Goal: Task Accomplishment & Management: Use online tool/utility

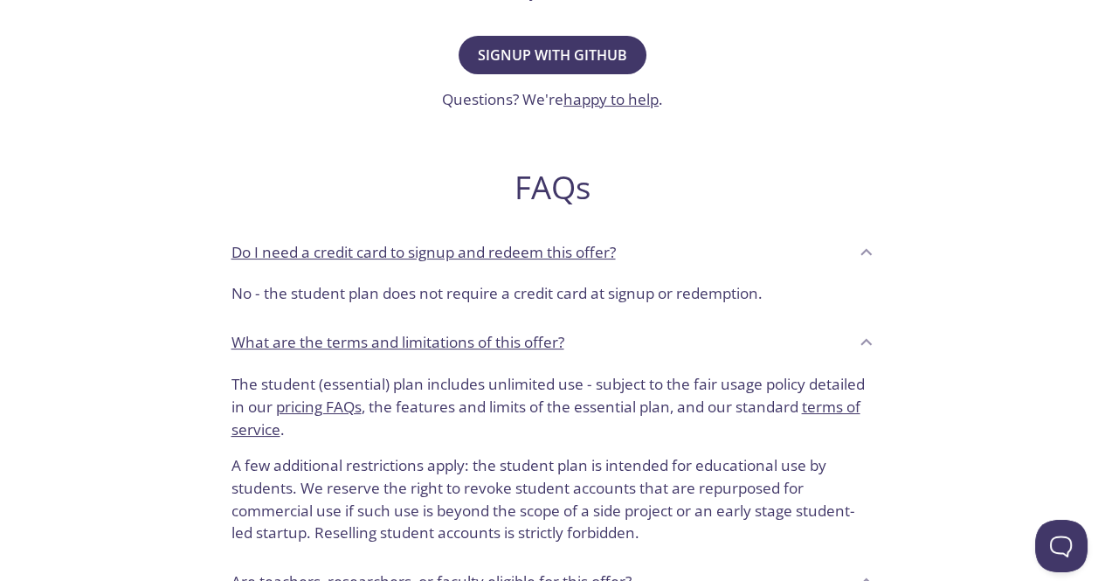
scroll to position [699, 0]
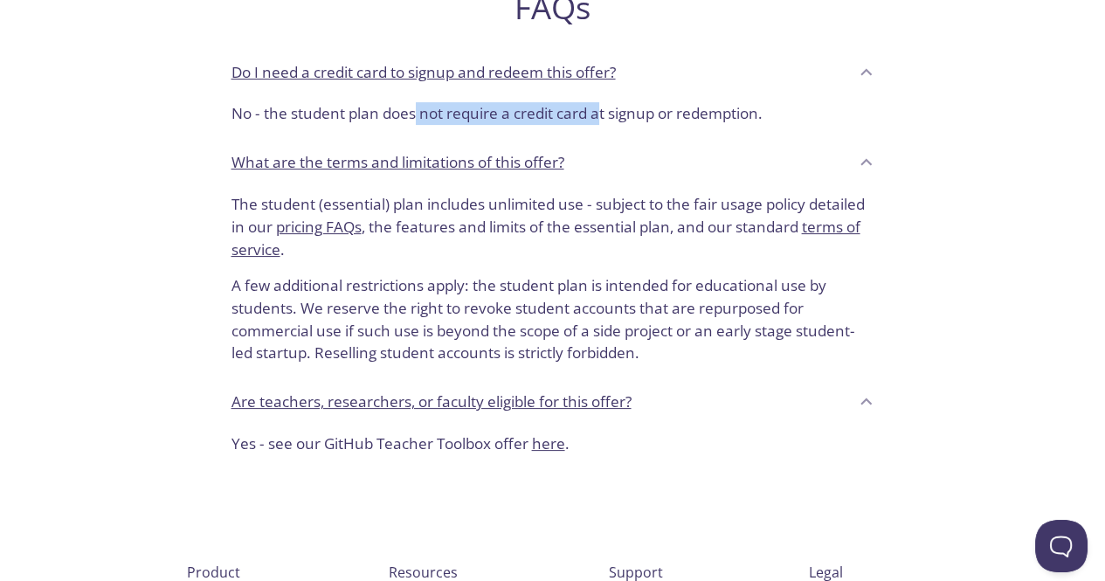
drag, startPoint x: 418, startPoint y: 117, endPoint x: 619, endPoint y: 111, distance: 201.1
click at [601, 113] on p "No - the student plan does not require a credit card at signup or redemption." at bounding box center [553, 113] width 643 height 23
click at [651, 108] on p "No - the student plan does not require a credit card at signup or redemption." at bounding box center [553, 113] width 643 height 23
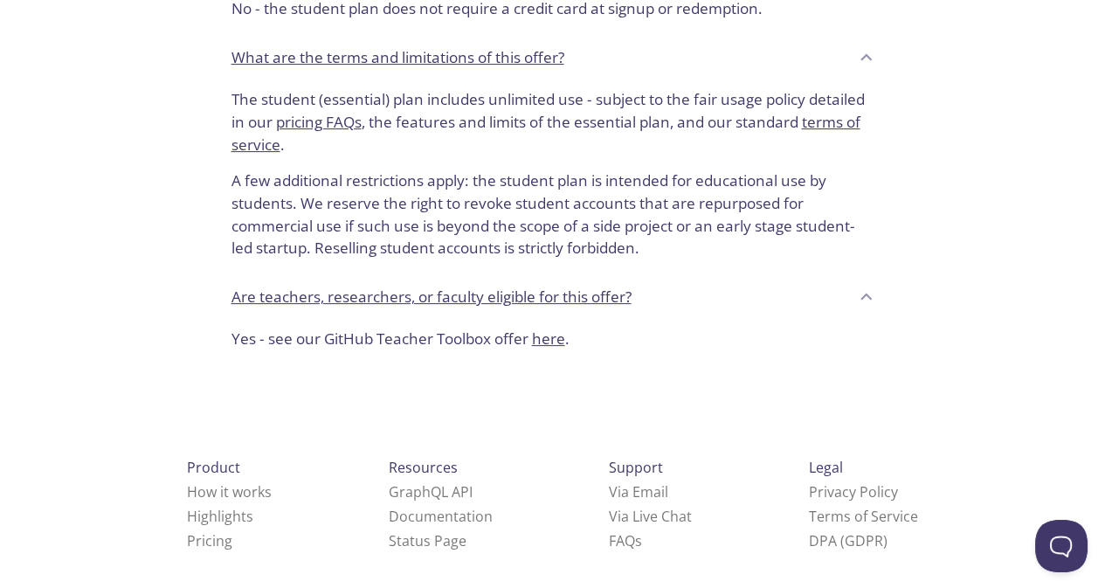
scroll to position [824, 0]
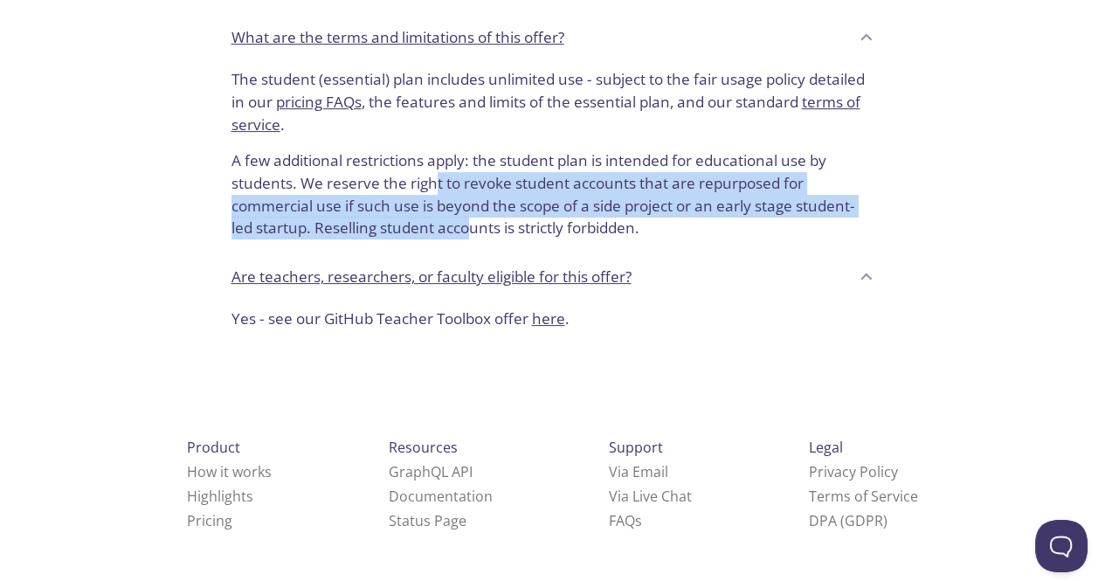
drag, startPoint x: 433, startPoint y: 187, endPoint x: 469, endPoint y: 234, distance: 59.3
click at [469, 234] on p "A few additional restrictions apply: the student plan is intended for education…" at bounding box center [553, 187] width 643 height 104
drag, startPoint x: 538, startPoint y: 237, endPoint x: 437, endPoint y: 182, distance: 115.4
click at [437, 182] on p "A few additional restrictions apply: the student plan is intended for education…" at bounding box center [553, 187] width 643 height 104
drag, startPoint x: 391, startPoint y: 181, endPoint x: 671, endPoint y: 225, distance: 283.0
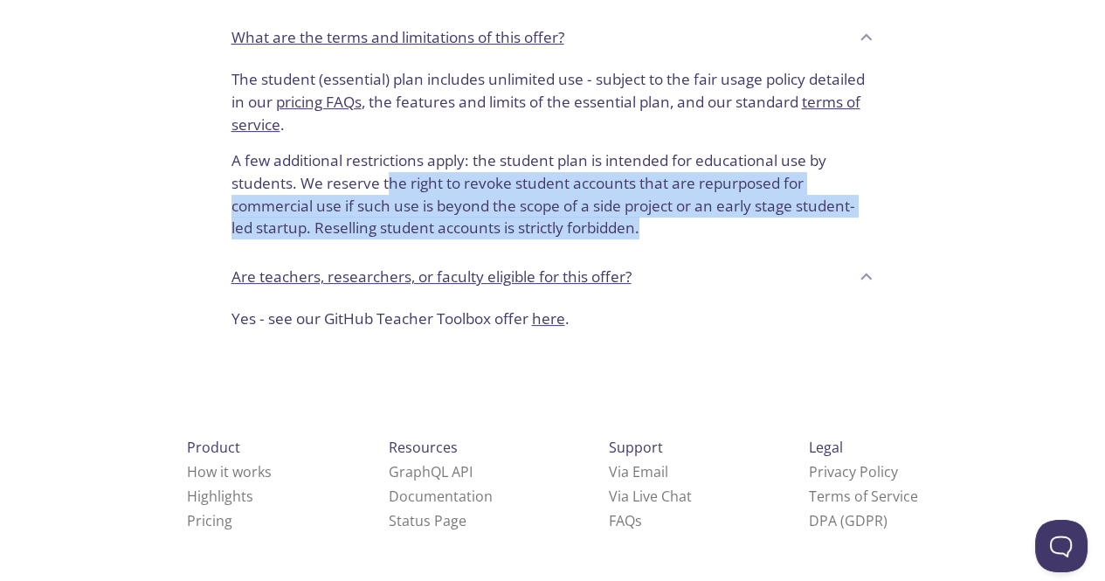
click at [671, 225] on p "A few additional restrictions apply: the student plan is intended for education…" at bounding box center [553, 187] width 643 height 104
click at [537, 204] on p "A few additional restrictions apply: the student plan is intended for education…" at bounding box center [553, 187] width 643 height 104
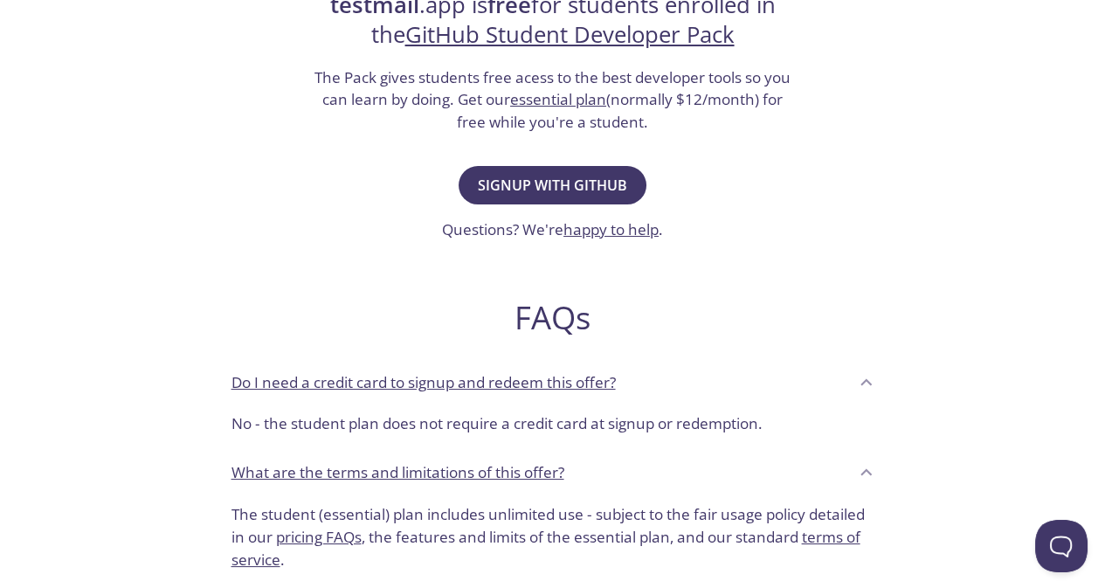
scroll to position [437, 0]
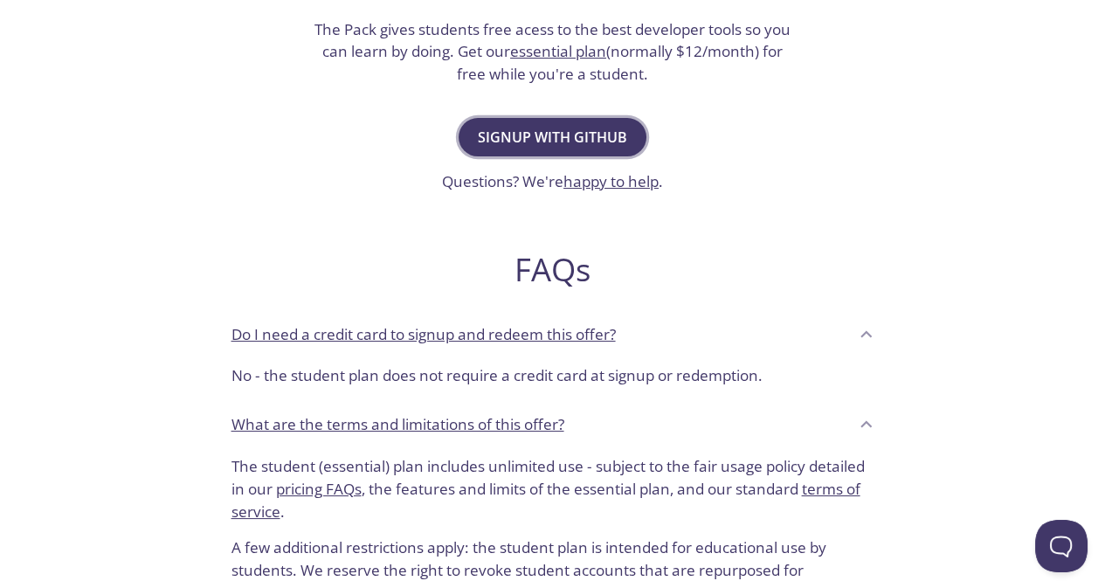
click at [563, 137] on span "Signup with GitHub" at bounding box center [552, 137] width 149 height 24
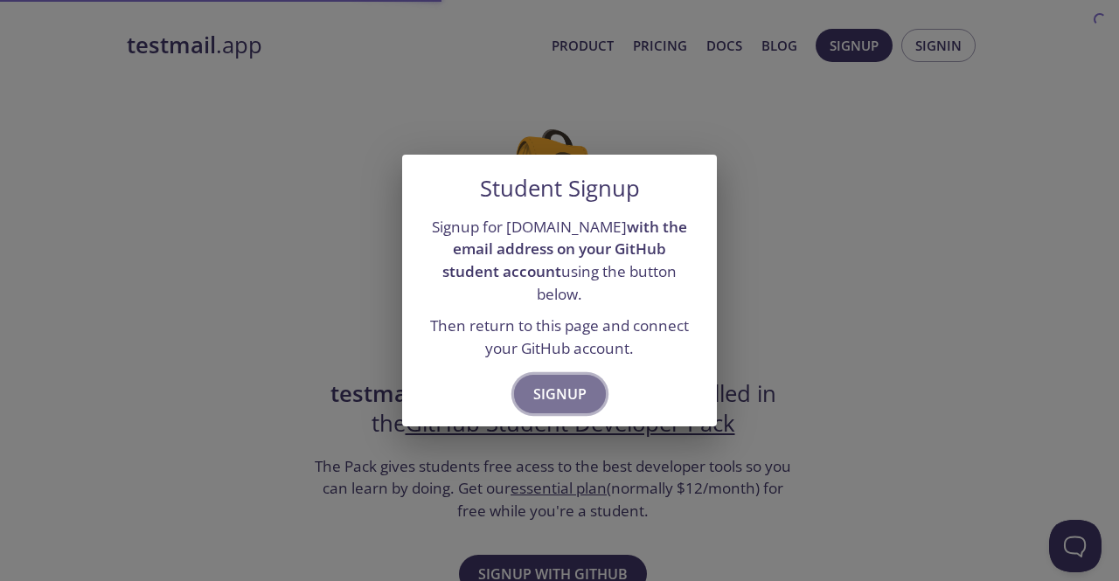
click at [572, 382] on span "Signup" at bounding box center [559, 394] width 53 height 24
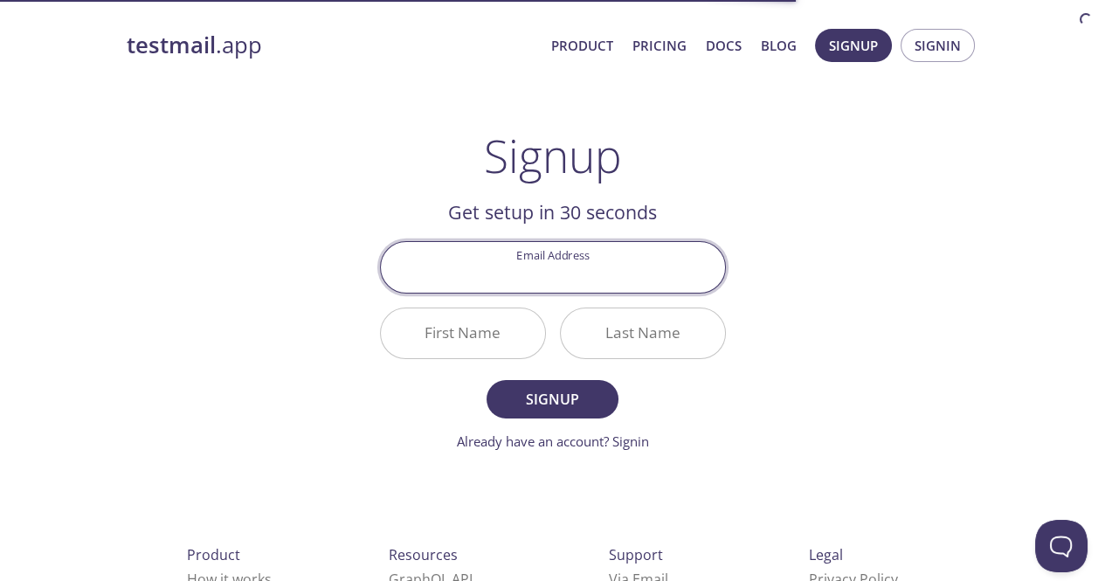
click at [592, 274] on input "Email Address" at bounding box center [553, 267] width 344 height 50
type input "[EMAIL_ADDRESS][DOMAIN_NAME]"
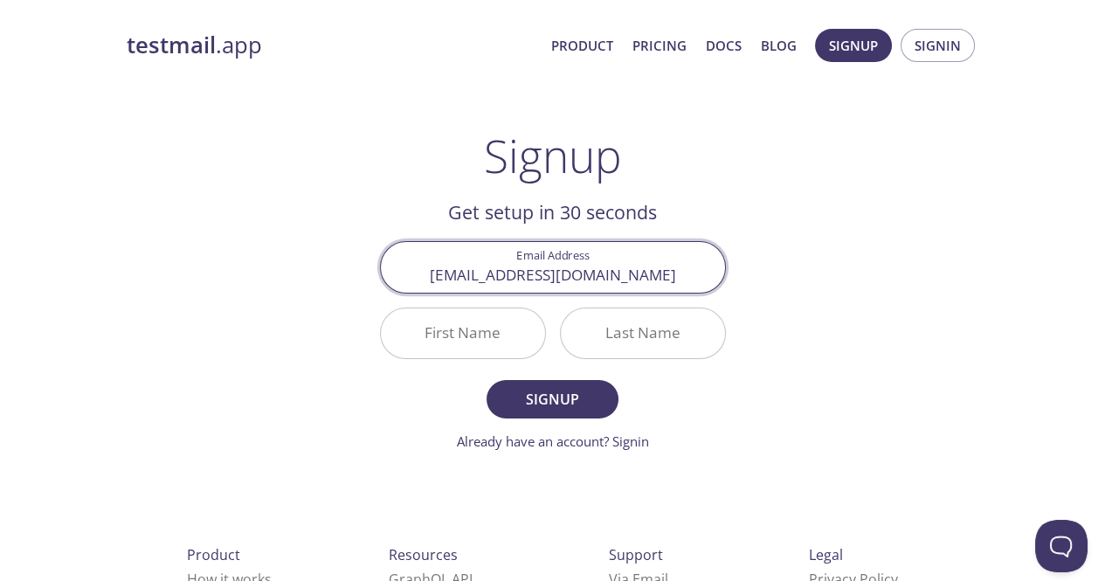
click at [480, 341] on input "First Name" at bounding box center [463, 333] width 164 height 50
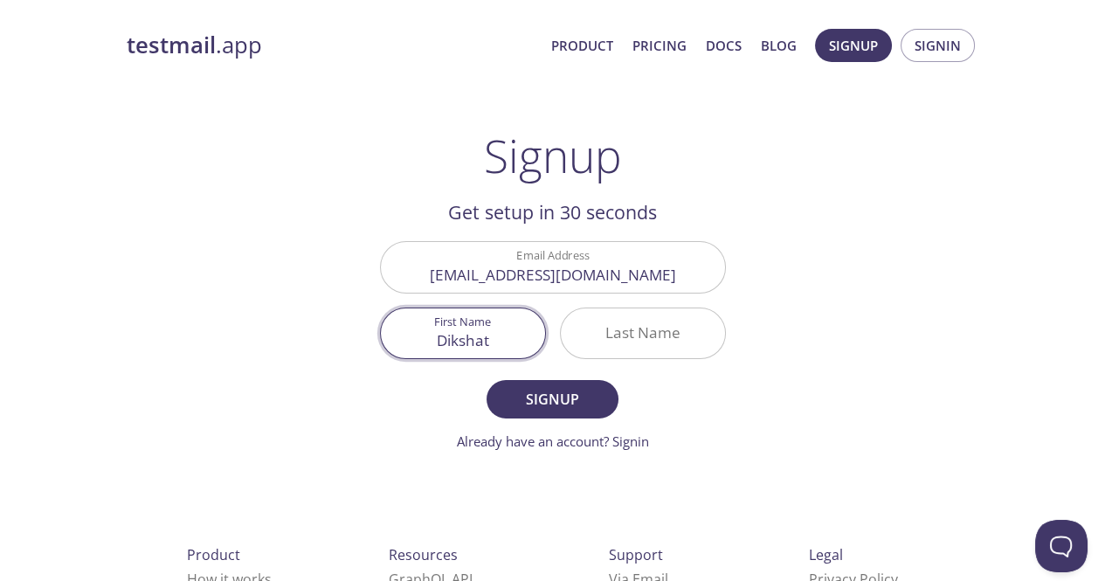
click at [495, 348] on input "Dikshat" at bounding box center [463, 333] width 164 height 50
type input "[PERSON_NAME]"
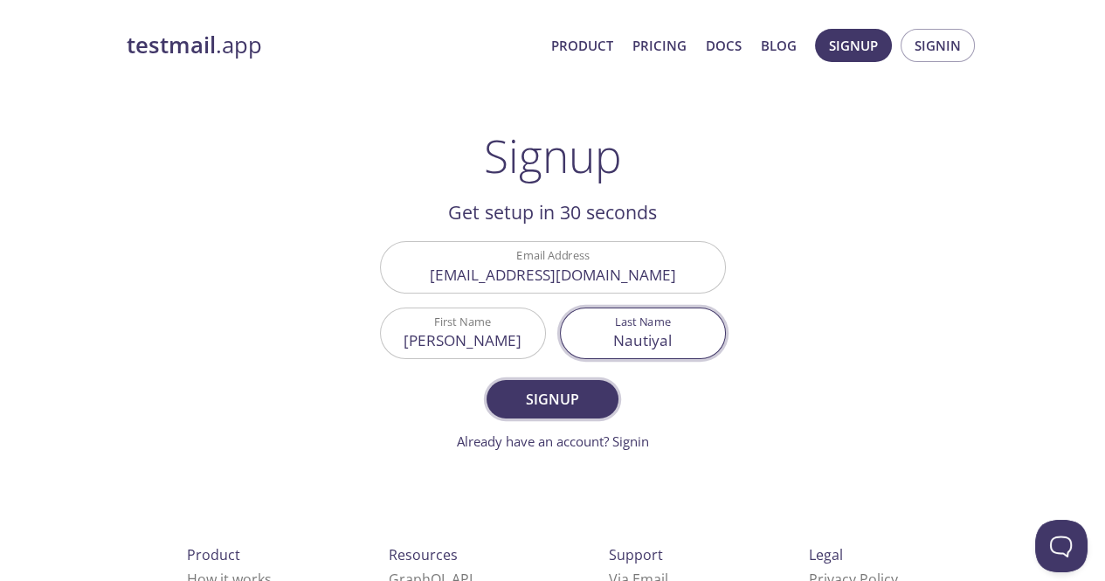
type input "Nautiyal"
click at [554, 397] on span "Signup" at bounding box center [552, 399] width 93 height 24
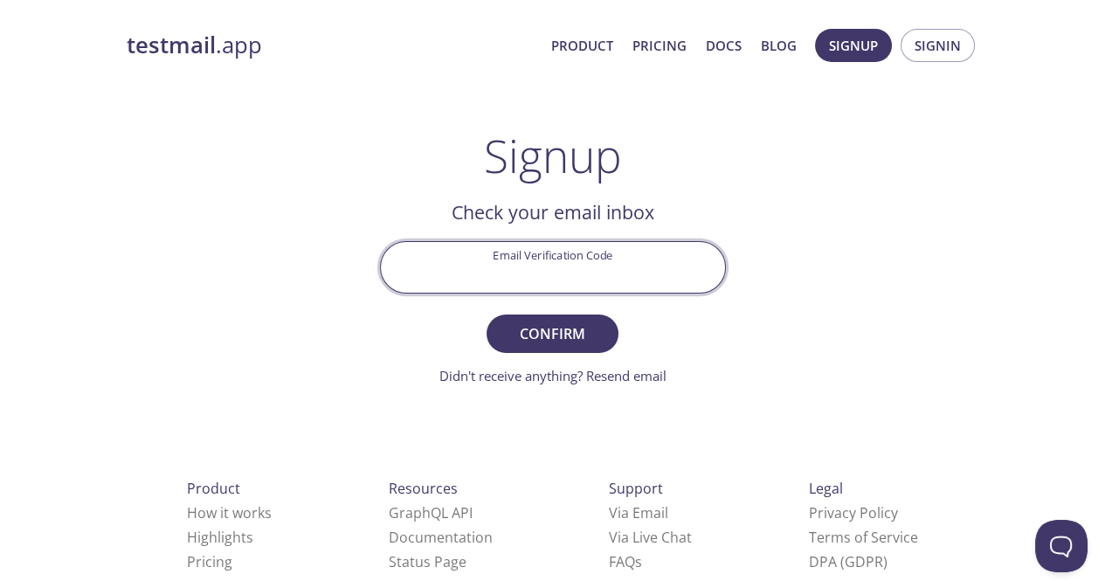
click at [561, 269] on input "Email Verification Code" at bounding box center [553, 267] width 344 height 50
paste input "5VBLF2C"
type input "5VBLF2C"
click at [566, 333] on span "Confirm" at bounding box center [552, 334] width 93 height 24
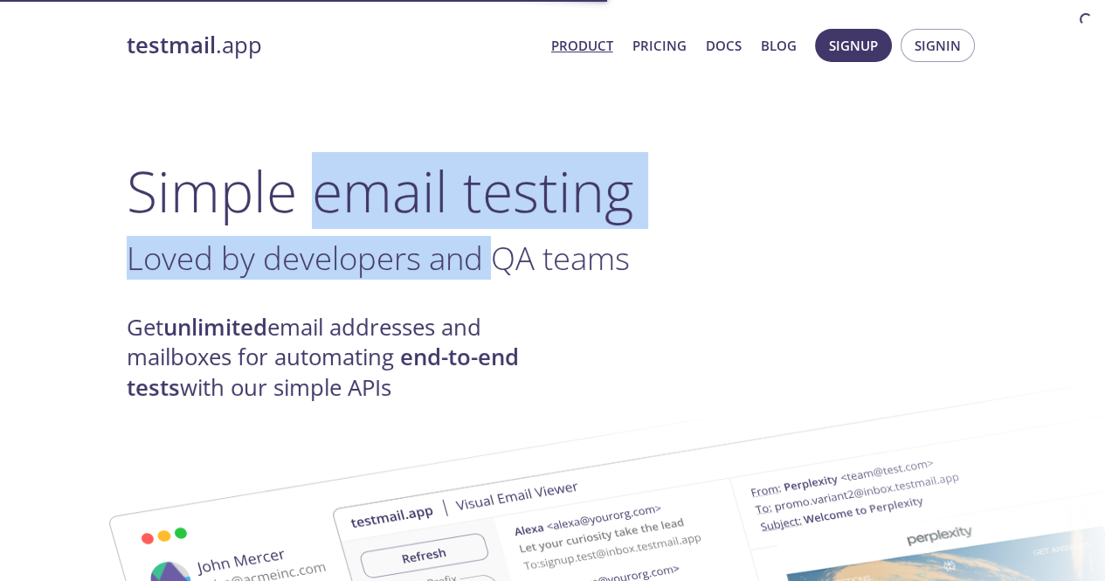
drag, startPoint x: 0, startPoint y: 0, endPoint x: 491, endPoint y: 265, distance: 558.0
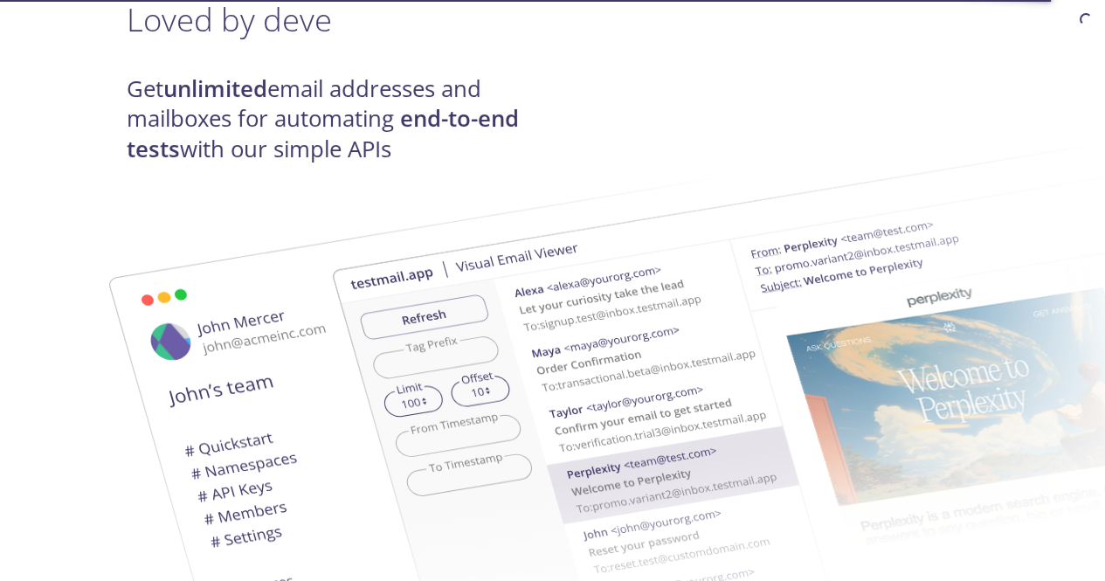
scroll to position [175, 0]
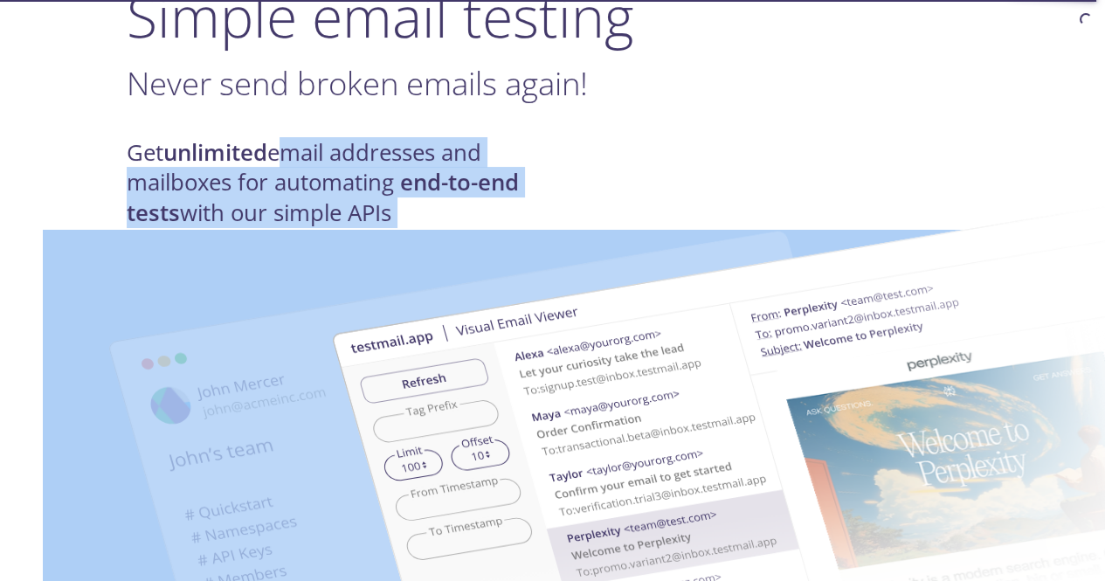
drag, startPoint x: 279, startPoint y: 152, endPoint x: 209, endPoint y: 175, distance: 73.5
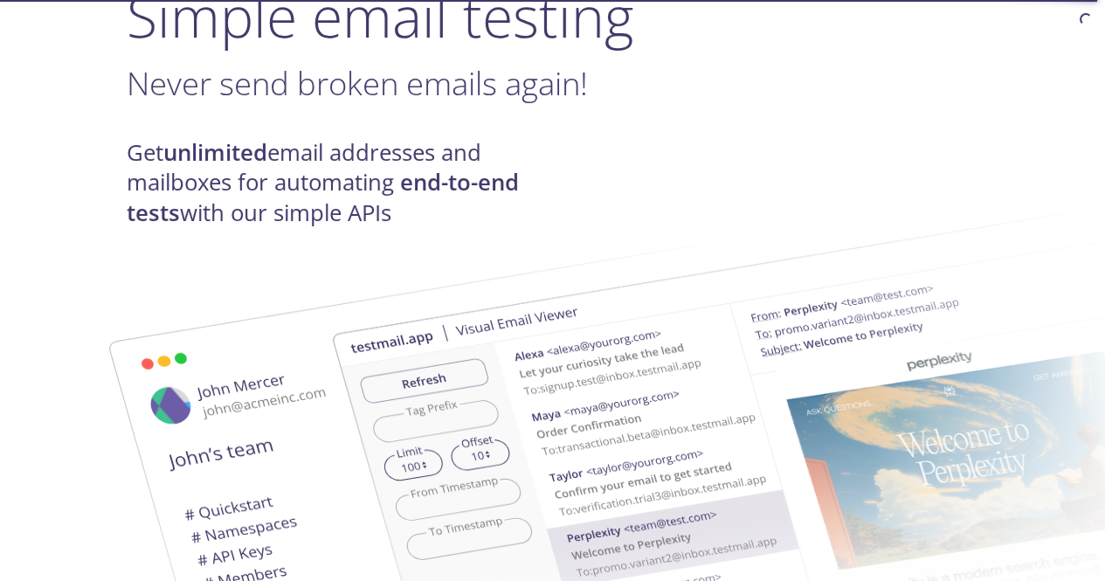
click at [238, 142] on strong "unlimited" at bounding box center [215, 152] width 104 height 31
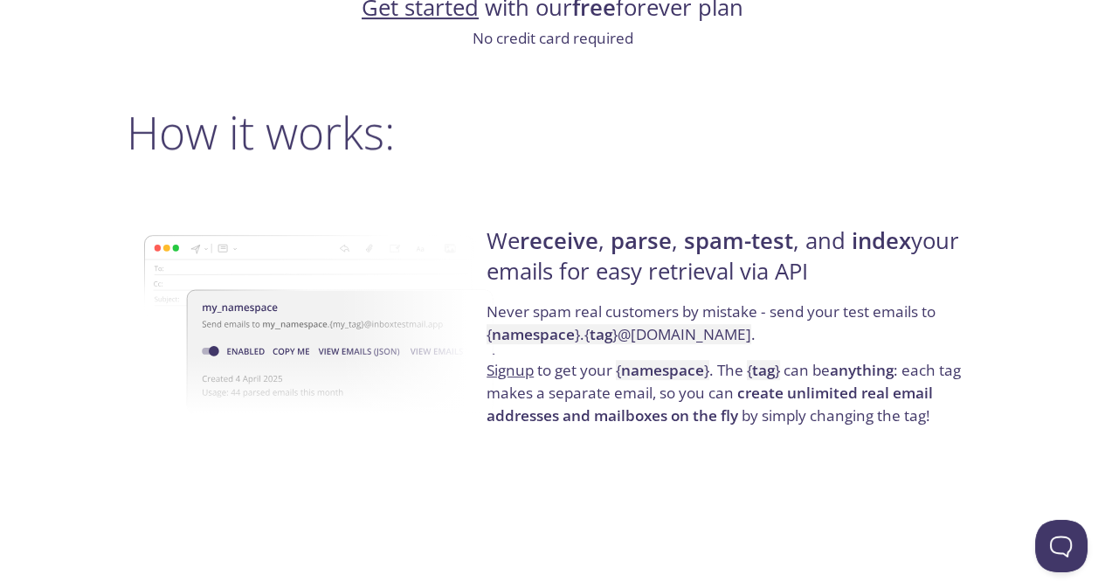
scroll to position [1223, 0]
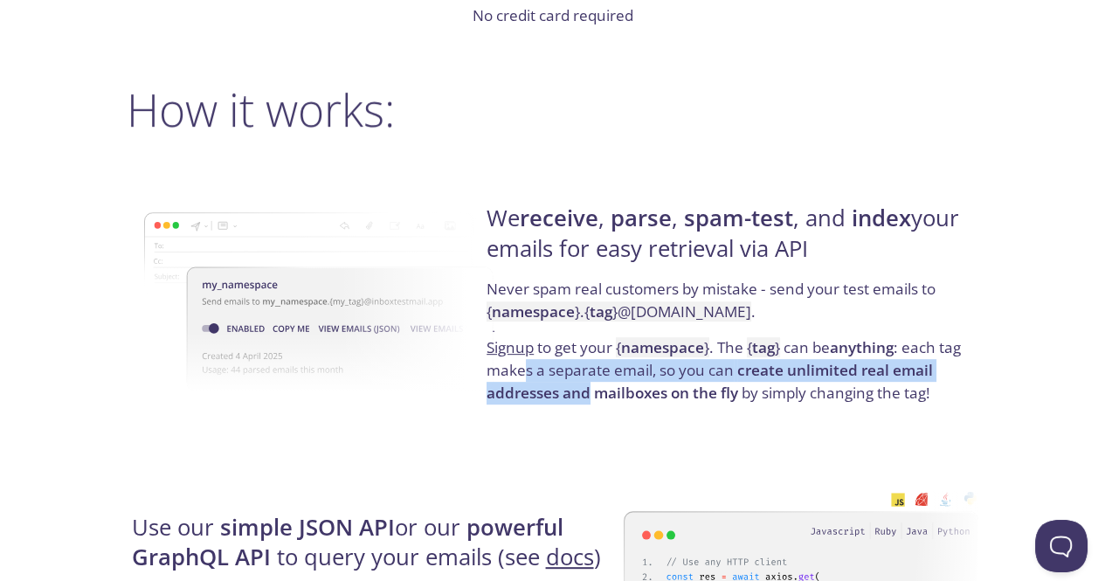
drag, startPoint x: 525, startPoint y: 367, endPoint x: 588, endPoint y: 391, distance: 67.2
click at [588, 391] on p "Signup to get your { namespace } . The { tag } can be anything : each tag makes…" at bounding box center [730, 369] width 487 height 67
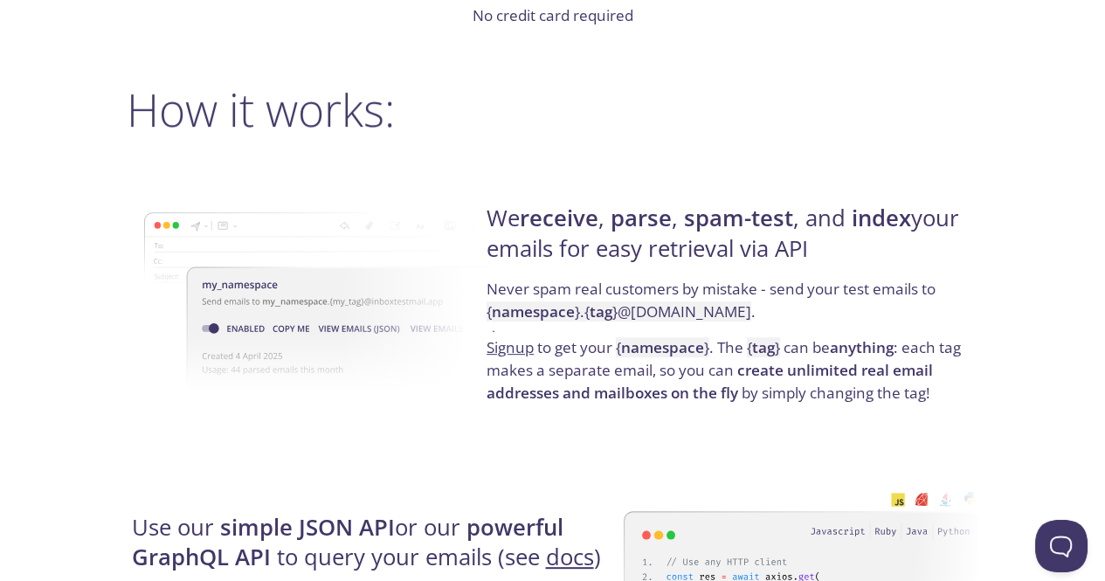
click at [672, 404] on div "We receive , parse , spam-test , and index your emails for easy retrieval via A…" at bounding box center [730, 303] width 497 height 281
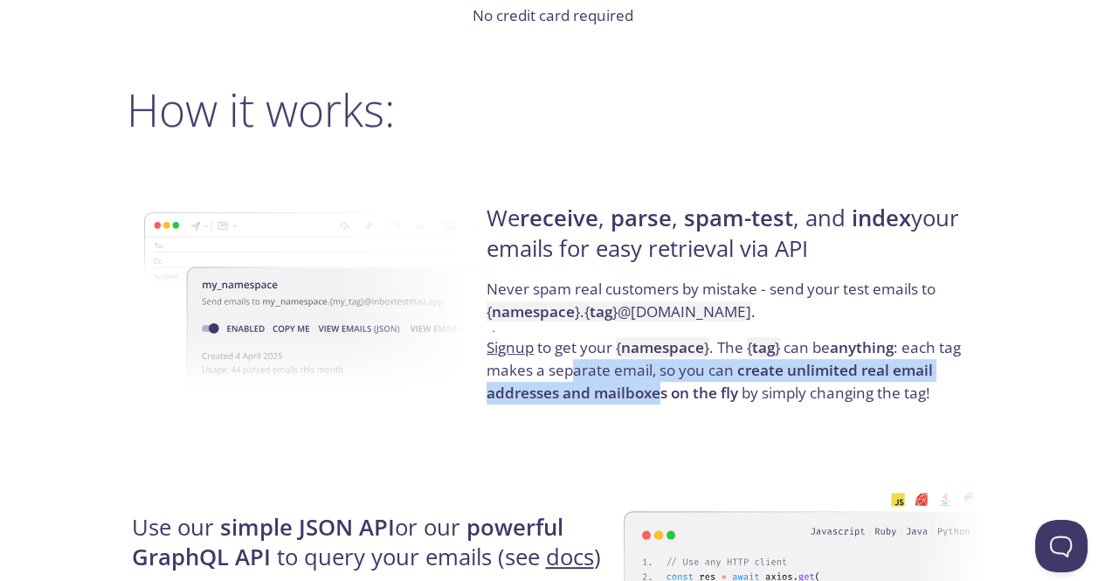
drag, startPoint x: 572, startPoint y: 376, endPoint x: 660, endPoint y: 393, distance: 90.0
click at [660, 393] on p "Signup to get your { namespace } . The { tag } can be anything : each tag makes…" at bounding box center [730, 369] width 487 height 67
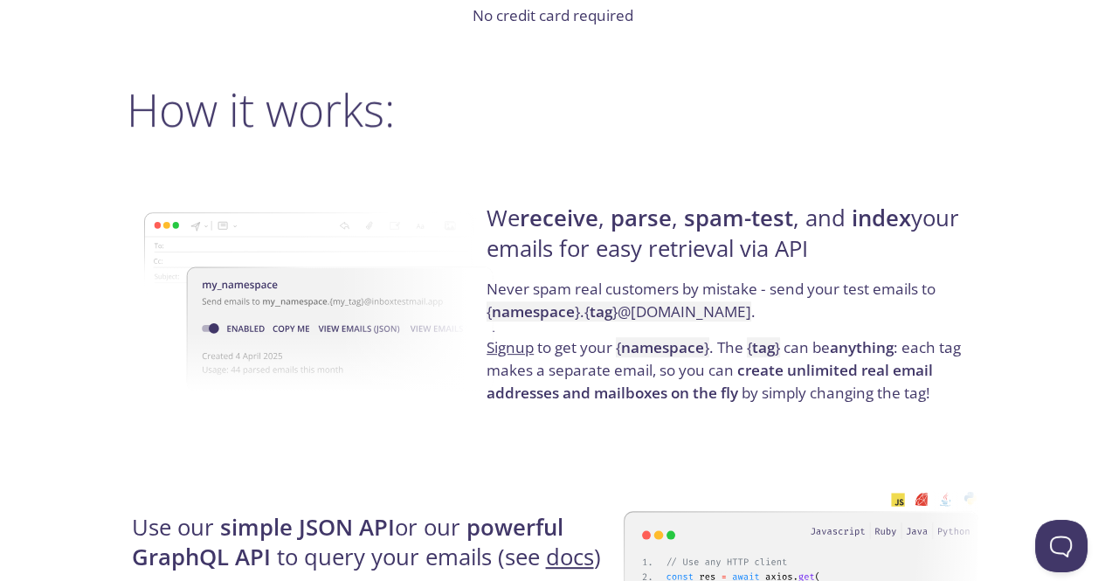
click at [682, 397] on strong "create unlimited real email addresses and mailboxes on the fly" at bounding box center [710, 381] width 447 height 43
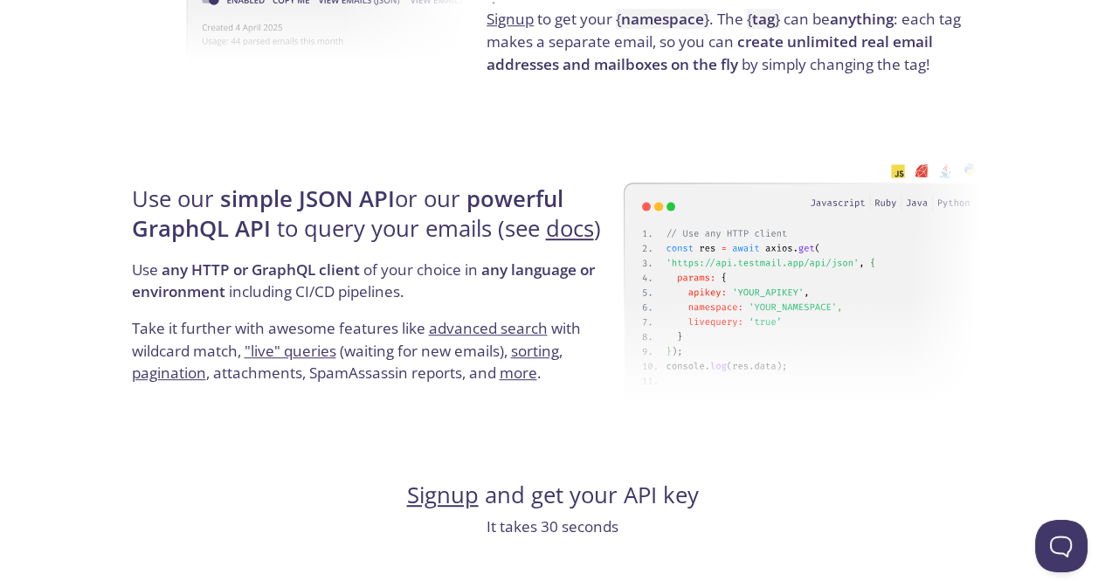
scroll to position [1573, 0]
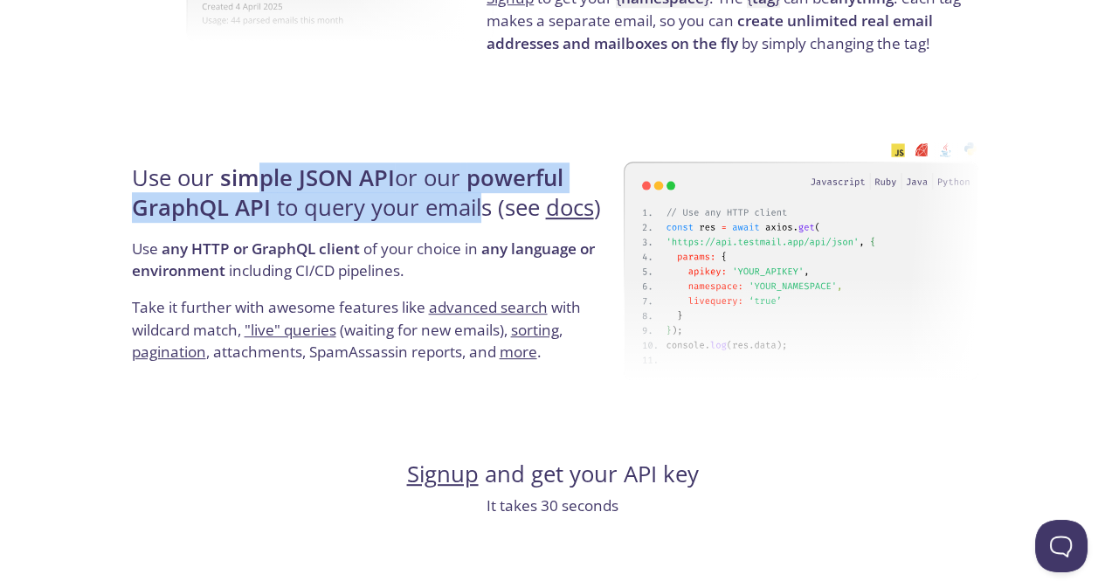
drag, startPoint x: 262, startPoint y: 166, endPoint x: 485, endPoint y: 225, distance: 230.4
click at [485, 225] on h4 "Use our simple JSON API or our powerful GraphQL API to query your emails (see d…" at bounding box center [375, 200] width 487 height 74
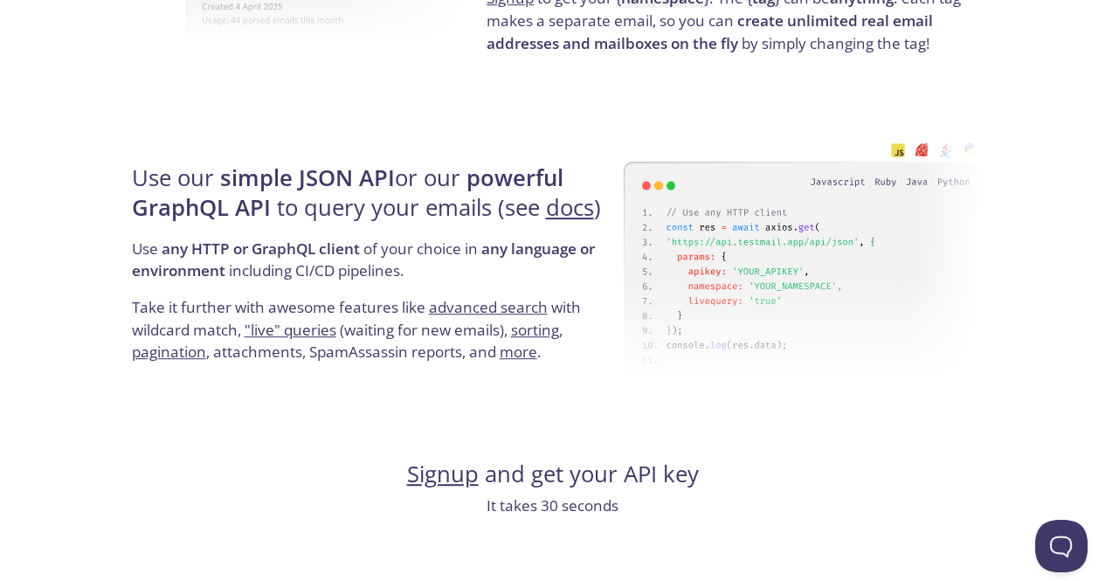
click at [456, 269] on p "Use any HTTP or GraphQL client of your choice in any language or environment in…" at bounding box center [375, 267] width 487 height 59
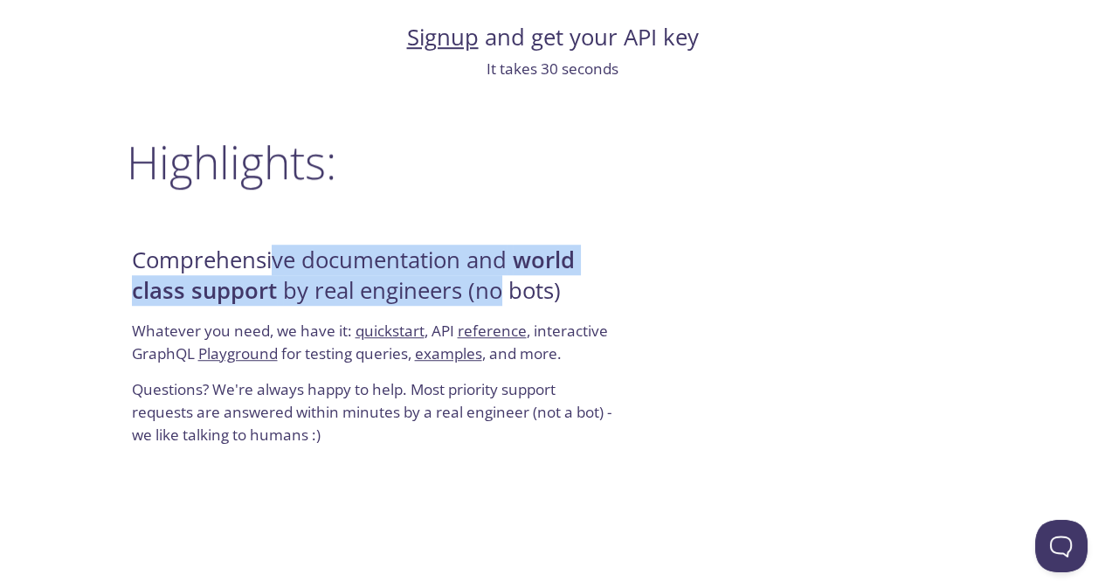
drag, startPoint x: 270, startPoint y: 247, endPoint x: 500, endPoint y: 291, distance: 233.9
click at [500, 291] on h4 "Comprehensive documentation and world class support by real engineers (no bots)" at bounding box center [375, 283] width 487 height 74
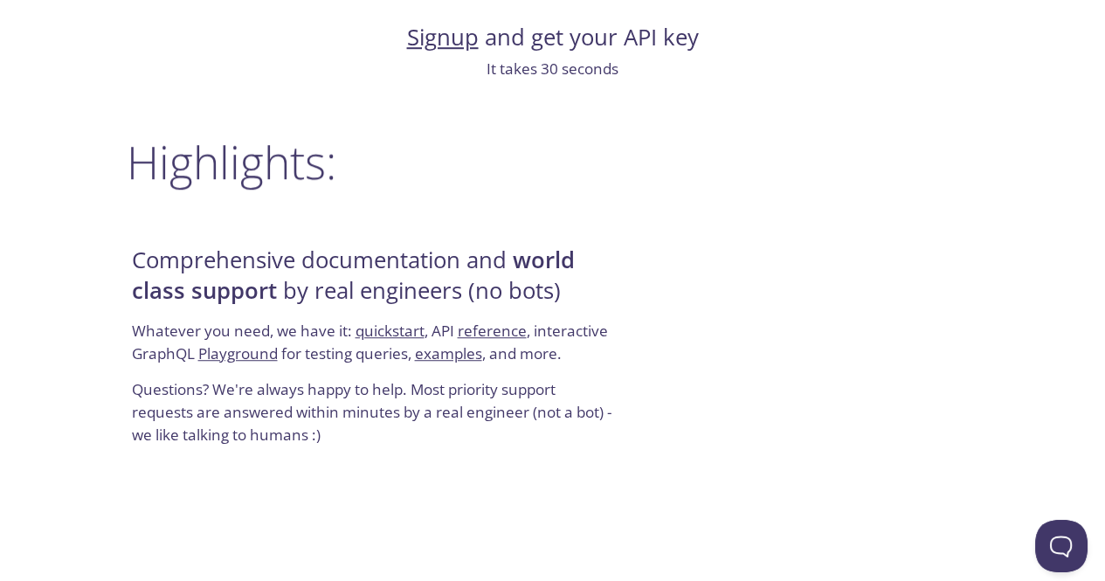
click at [534, 290] on h4 "Comprehensive documentation and world class support by real engineers (no bots)" at bounding box center [375, 283] width 487 height 74
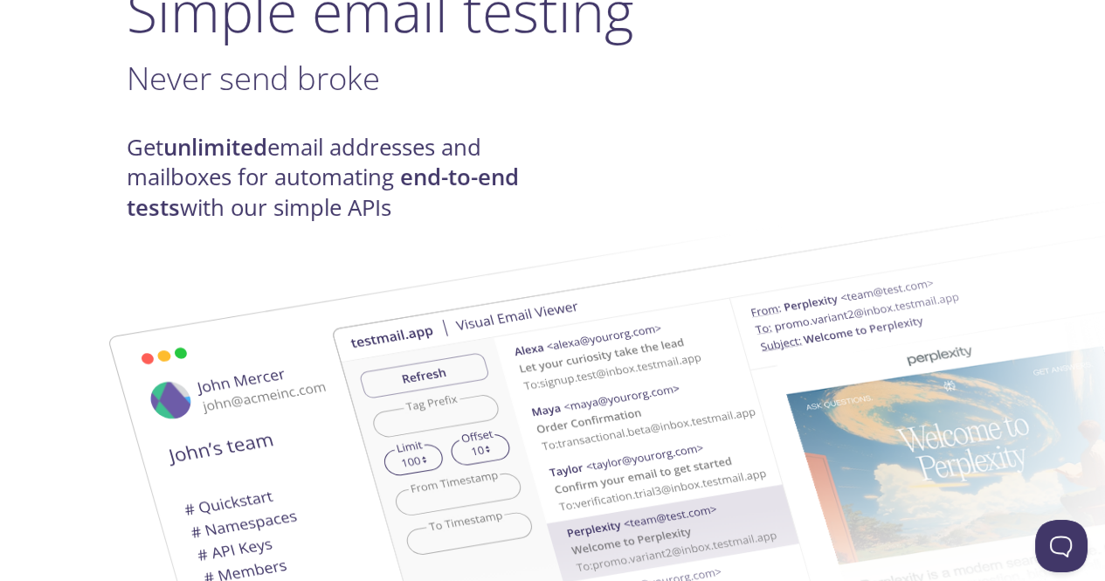
scroll to position [0, 0]
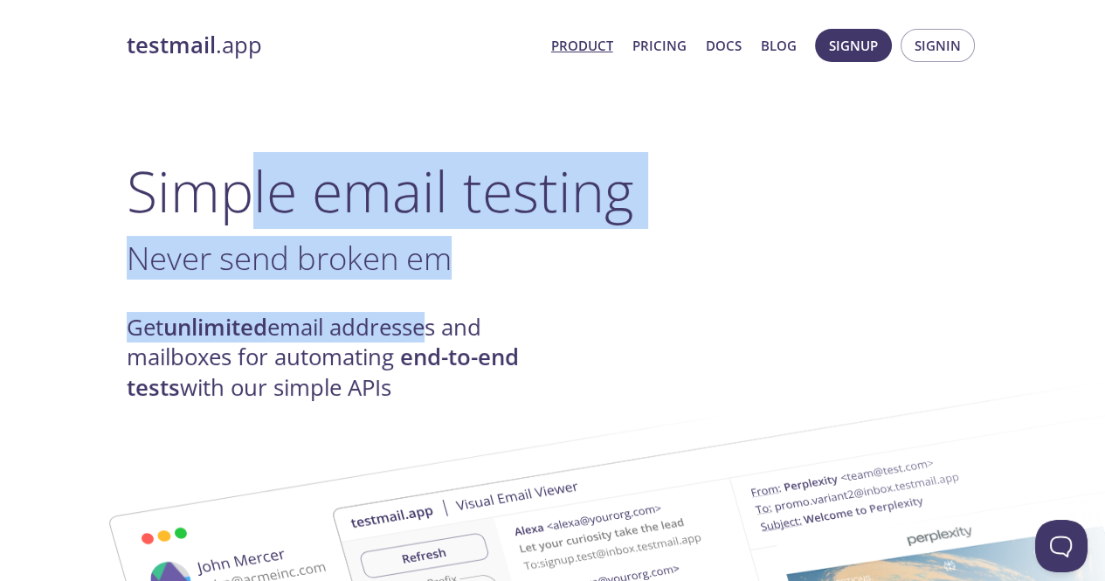
drag, startPoint x: 238, startPoint y: 186, endPoint x: 426, endPoint y: 334, distance: 239.7
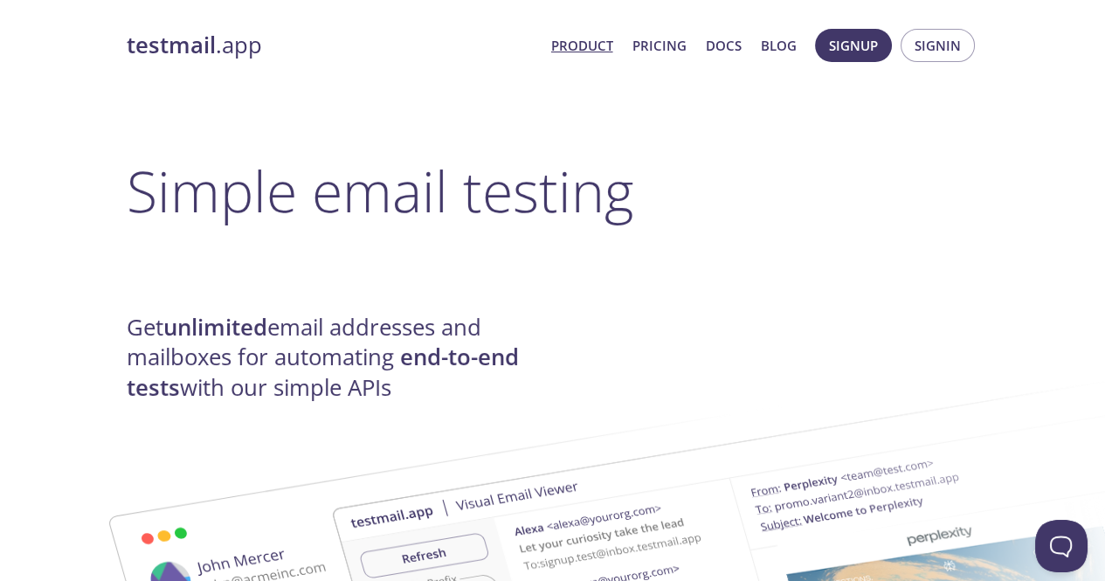
click at [482, 343] on strong "end-to-end tests" at bounding box center [323, 372] width 392 height 60
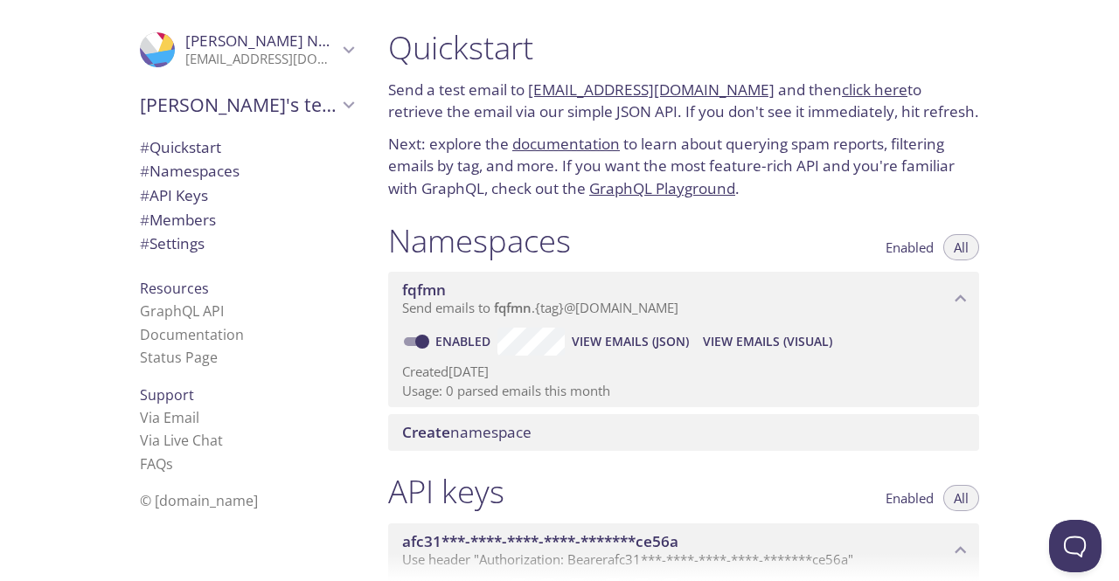
click at [201, 170] on span "# Namespaces" at bounding box center [190, 171] width 100 height 20
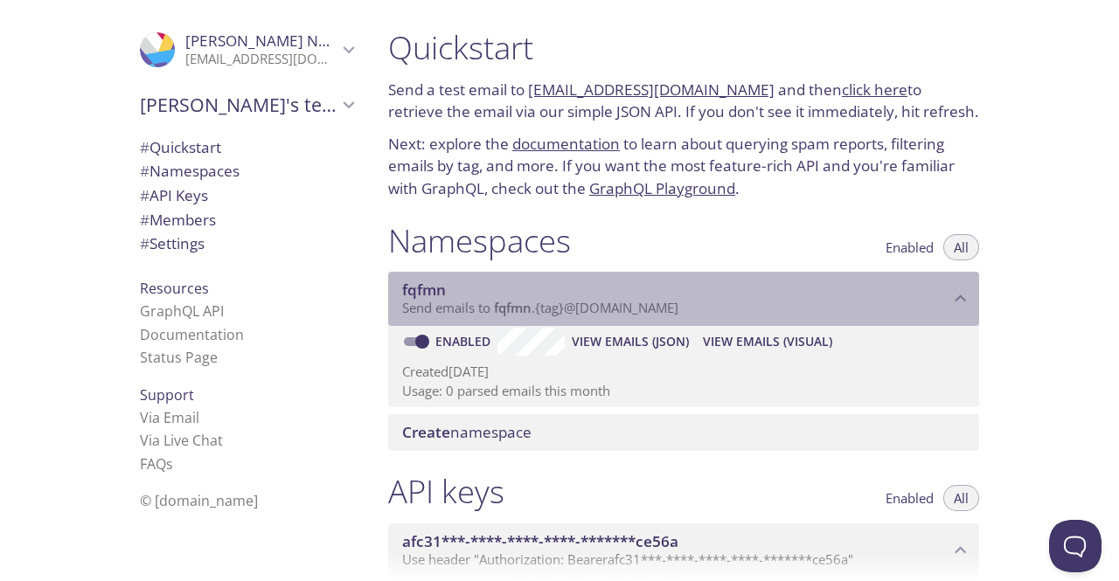
click at [953, 290] on icon "fqfmn namespace" at bounding box center [960, 299] width 23 height 23
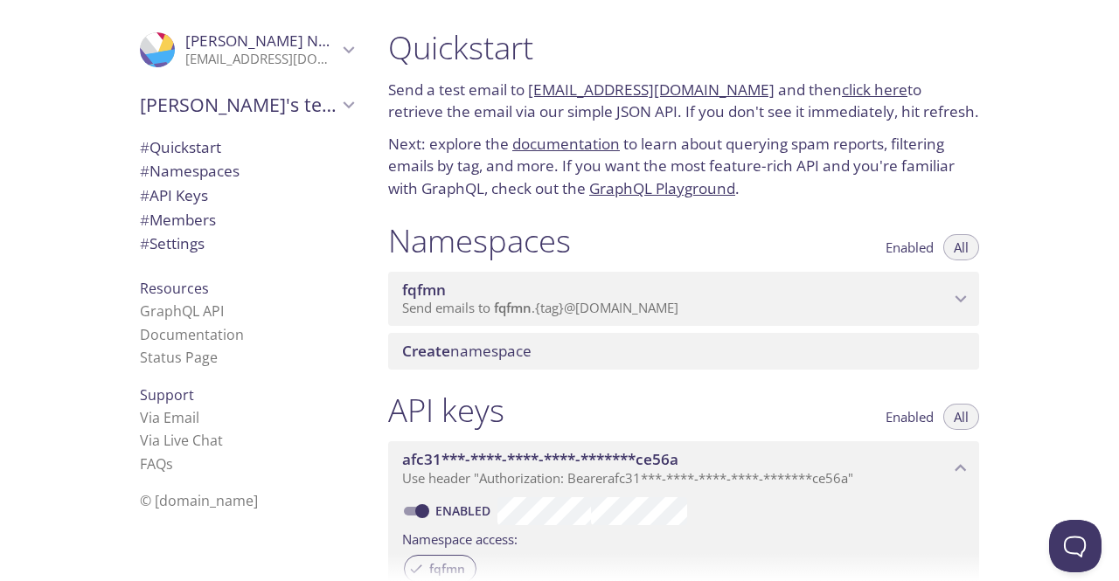
click at [953, 290] on icon "fqfmn namespace" at bounding box center [960, 299] width 23 height 23
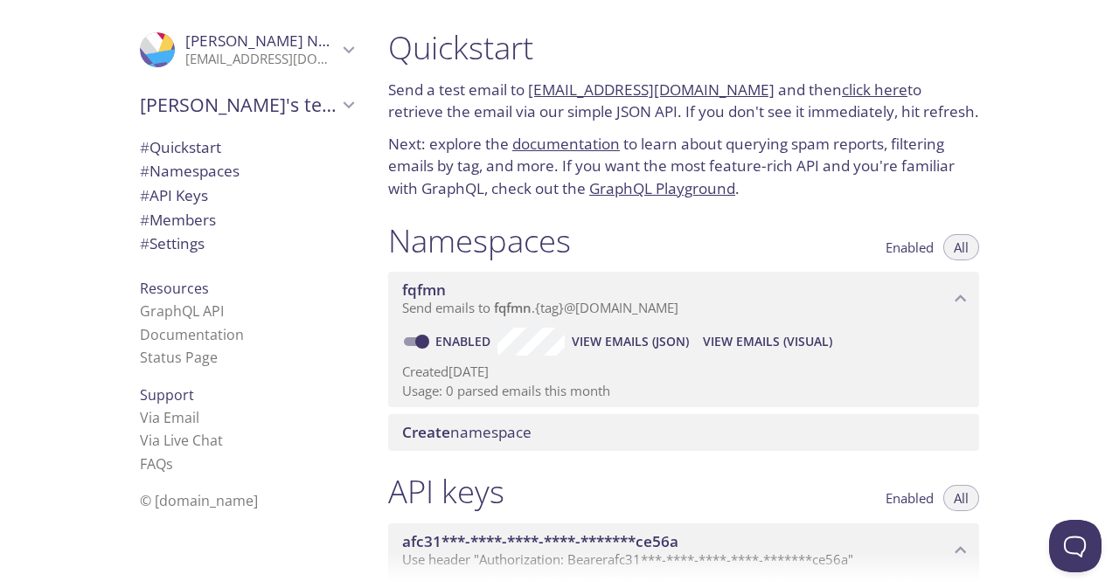
click at [412, 333] on input "Enabled" at bounding box center [422, 341] width 63 height 21
click at [412, 336] on input "Disabled" at bounding box center [408, 341] width 63 height 21
checkbox input "true"
click at [658, 338] on span "View Emails (JSON)" at bounding box center [630, 341] width 117 height 21
click at [783, 347] on span "View Emails (Visual)" at bounding box center [767, 341] width 129 height 21
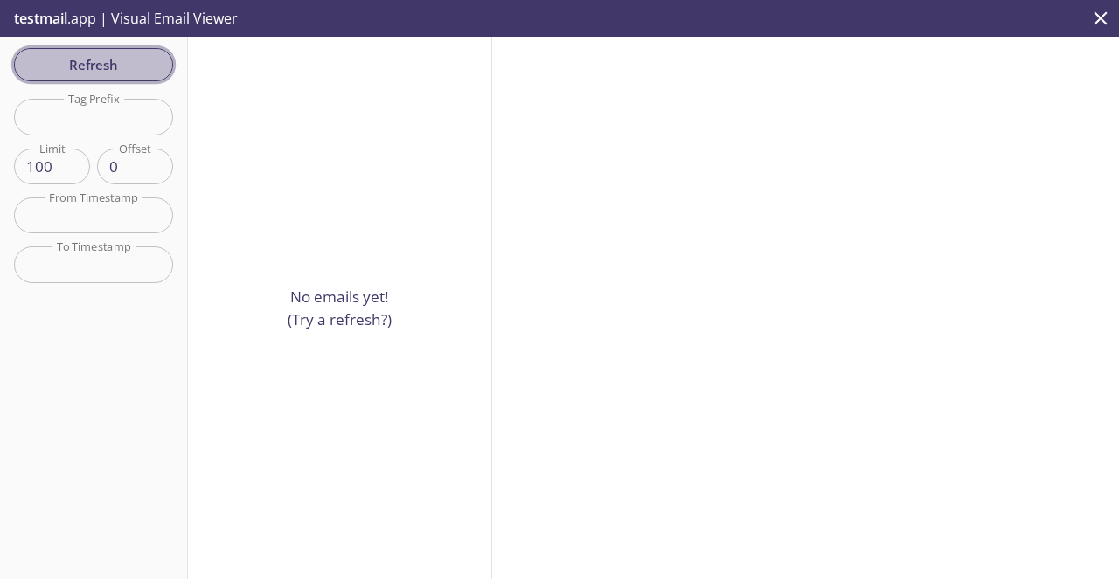
click at [100, 69] on span "Refresh" at bounding box center [93, 64] width 131 height 23
click at [100, 130] on input "text" at bounding box center [93, 117] width 159 height 36
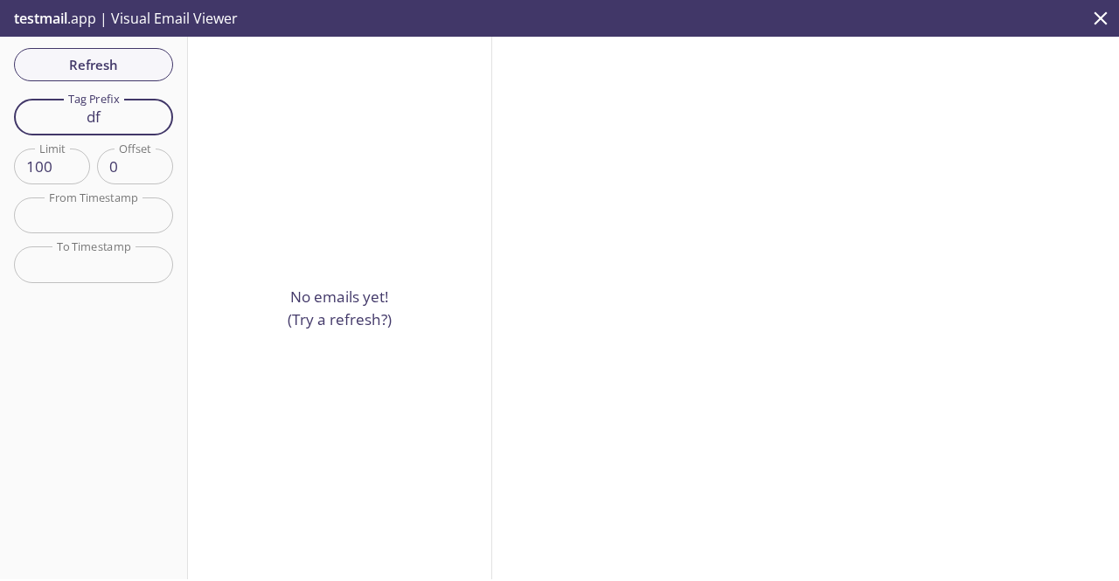
type input "d"
click at [1091, 18] on icon "close" at bounding box center [1100, 18] width 23 height 23
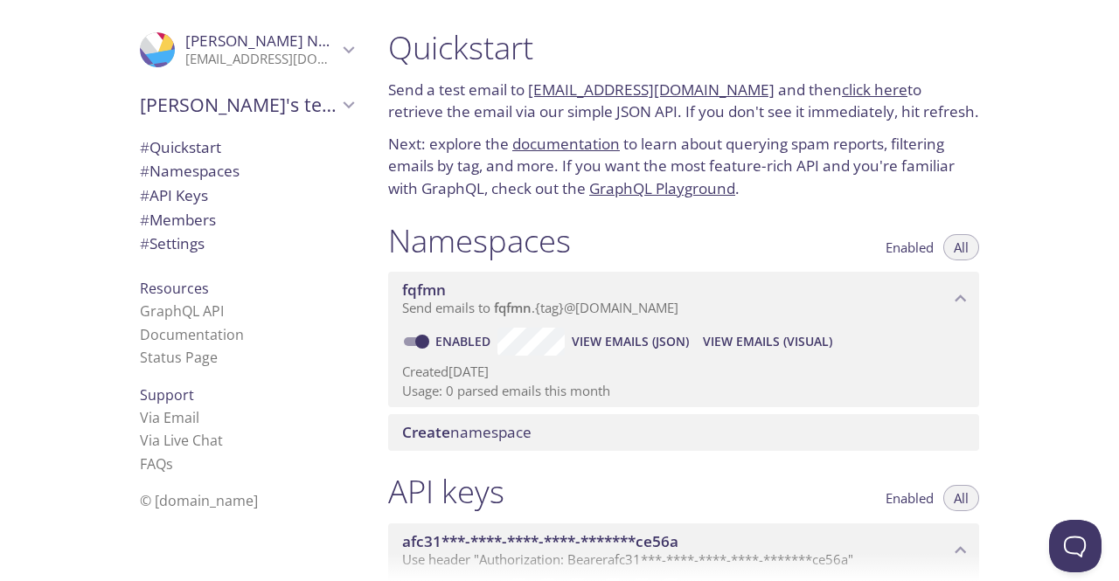
click at [906, 247] on span "Enabled" at bounding box center [909, 247] width 48 height 0
click at [973, 243] on button "All" at bounding box center [961, 247] width 36 height 26
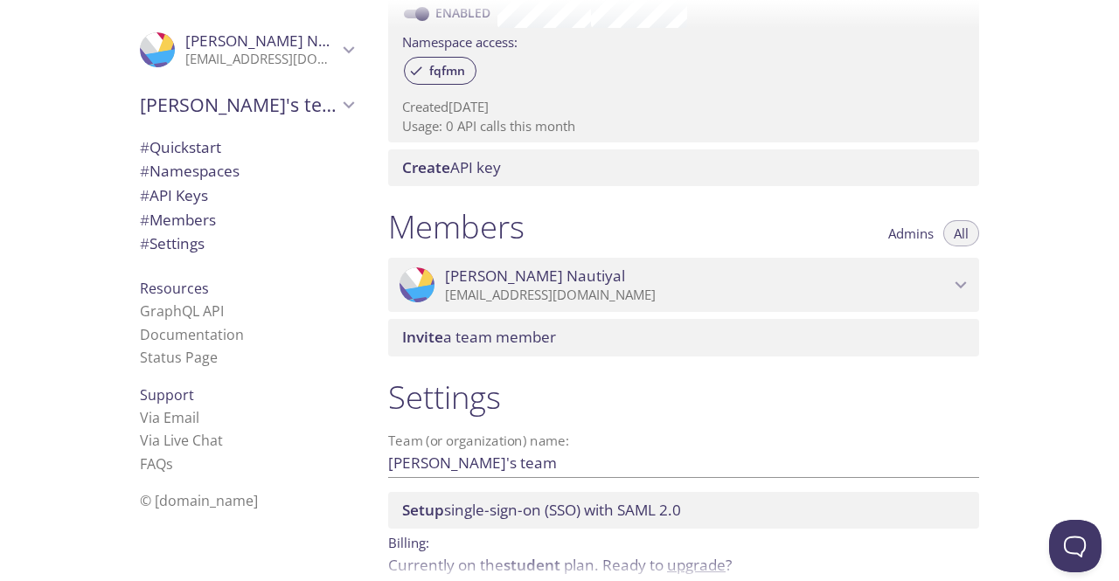
scroll to position [661, 0]
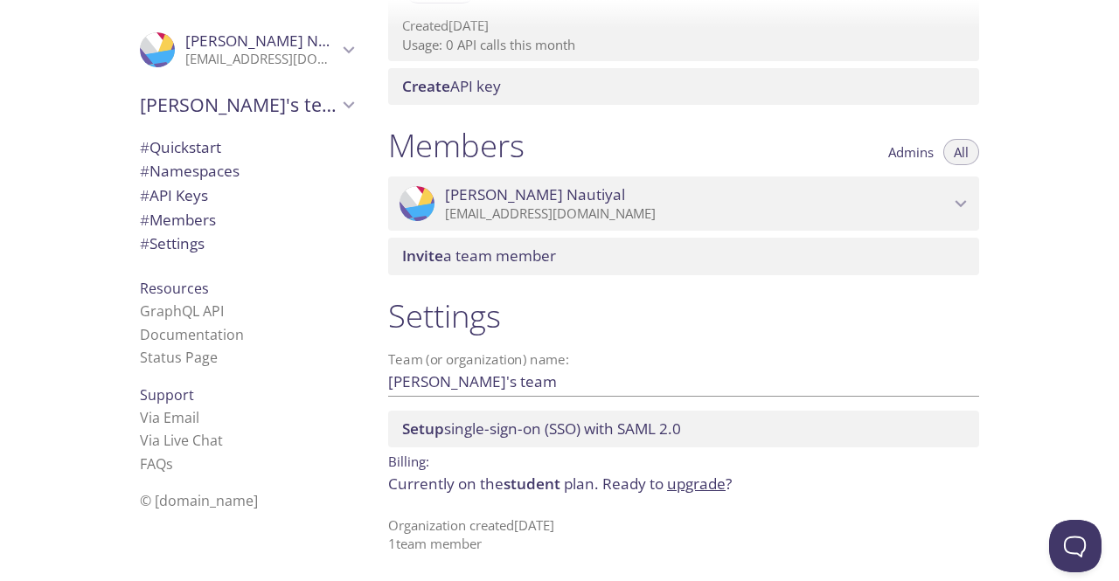
click at [509, 488] on span "student" at bounding box center [531, 484] width 57 height 20
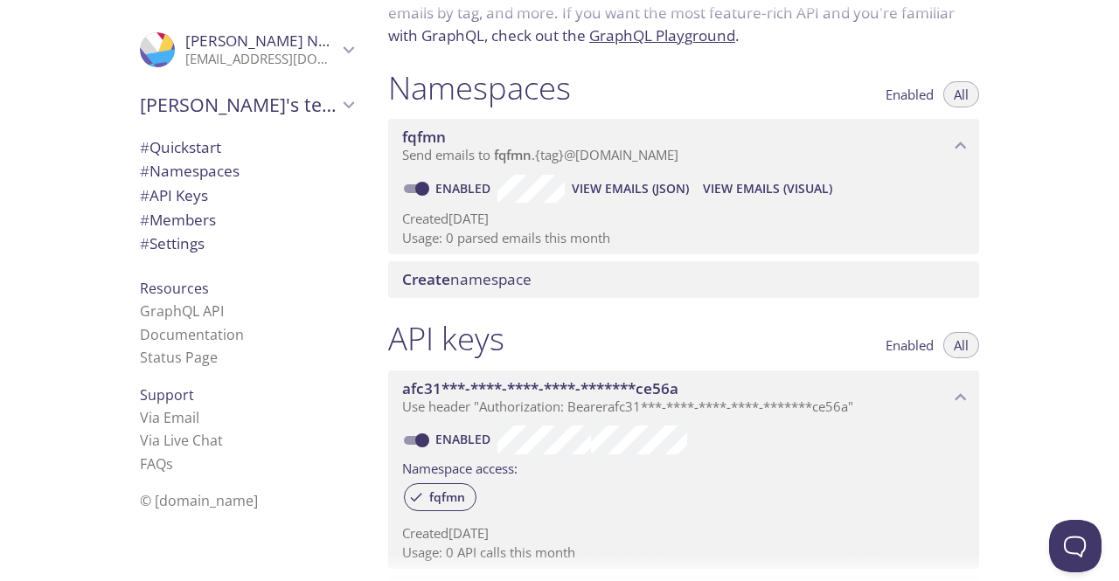
scroll to position [0, 0]
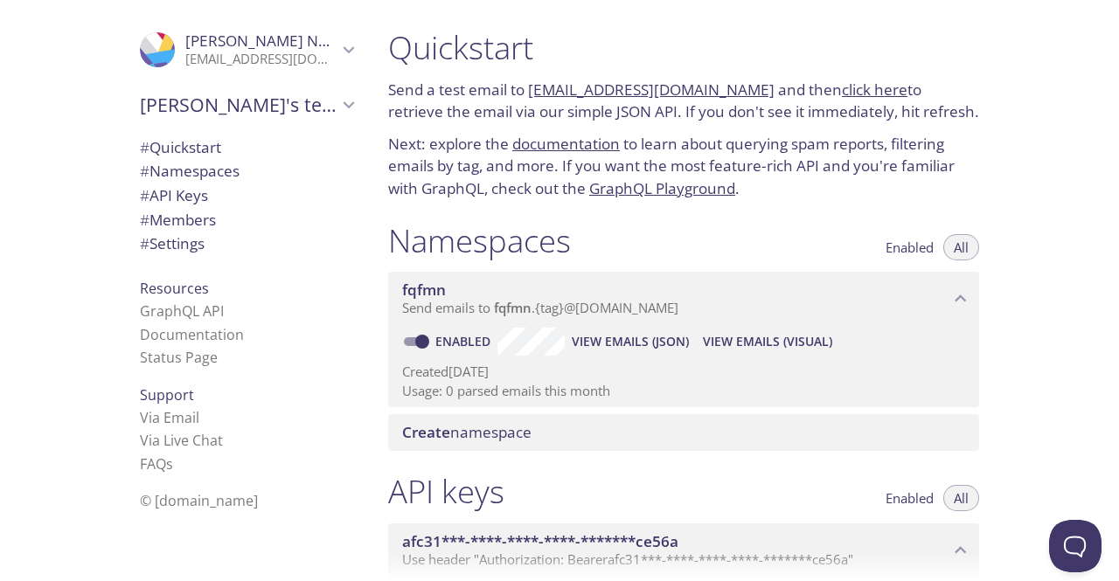
click at [204, 218] on span "# Members" at bounding box center [178, 220] width 76 height 20
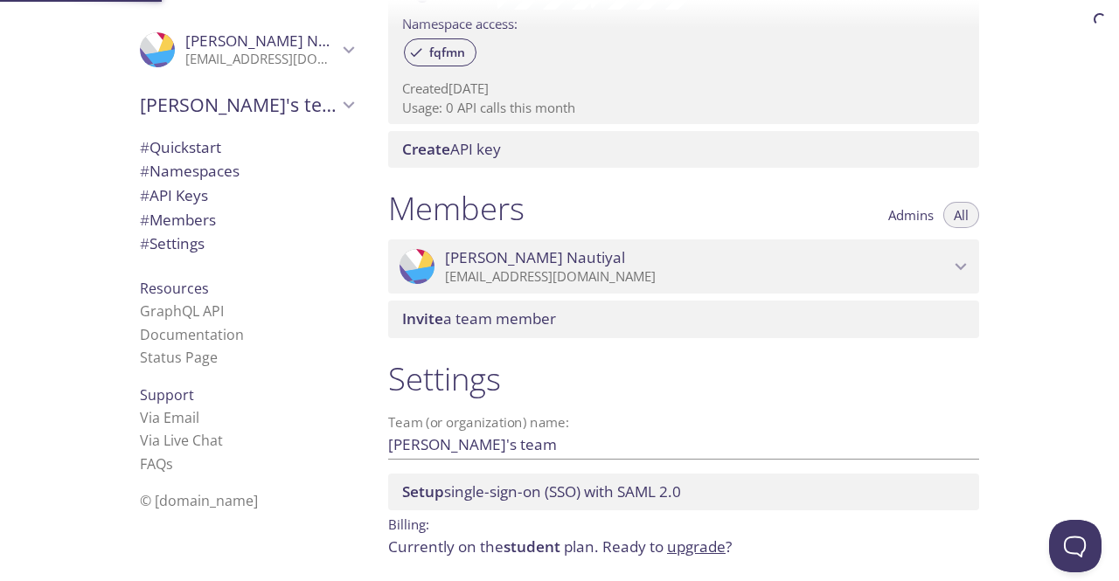
click at [197, 246] on span "# Settings" at bounding box center [246, 243] width 213 height 23
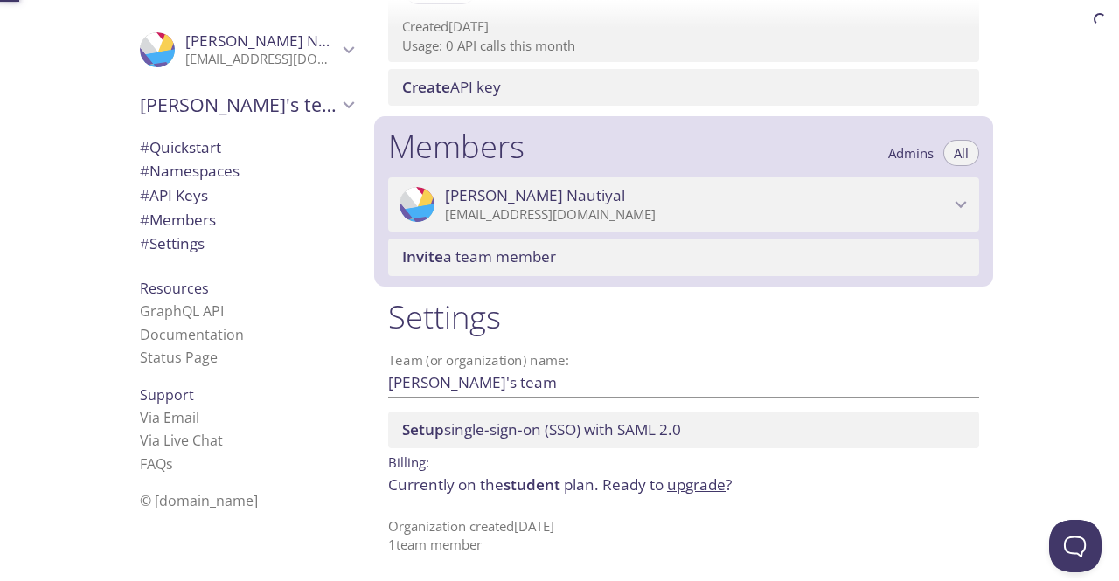
scroll to position [661, 0]
click at [206, 148] on span "# Quickstart" at bounding box center [180, 147] width 81 height 20
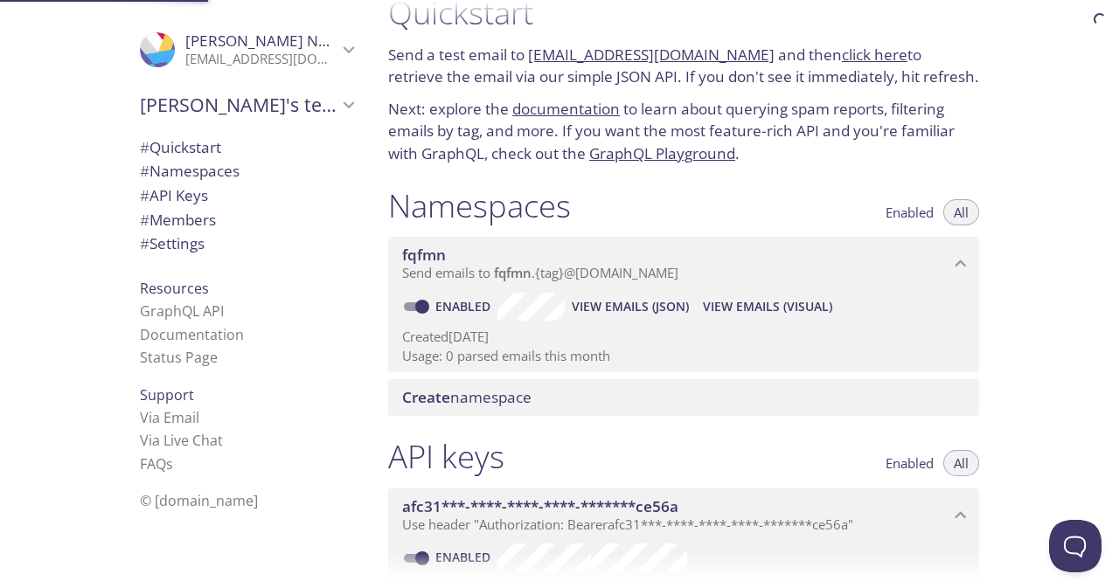
scroll to position [28, 0]
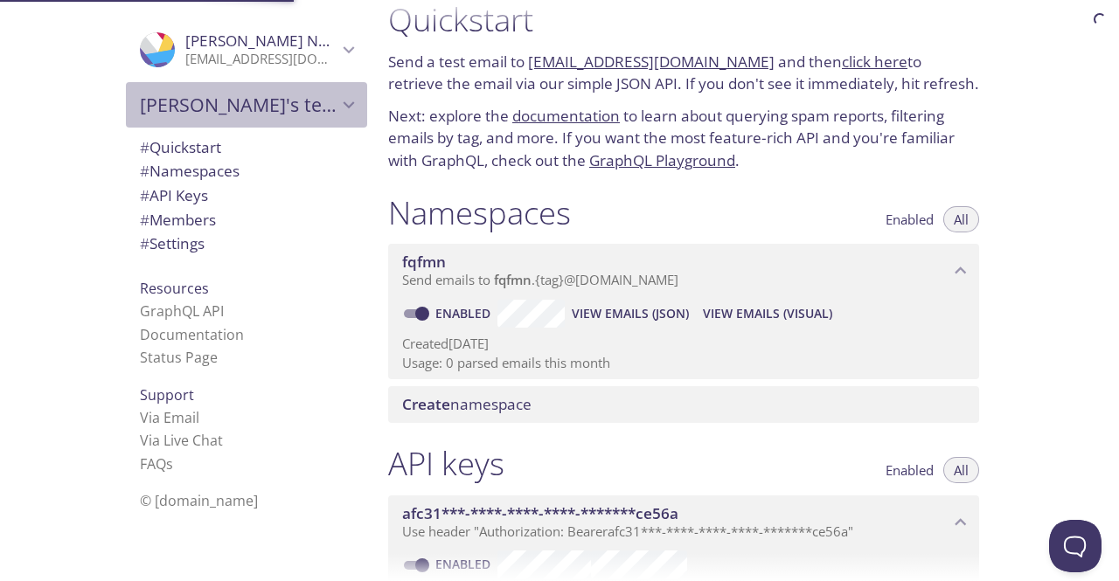
click at [301, 104] on span "Dikshant's team" at bounding box center [238, 105] width 197 height 24
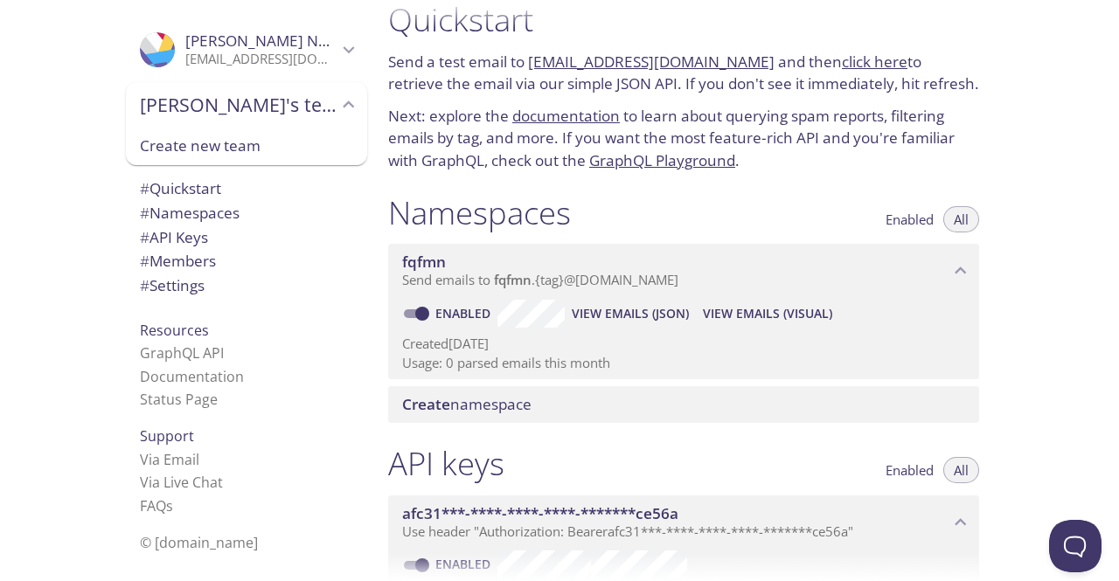
drag, startPoint x: 293, startPoint y: 102, endPoint x: 311, endPoint y: 67, distance: 39.5
click at [294, 102] on span "Dikshant's team" at bounding box center [238, 105] width 197 height 24
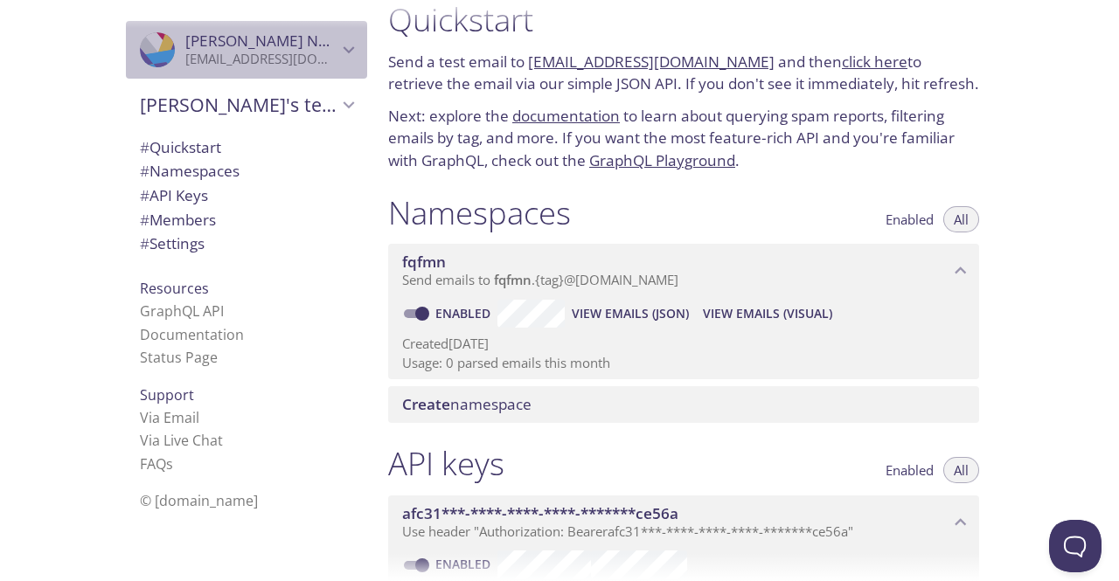
click at [322, 46] on span "Dikshant Nautiyal" at bounding box center [261, 40] width 152 height 19
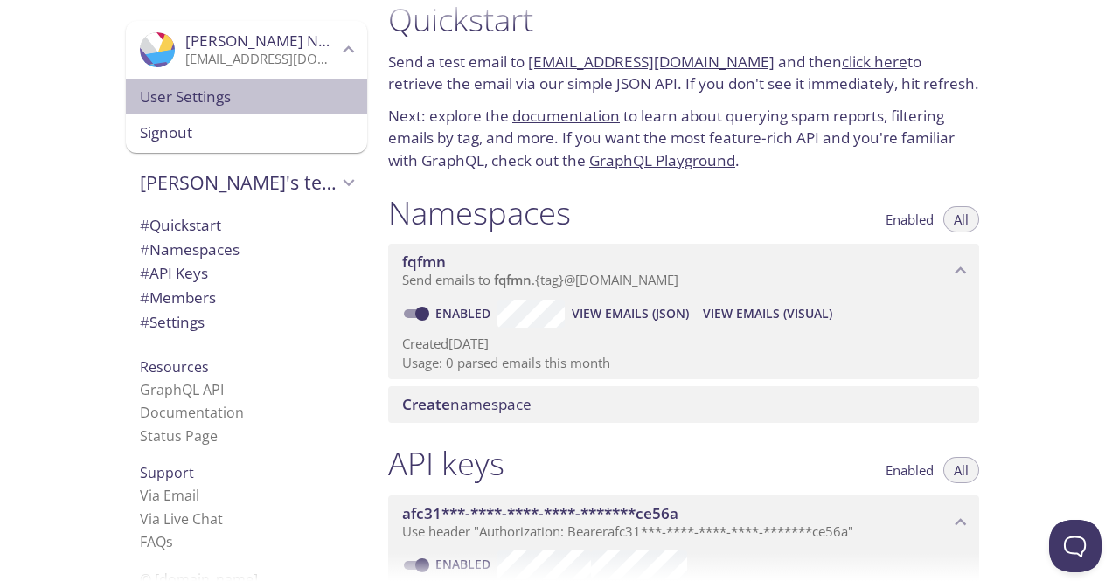
click at [295, 95] on span "User Settings" at bounding box center [246, 97] width 213 height 23
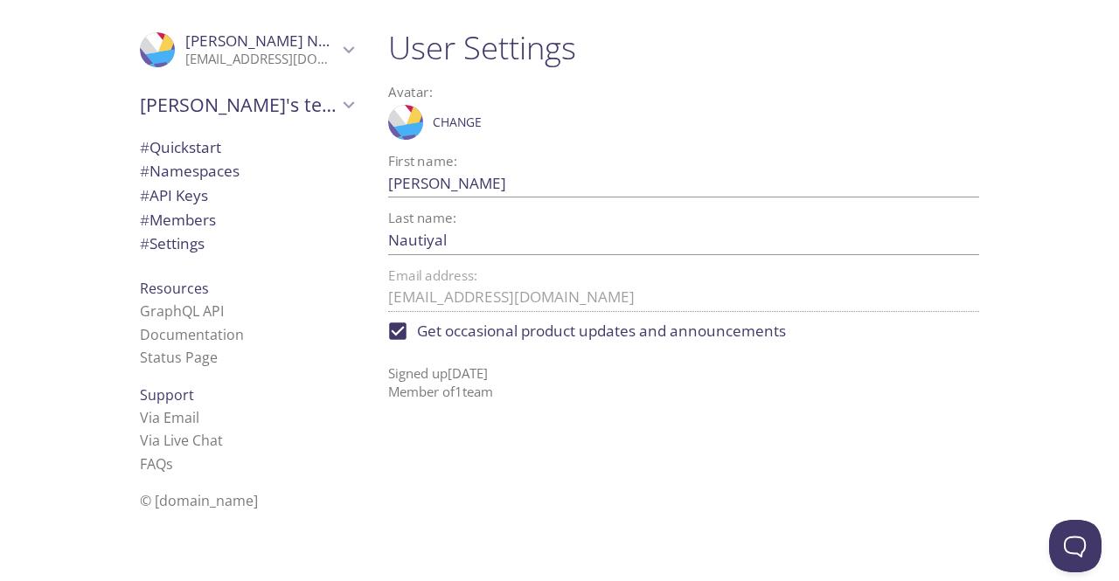
click at [497, 338] on span "Get occasional product updates and announcements" at bounding box center [601, 331] width 369 height 23
click at [417, 338] on input "Get occasional product updates and announcements" at bounding box center [397, 331] width 38 height 38
checkbox input "false"
click at [211, 148] on span "# Quickstart" at bounding box center [180, 147] width 81 height 20
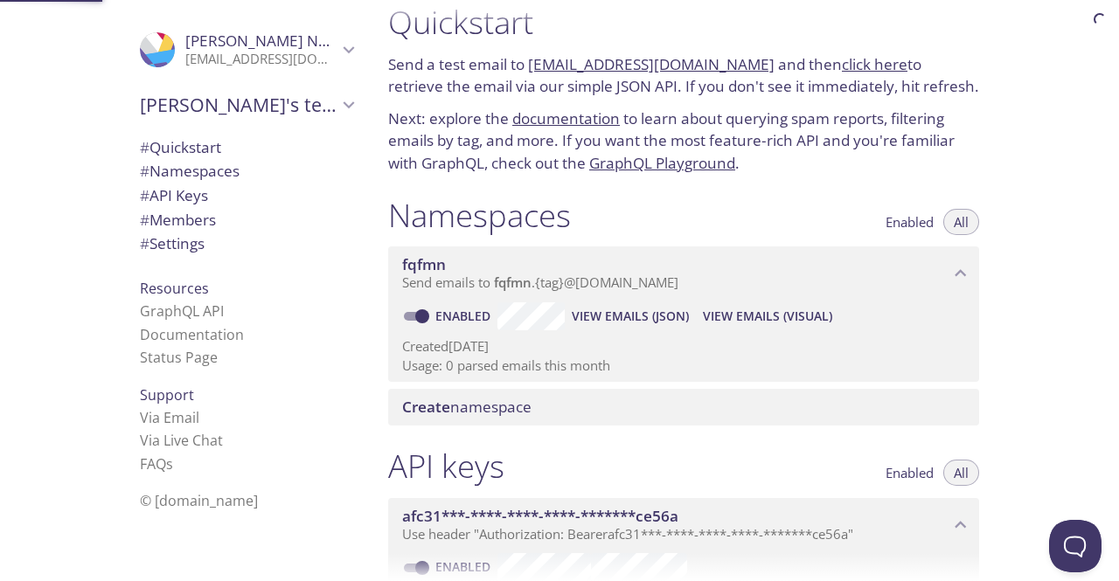
scroll to position [28, 0]
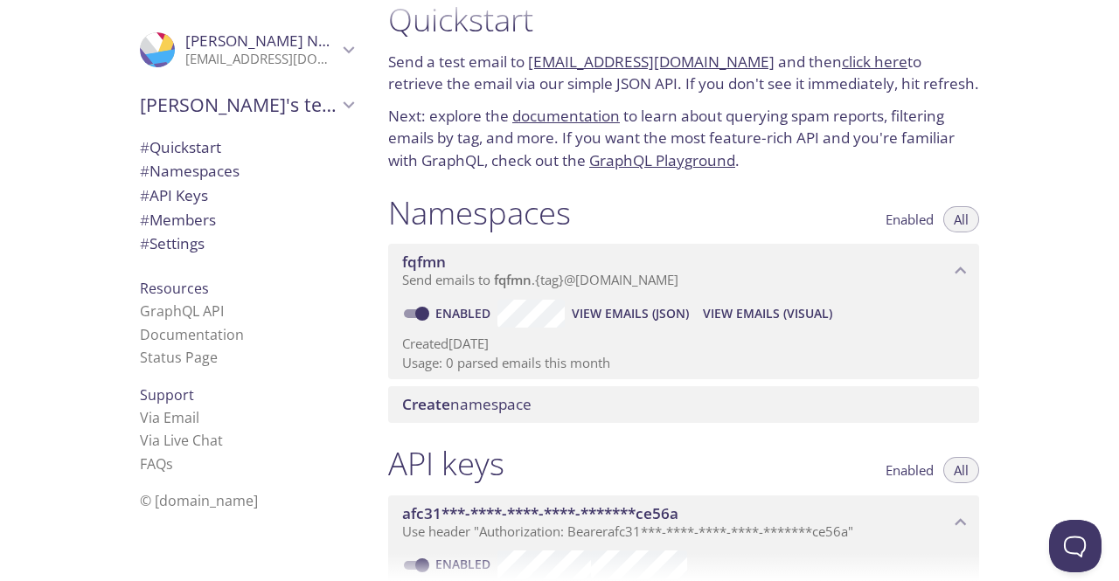
click at [677, 64] on link "fqfmn.test@inbox.testmail.app" at bounding box center [651, 62] width 246 height 20
click at [773, 62] on p "Send a test email to fqfmn.test@inbox.testmail.app and then click here to retri…" at bounding box center [683, 73] width 591 height 45
click at [868, 66] on link "click here" at bounding box center [875, 62] width 66 height 20
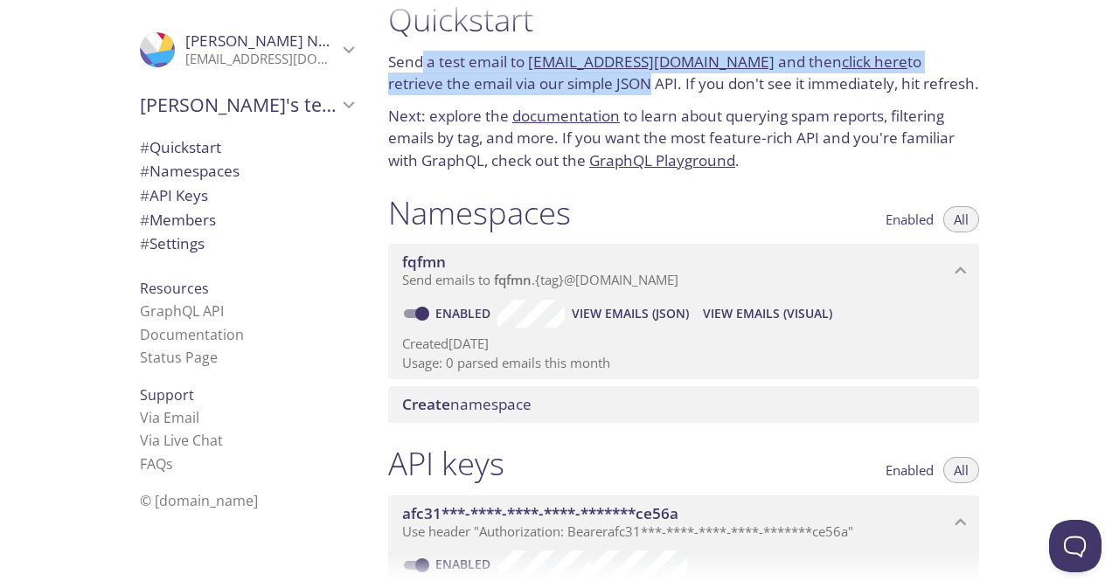
drag, startPoint x: 425, startPoint y: 60, endPoint x: 579, endPoint y: 91, distance: 157.7
click at [579, 91] on p "Send a test email to fqfmn.test@inbox.testmail.app and then click here to retri…" at bounding box center [683, 73] width 591 height 45
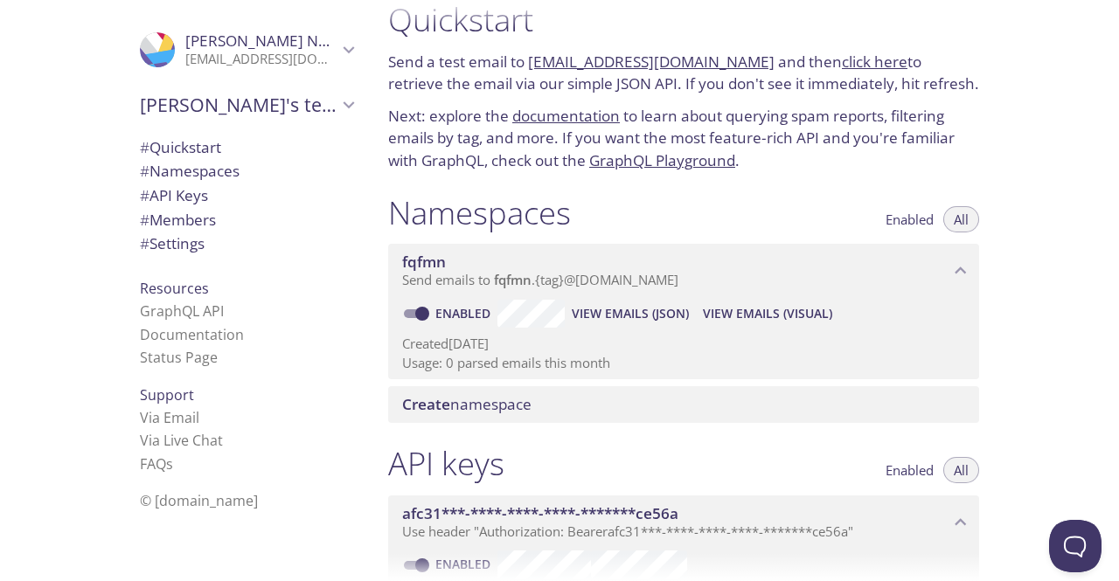
click at [672, 96] on div "Quickstart Send a test email to fqfmn.test@inbox.testmail.app and then click he…" at bounding box center [683, 86] width 619 height 193
drag, startPoint x: 425, startPoint y: 117, endPoint x: 632, endPoint y: 125, distance: 207.3
click at [632, 125] on p "Next: explore the documentation to learn about querying spam reports, filtering…" at bounding box center [683, 138] width 591 height 67
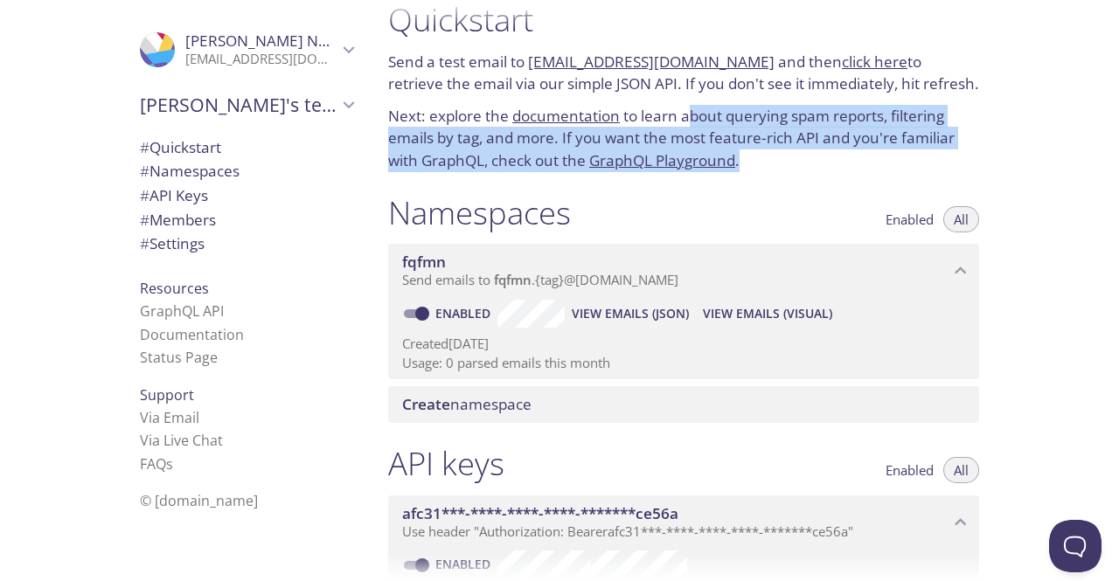
drag, startPoint x: 698, startPoint y: 119, endPoint x: 930, endPoint y: 160, distance: 235.2
click at [930, 160] on p "Next: explore the documentation to learn about querying spam reports, filtering…" at bounding box center [683, 138] width 591 height 67
click at [980, 127] on div "Quickstart Send a test email to fqfmn.test@inbox.testmail.app and then click he…" at bounding box center [683, 86] width 619 height 193
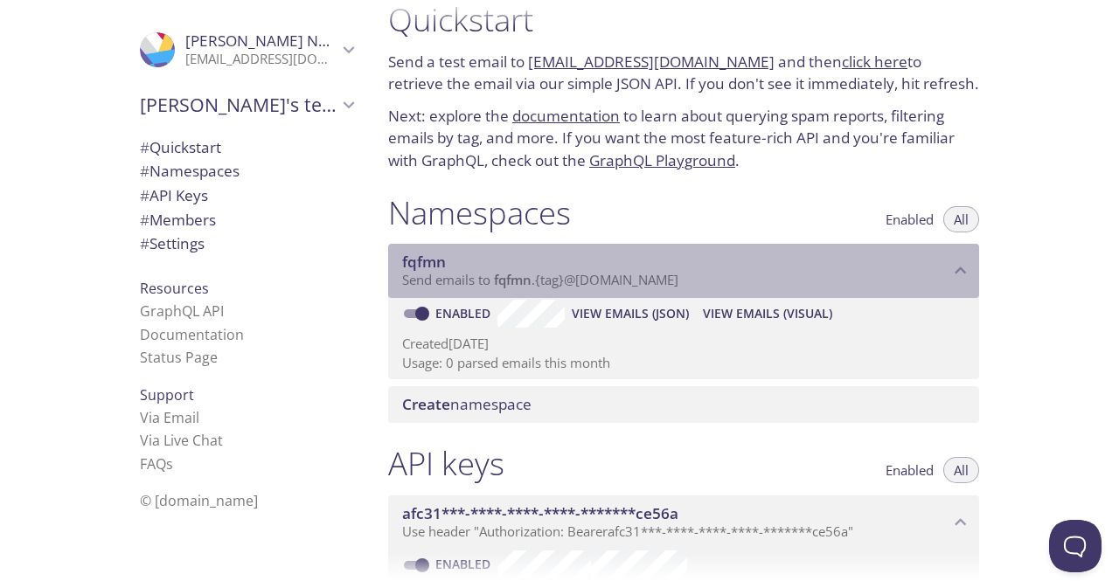
click at [523, 281] on span "fqfmn" at bounding box center [513, 279] width 38 height 17
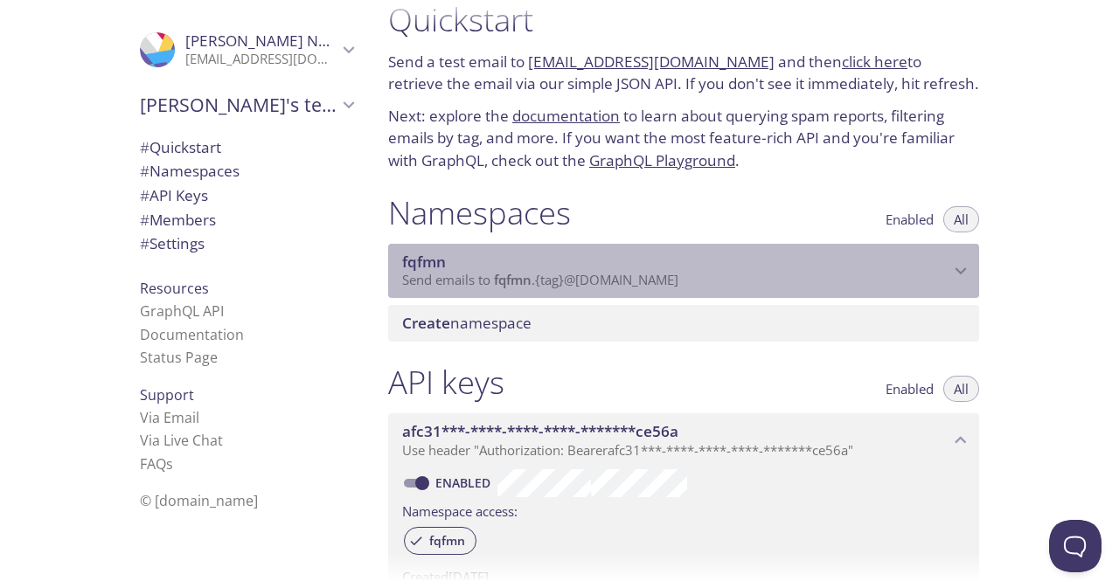
click at [523, 281] on span "fqfmn" at bounding box center [513, 279] width 38 height 17
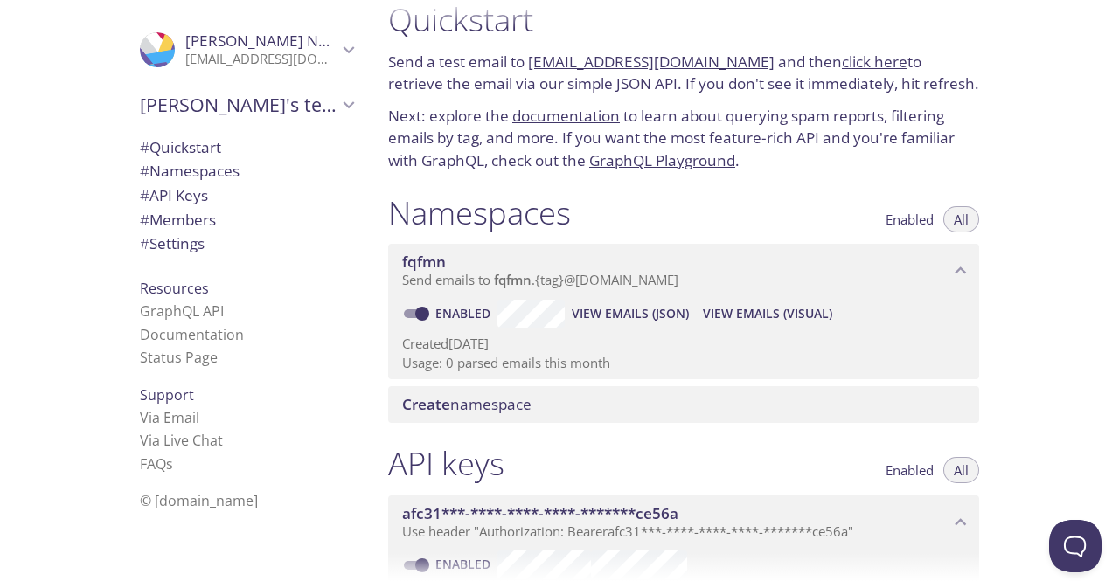
click at [458, 281] on span "Send emails to fqfmn . {tag} @inbox.testmail.app" at bounding box center [540, 279] width 276 height 17
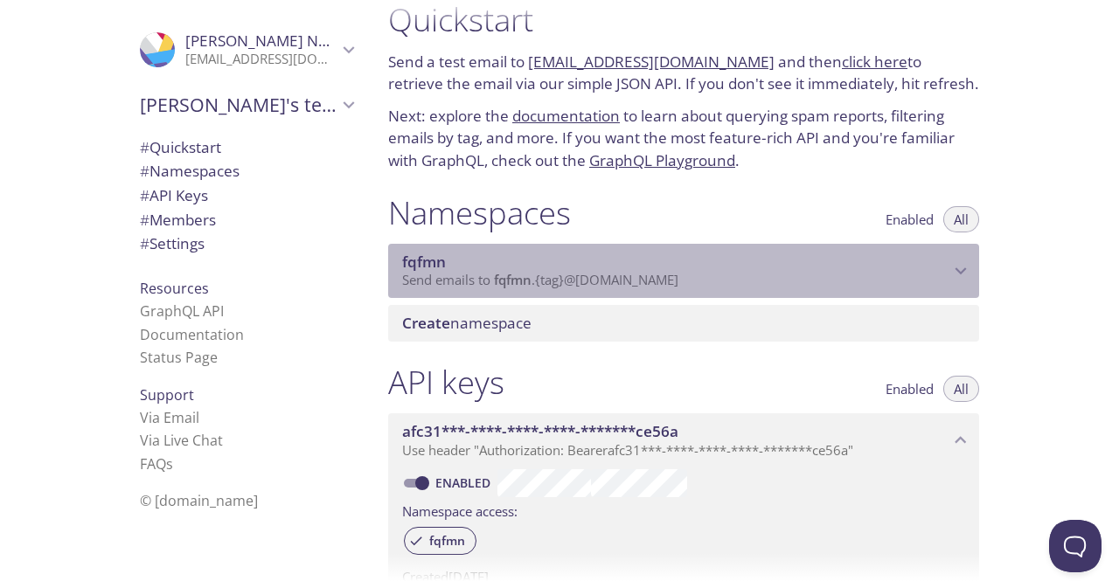
click at [458, 281] on span "Send emails to fqfmn . {tag} @inbox.testmail.app" at bounding box center [540, 279] width 276 height 17
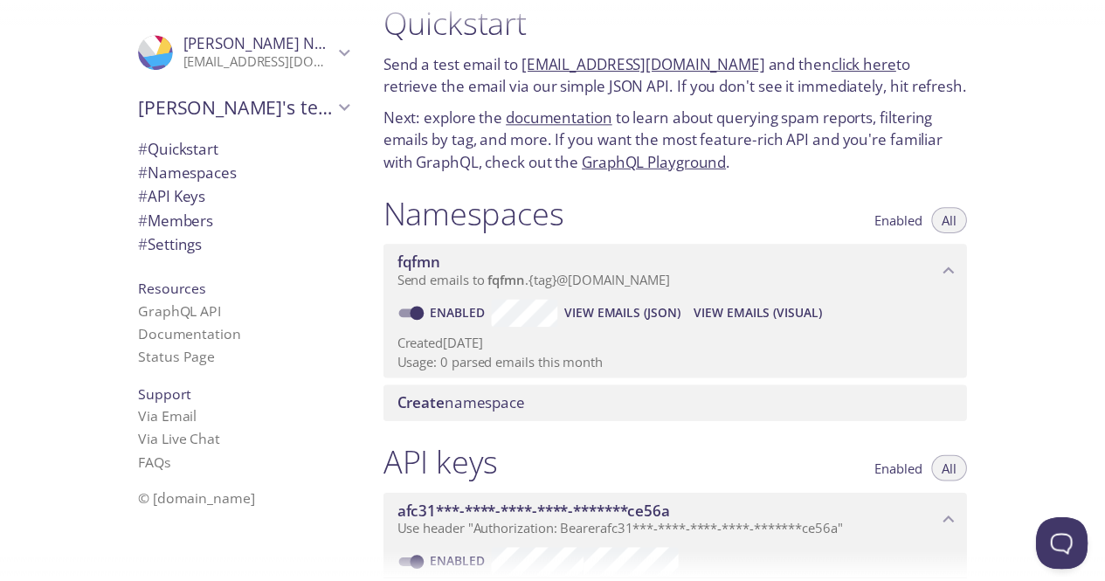
scroll to position [115, 0]
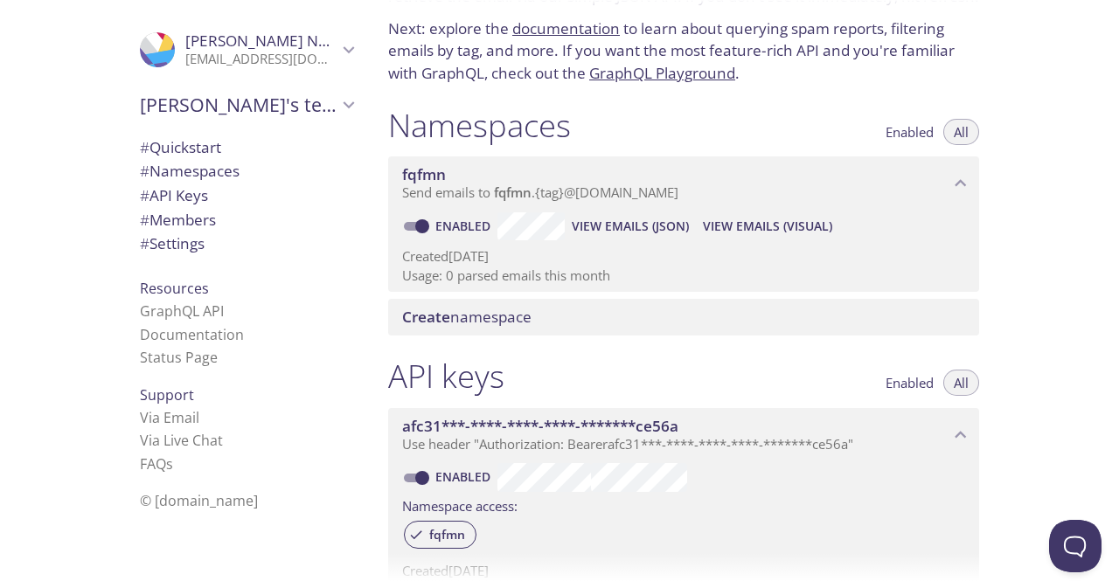
click at [509, 308] on span "Create namespace" at bounding box center [466, 317] width 129 height 20
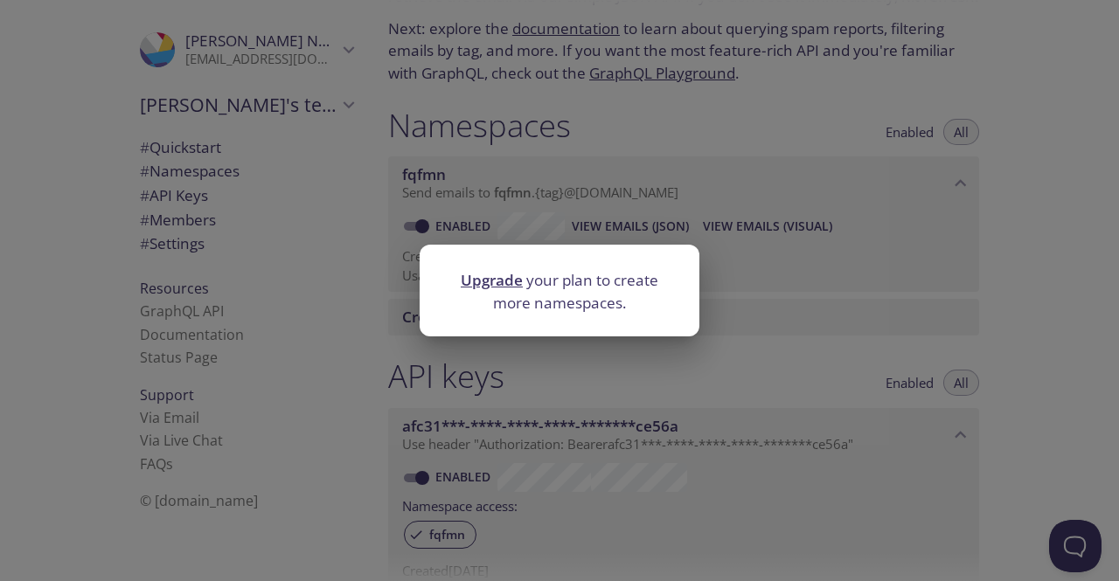
click at [857, 309] on div "Upgrade your plan to create more namespaces." at bounding box center [559, 290] width 1119 height 581
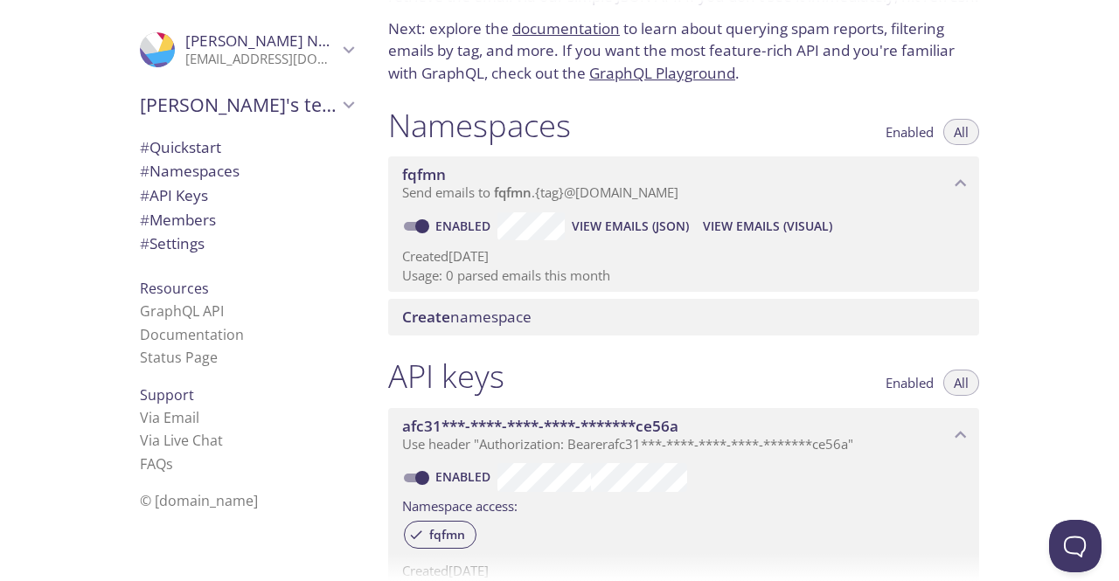
click at [509, 324] on span "Create namespace" at bounding box center [466, 317] width 129 height 20
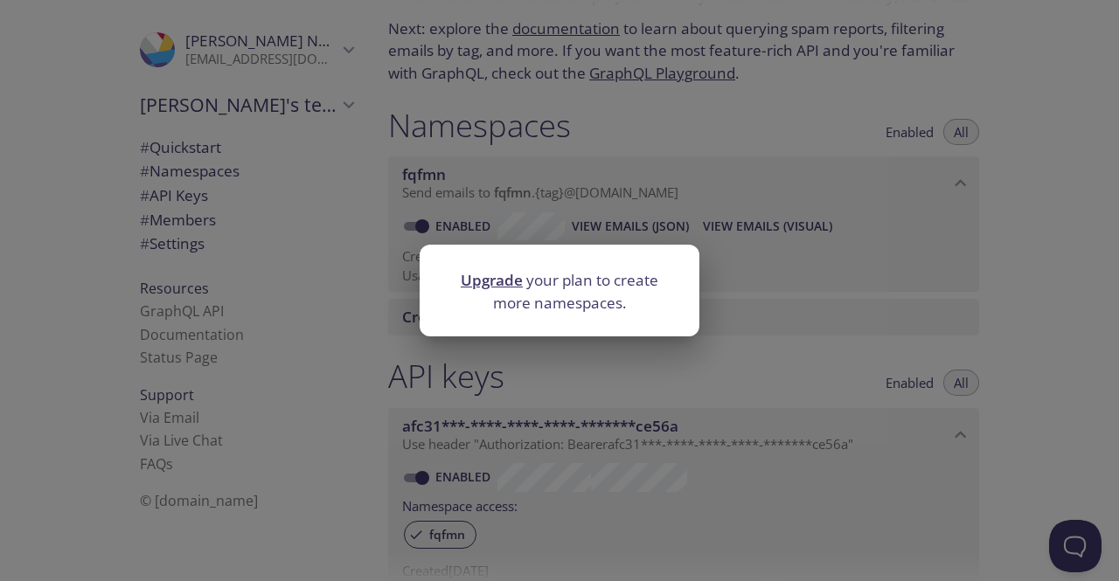
click at [503, 284] on link "Upgrade" at bounding box center [492, 280] width 62 height 20
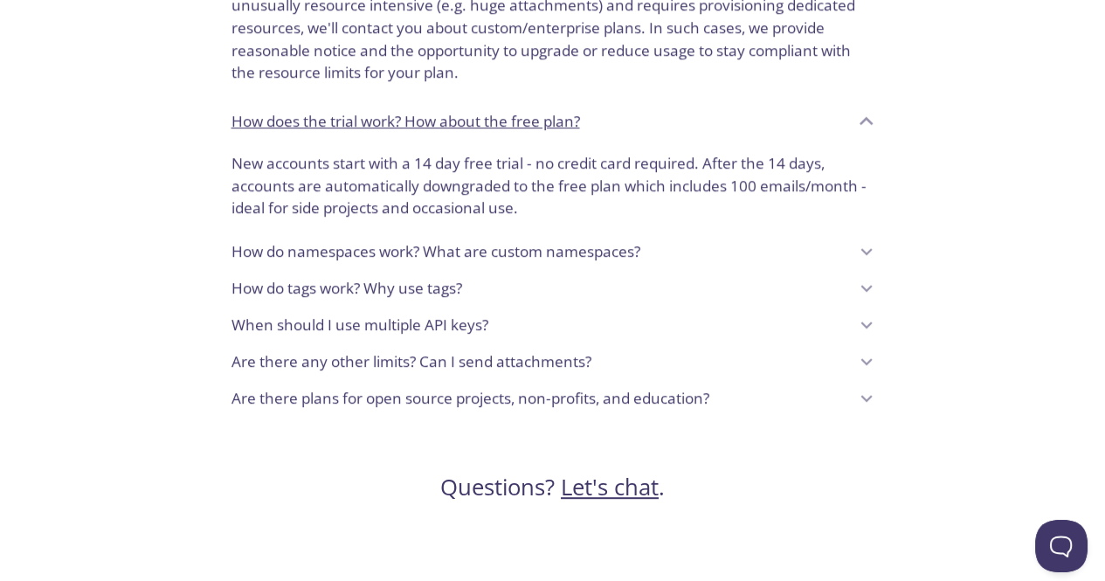
scroll to position [1645, 0]
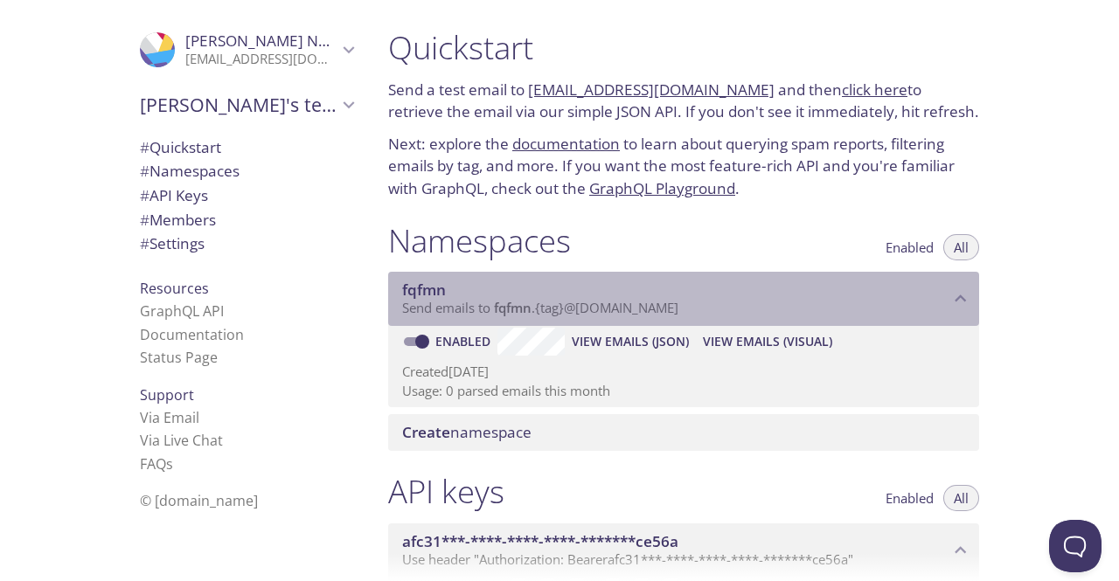
click at [500, 319] on div "fqfmn Send emails to fqfmn . {tag} @inbox.testmail.app" at bounding box center [683, 299] width 591 height 54
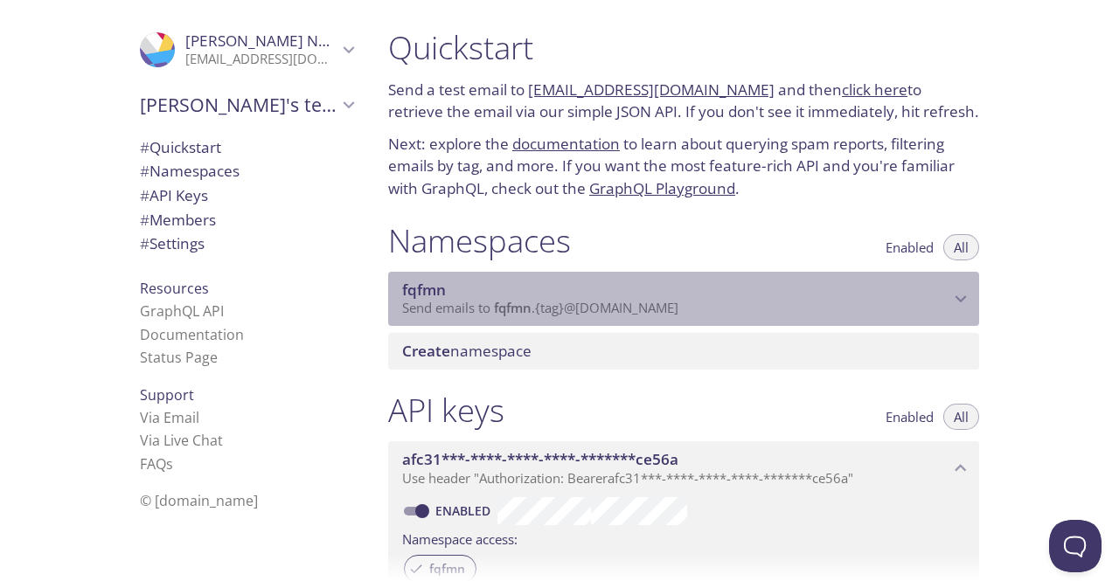
click at [532, 299] on span "fqfmn" at bounding box center [675, 290] width 547 height 19
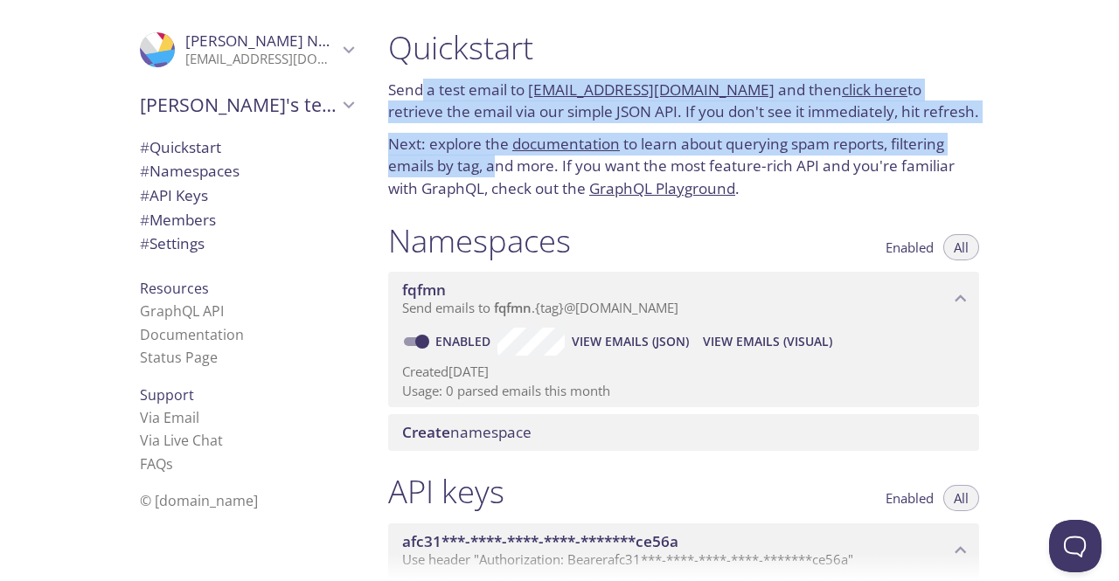
drag, startPoint x: 419, startPoint y: 87, endPoint x: 605, endPoint y: 191, distance: 213.6
click at [498, 174] on div "Quickstart Send a test email to fqfmn.test@inbox.testmail.app and then click he…" at bounding box center [683, 113] width 619 height 193
click at [610, 191] on link "GraphQL Playground" at bounding box center [662, 188] width 146 height 20
click at [798, 129] on div "Quickstart Send a test email to fqfmn.test@inbox.testmail.app and then click he…" at bounding box center [683, 113] width 619 height 193
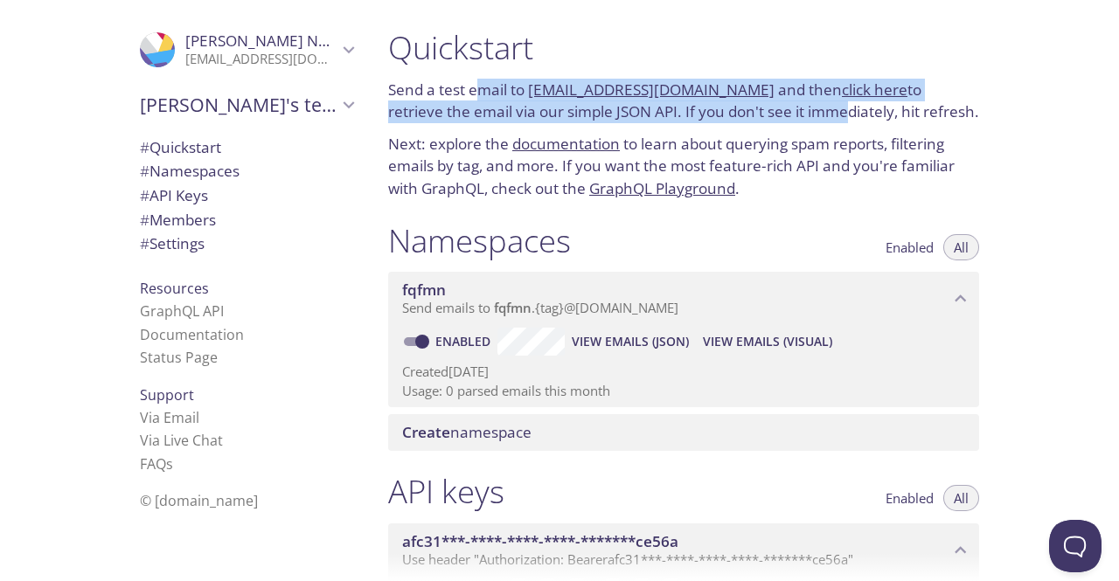
drag, startPoint x: 474, startPoint y: 81, endPoint x: 780, endPoint y: 112, distance: 307.4
click at [780, 112] on p "Send a test email to fqfmn.test@inbox.testmail.app and then click here to retri…" at bounding box center [683, 101] width 591 height 45
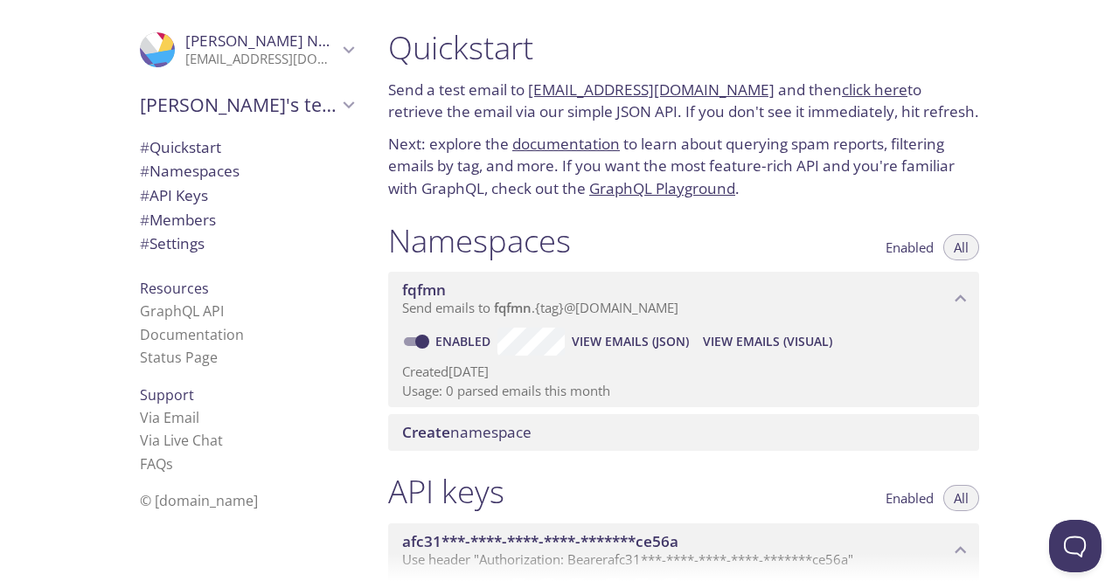
click at [846, 115] on p "Send a test email to fqfmn.test@inbox.testmail.app and then click here to retri…" at bounding box center [683, 101] width 591 height 45
drag, startPoint x: 482, startPoint y: 83, endPoint x: 938, endPoint y: 114, distance: 456.3
click at [938, 114] on p "Send a test email to fqfmn.test@inbox.testmail.app and then click here to retri…" at bounding box center [683, 101] width 591 height 45
click at [863, 147] on p "Next: explore the documentation to learn about querying spam reports, filtering…" at bounding box center [683, 166] width 591 height 67
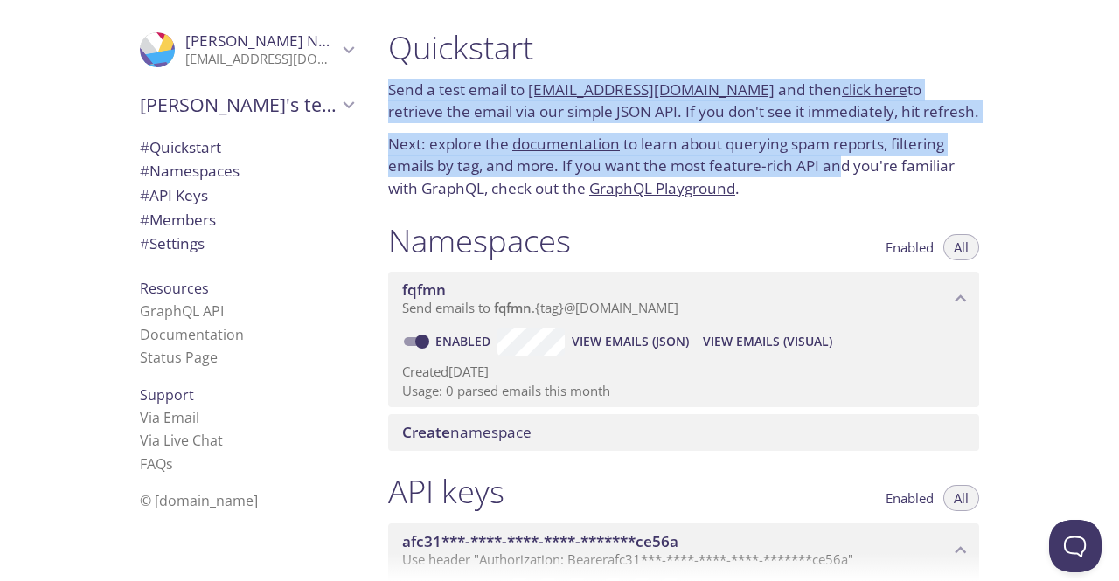
drag, startPoint x: 842, startPoint y: 166, endPoint x: 387, endPoint y: 89, distance: 461.7
click at [387, 89] on div "Quickstart Send a test email to fqfmn.test@inbox.testmail.app and then click he…" at bounding box center [683, 113] width 619 height 193
click at [402, 42] on h1 "Quickstart" at bounding box center [683, 47] width 591 height 39
click at [472, 50] on h1 "Quickstart" at bounding box center [683, 47] width 591 height 39
click at [522, 112] on p "Send a test email to fqfmn.test@inbox.testmail.app and then click here to retri…" at bounding box center [683, 101] width 591 height 45
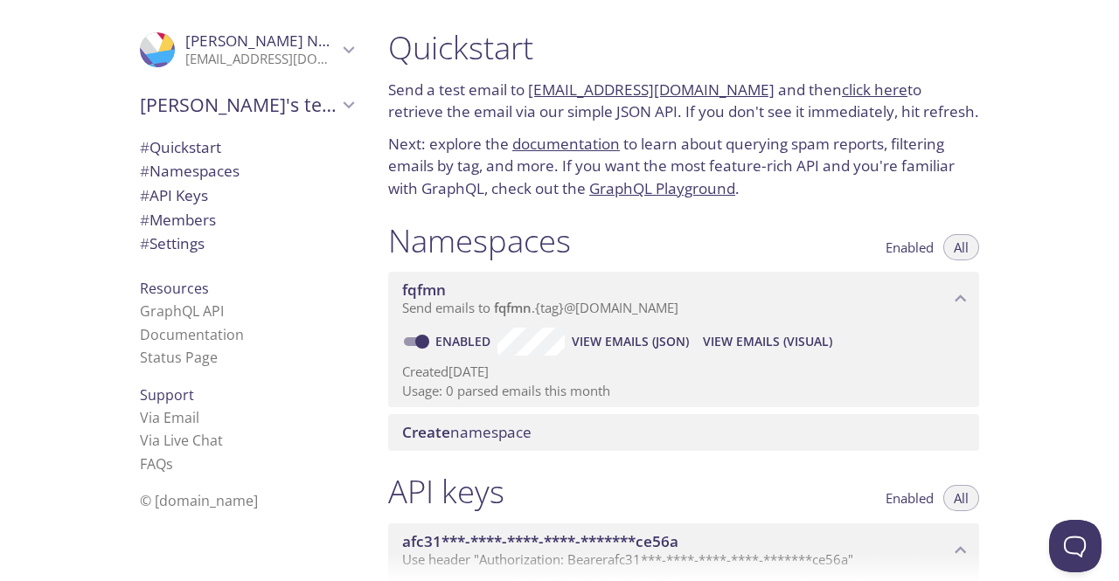
click at [825, 165] on p "Next: explore the documentation to learn about querying spam reports, filtering…" at bounding box center [683, 166] width 591 height 67
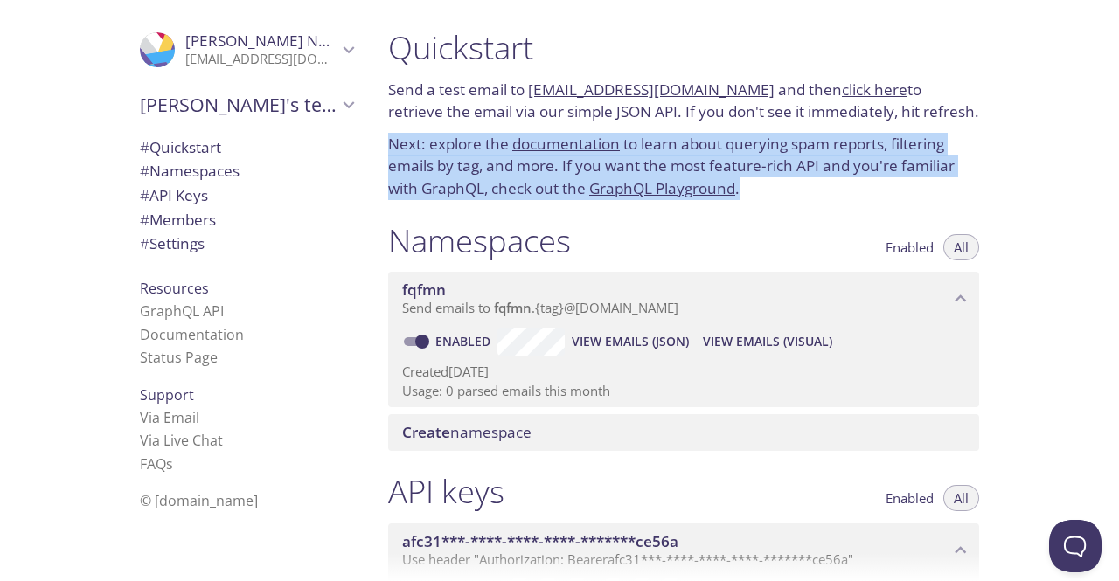
drag, startPoint x: 770, startPoint y: 184, endPoint x: 388, endPoint y: 133, distance: 385.4
click at [388, 133] on p "Next: explore the documentation to learn about querying spam reports, filtering…" at bounding box center [683, 166] width 591 height 67
click at [838, 161] on p "Next: explore the documentation to learn about querying spam reports, filtering…" at bounding box center [683, 166] width 591 height 67
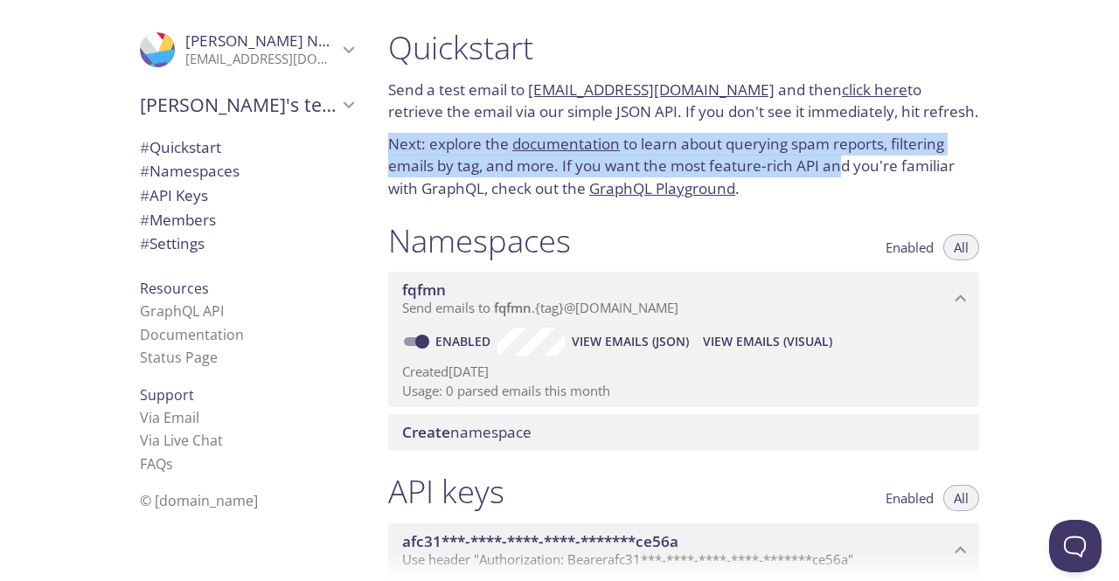
drag, startPoint x: 843, startPoint y: 168, endPoint x: 387, endPoint y: 150, distance: 456.5
click at [387, 150] on div "Quickstart Send a test email to fqfmn.test@inbox.testmail.app and then click he…" at bounding box center [683, 113] width 619 height 193
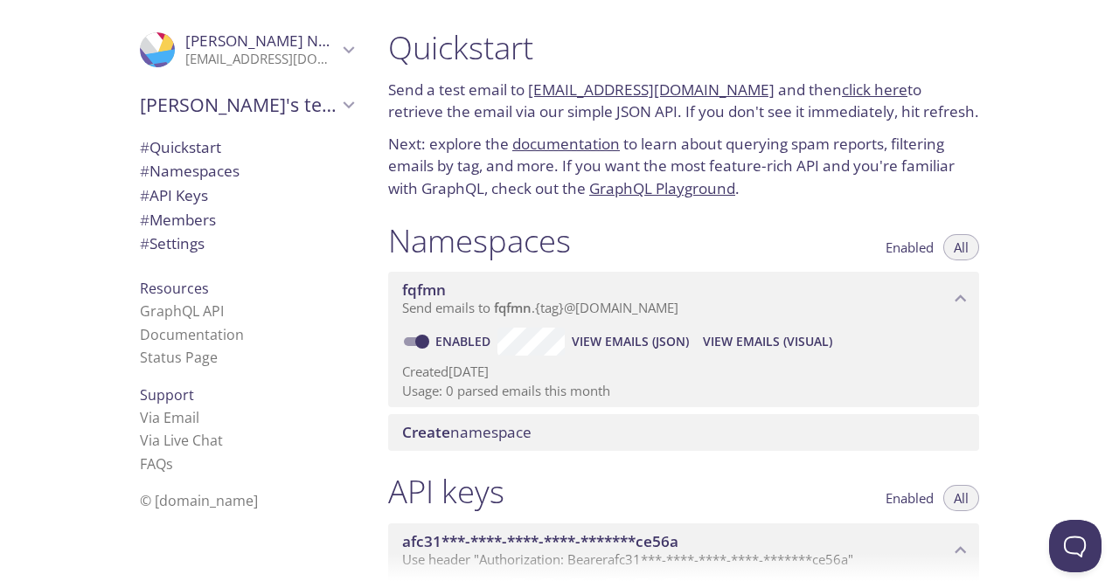
click at [889, 169] on p "Next: explore the documentation to learn about querying spam reports, filtering…" at bounding box center [683, 166] width 591 height 67
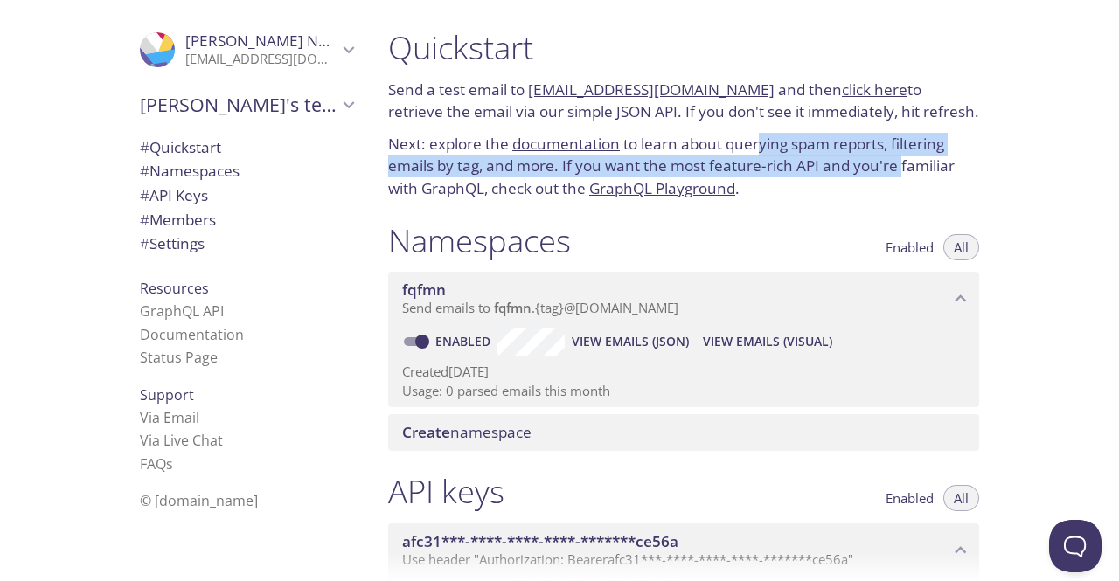
drag, startPoint x: 899, startPoint y: 166, endPoint x: 759, endPoint y: 149, distance: 141.7
click at [759, 149] on p "Next: explore the documentation to learn about querying spam reports, filtering…" at bounding box center [683, 166] width 591 height 67
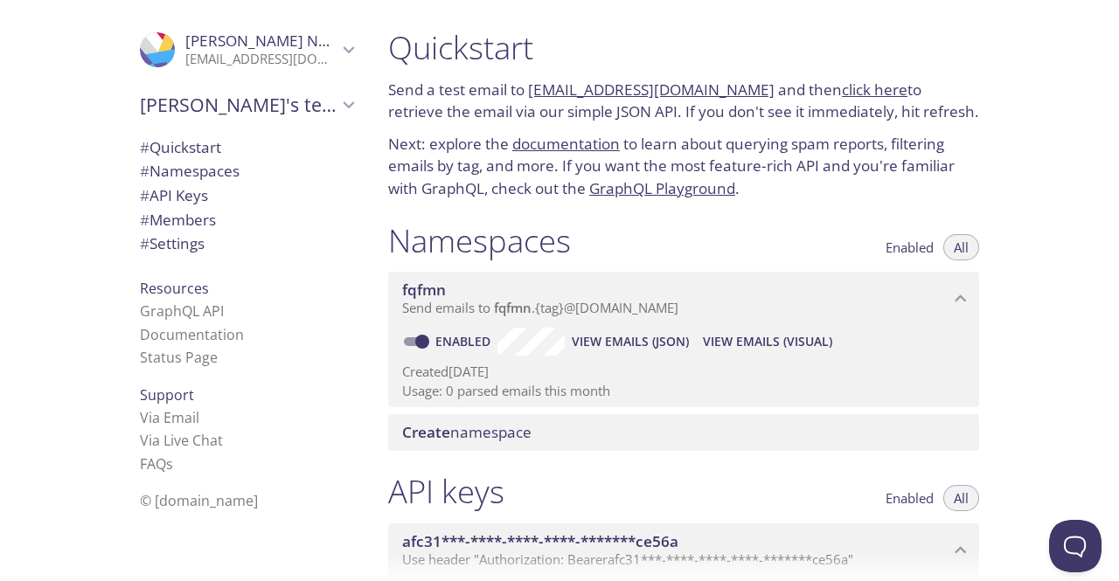
click at [724, 129] on div "Quickstart Send a test email to fqfmn.test@inbox.testmail.app and then click he…" at bounding box center [683, 113] width 619 height 193
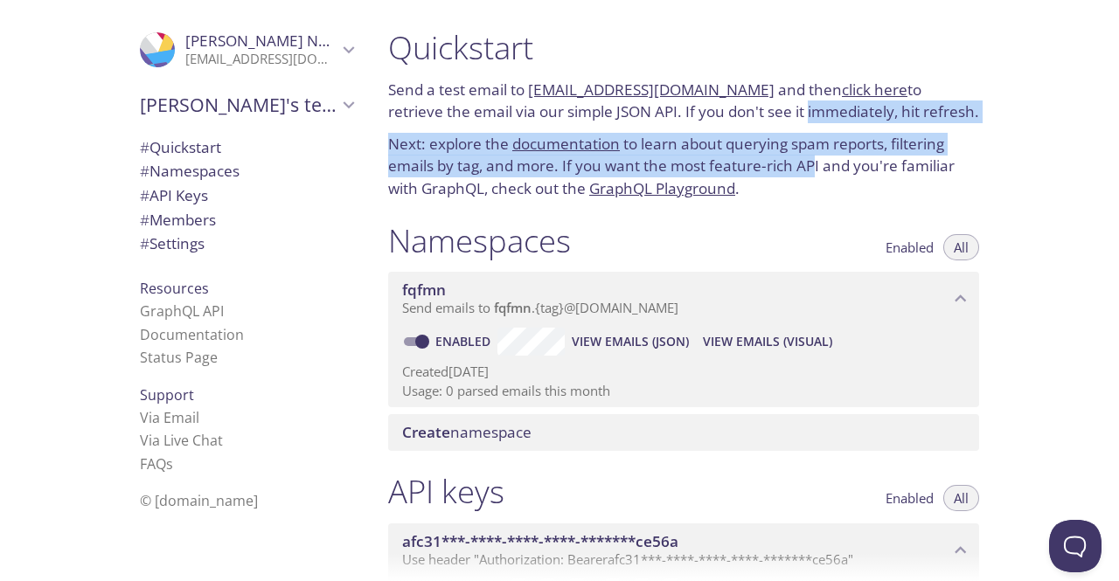
drag, startPoint x: 748, startPoint y: 108, endPoint x: 813, endPoint y: 166, distance: 86.7
click at [813, 166] on div "Quickstart Send a test email to fqfmn.test@inbox.testmail.app and then click he…" at bounding box center [683, 113] width 619 height 193
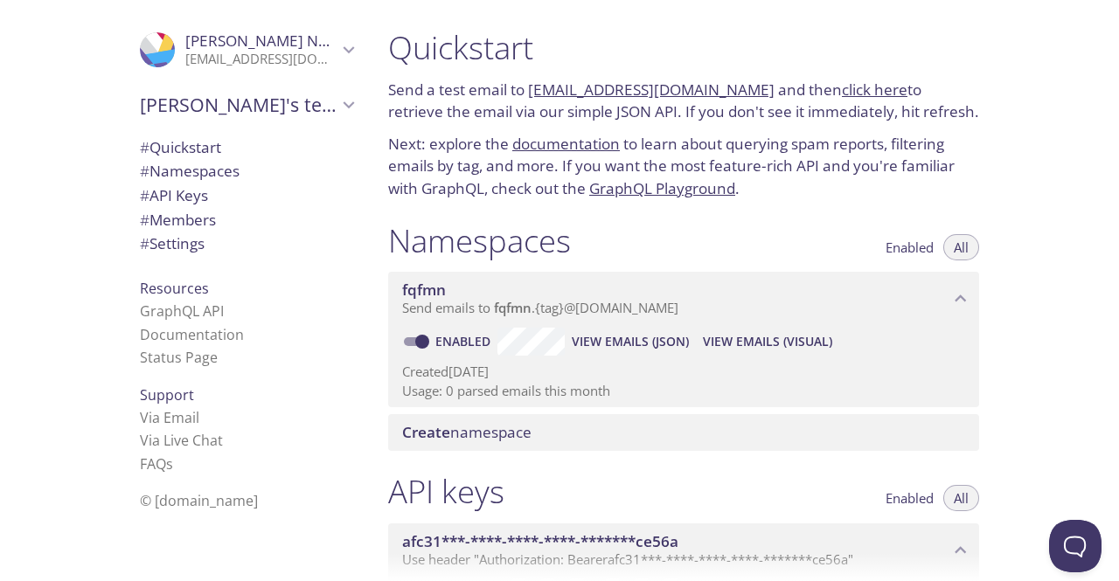
click at [896, 170] on p "Next: explore the documentation to learn about querying spam reports, filtering…" at bounding box center [683, 166] width 591 height 67
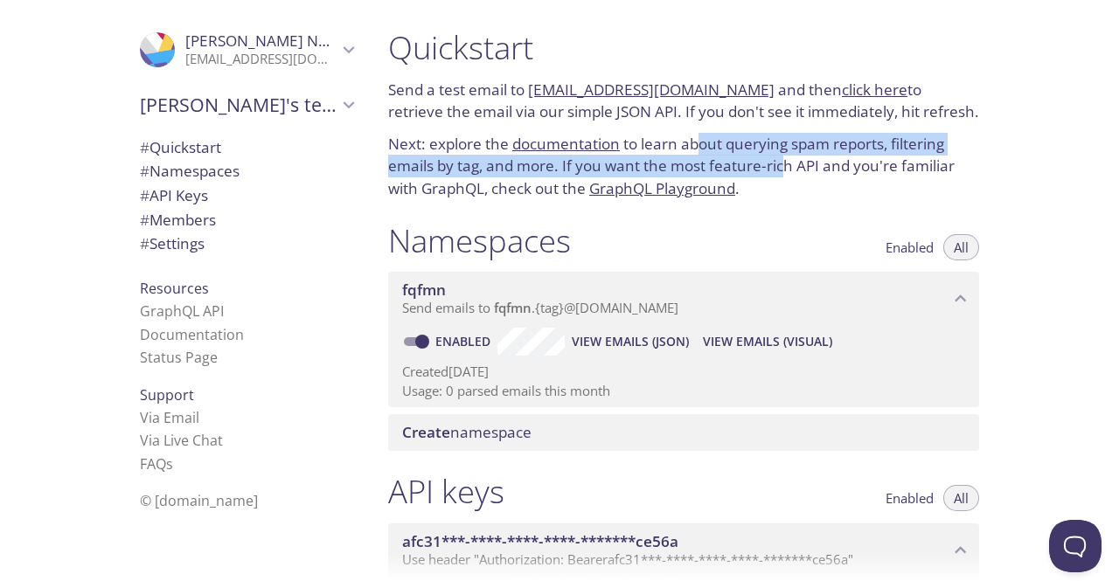
drag, startPoint x: 700, startPoint y: 150, endPoint x: 786, endPoint y: 162, distance: 87.3
click at [786, 162] on p "Next: explore the documentation to learn about querying spam reports, filtering…" at bounding box center [683, 166] width 591 height 67
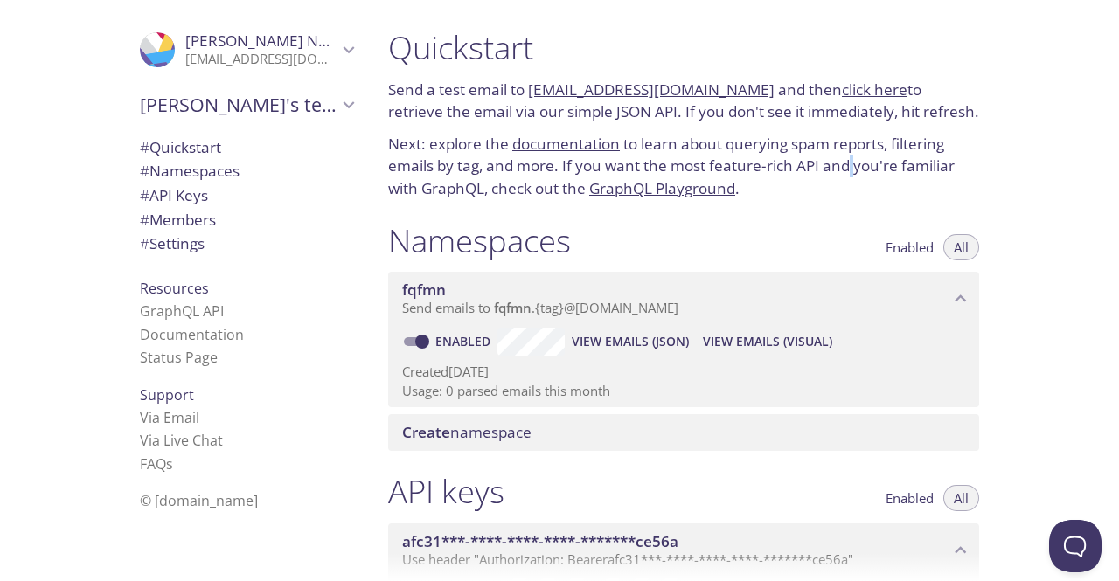
click at [851, 167] on p "Next: explore the documentation to learn about querying spam reports, filtering…" at bounding box center [683, 166] width 591 height 67
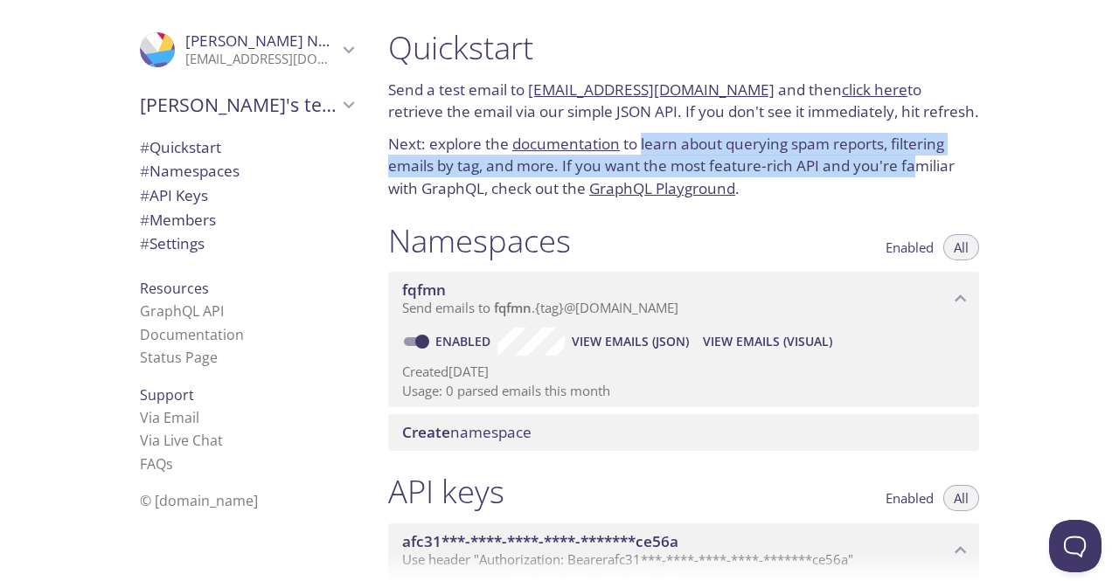
drag, startPoint x: 912, startPoint y: 170, endPoint x: 641, endPoint y: 143, distance: 272.2
click at [641, 143] on p "Next: explore the documentation to learn about querying spam reports, filtering…" at bounding box center [683, 166] width 591 height 67
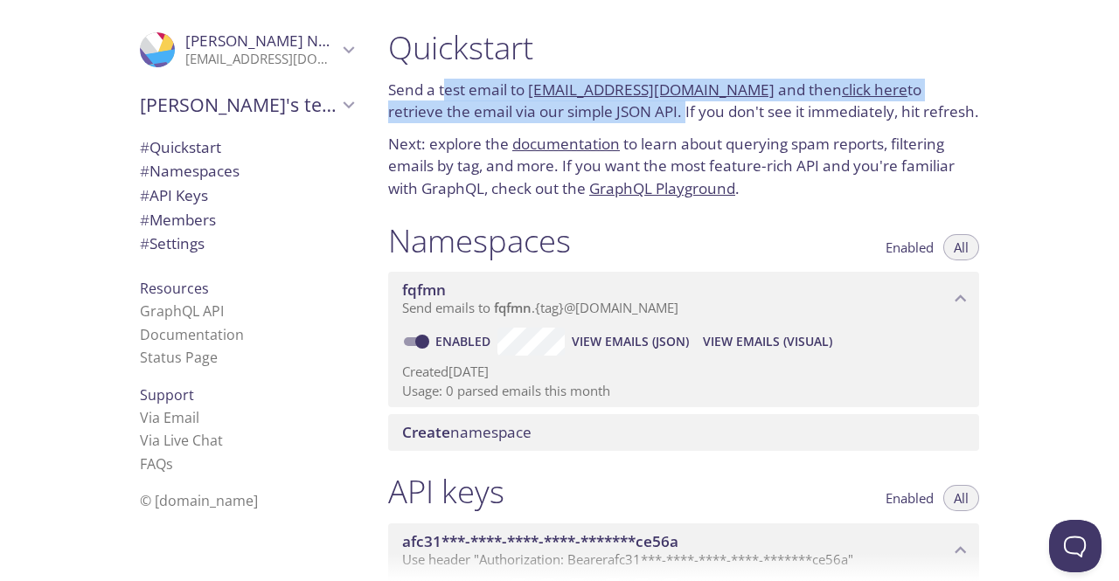
drag, startPoint x: 444, startPoint y: 87, endPoint x: 625, endPoint y: 118, distance: 183.6
click at [625, 118] on p "Send a test email to fqfmn.test@inbox.testmail.app and then click here to retri…" at bounding box center [683, 101] width 591 height 45
drag, startPoint x: 628, startPoint y: 116, endPoint x: 929, endPoint y: 116, distance: 300.6
click at [929, 116] on p "Send a test email to fqfmn.test@inbox.testmail.app and then click here to retri…" at bounding box center [683, 101] width 591 height 45
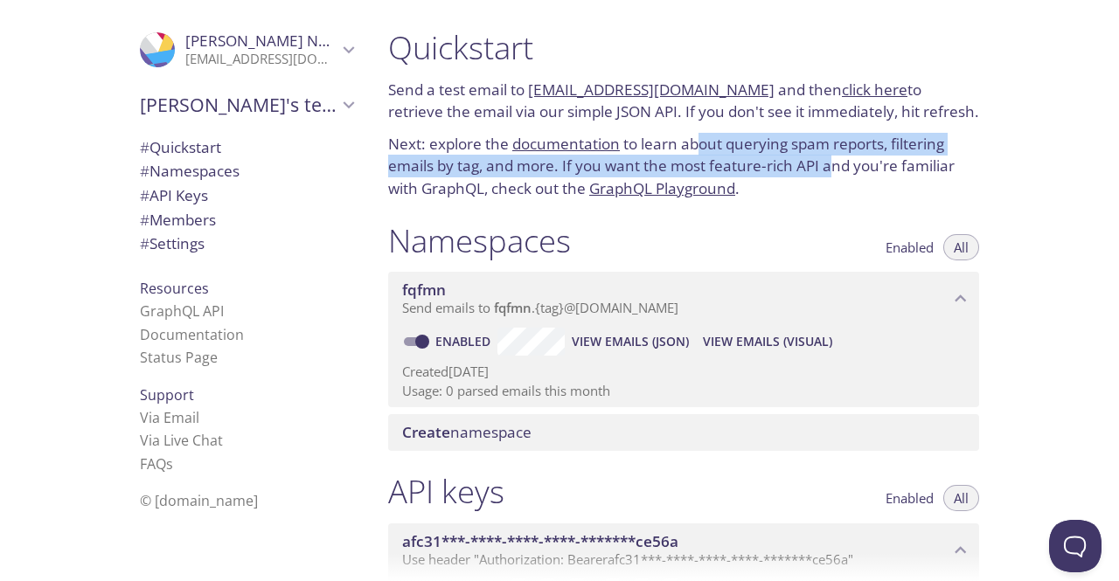
drag, startPoint x: 832, startPoint y: 170, endPoint x: 699, endPoint y: 136, distance: 136.9
click at [699, 136] on p "Next: explore the documentation to learn about querying spam reports, filtering…" at bounding box center [683, 166] width 591 height 67
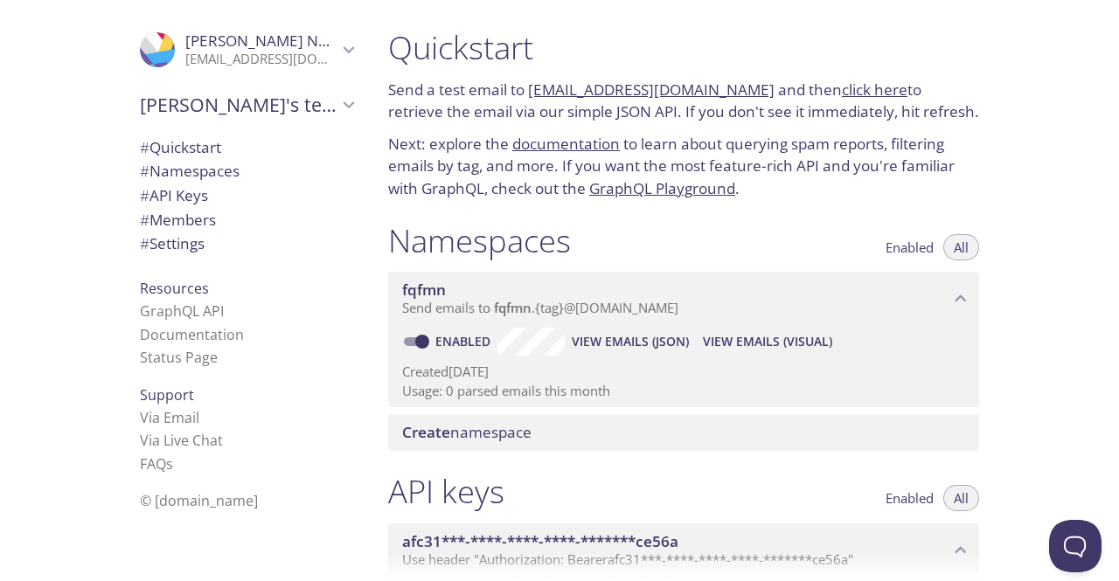
click at [676, 142] on p "Next: explore the documentation to learn about querying spam reports, filtering…" at bounding box center [683, 166] width 591 height 67
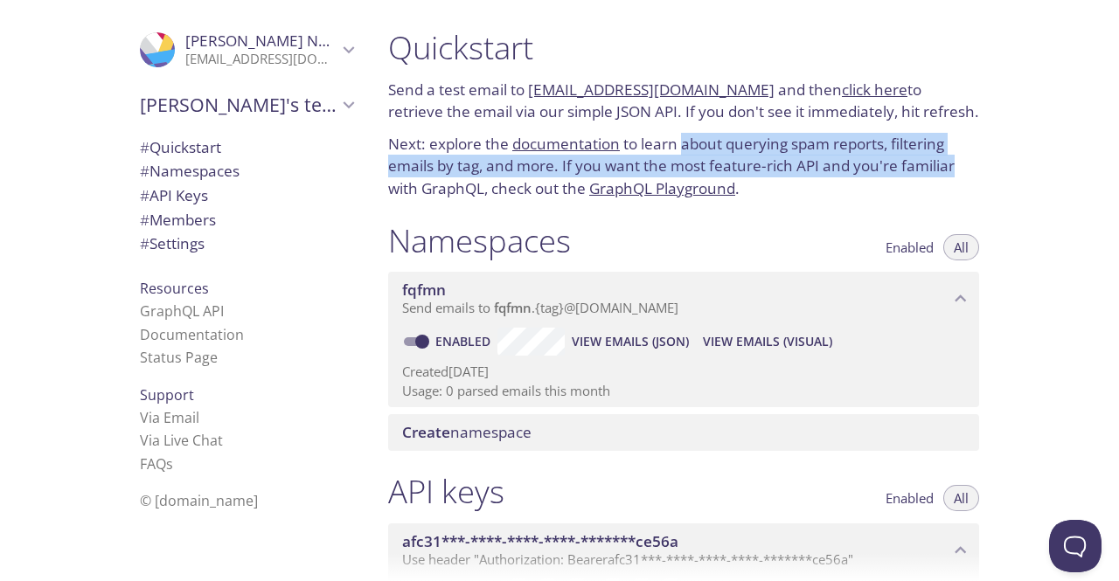
drag, startPoint x: 679, startPoint y: 141, endPoint x: 960, endPoint y: 165, distance: 281.6
click at [960, 165] on p "Next: explore the documentation to learn about querying spam reports, filtering…" at bounding box center [683, 166] width 591 height 67
click at [858, 165] on p "Next: explore the documentation to learn about querying spam reports, filtering…" at bounding box center [683, 166] width 591 height 67
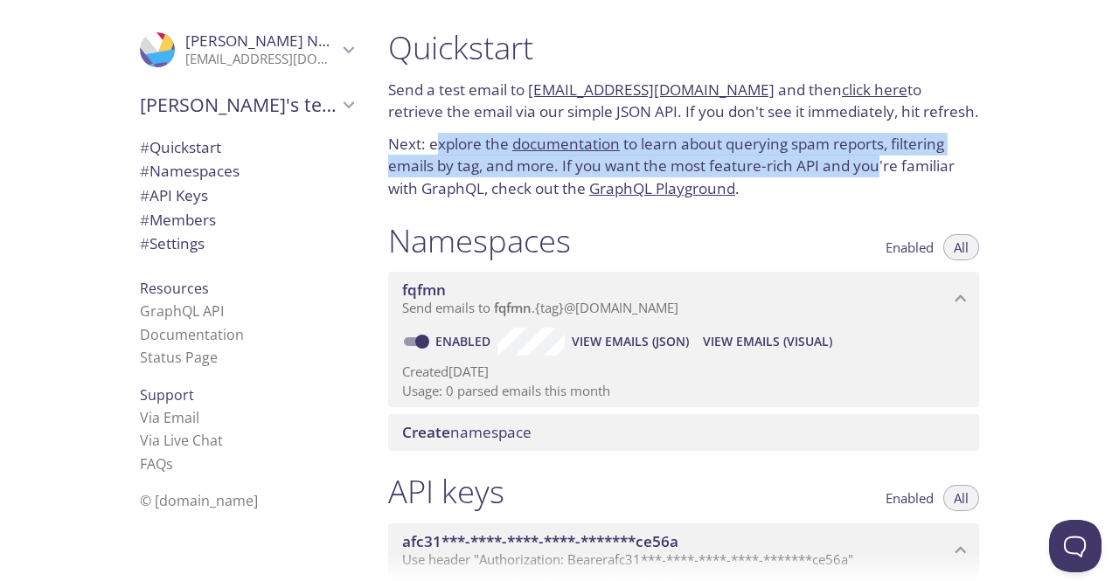
drag, startPoint x: 433, startPoint y: 134, endPoint x: 874, endPoint y: 173, distance: 443.1
click at [874, 173] on p "Next: explore the documentation to learn about querying spam reports, filtering…" at bounding box center [683, 166] width 591 height 67
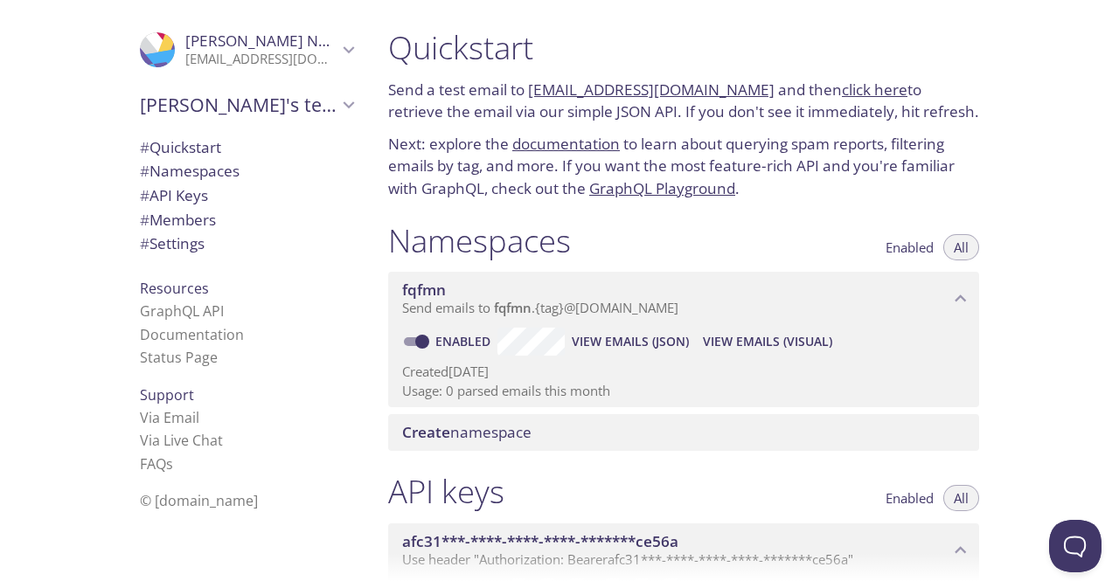
click at [920, 173] on p "Next: explore the documentation to learn about querying spam reports, filtering…" at bounding box center [683, 166] width 591 height 67
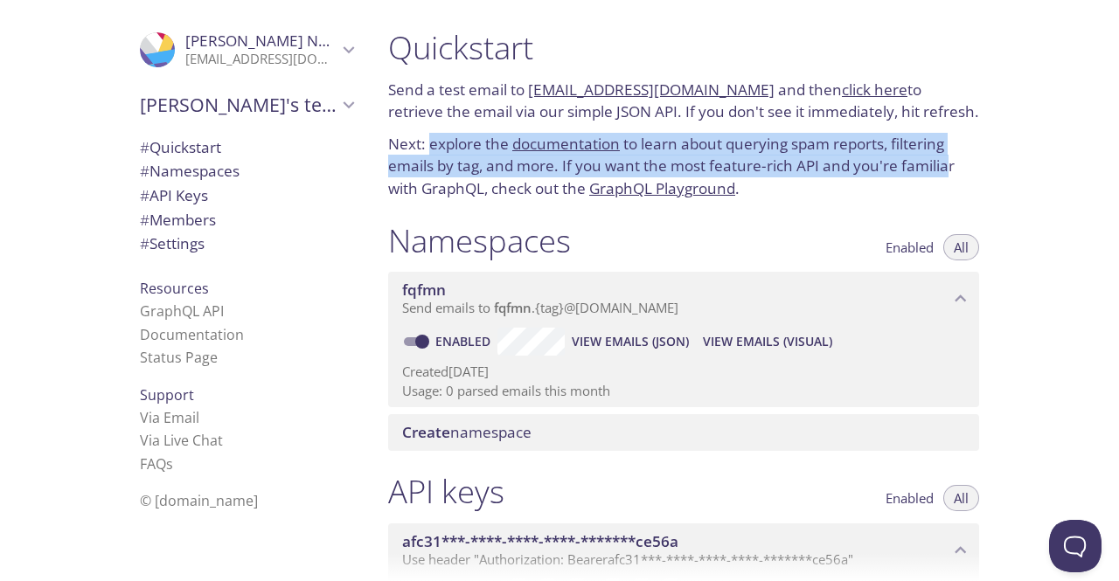
drag, startPoint x: 945, startPoint y: 168, endPoint x: 430, endPoint y: 141, distance: 515.4
click at [430, 141] on p "Next: explore the documentation to learn about querying spam reports, filtering…" at bounding box center [683, 166] width 591 height 67
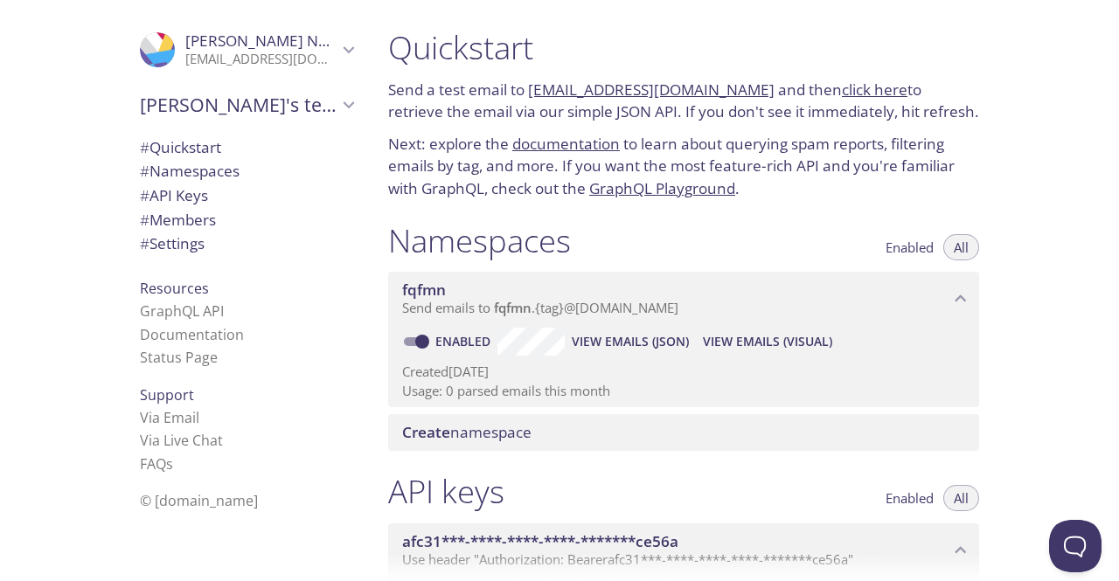
click at [406, 147] on p "Next: explore the documentation to learn about querying spam reports, filtering…" at bounding box center [683, 166] width 591 height 67
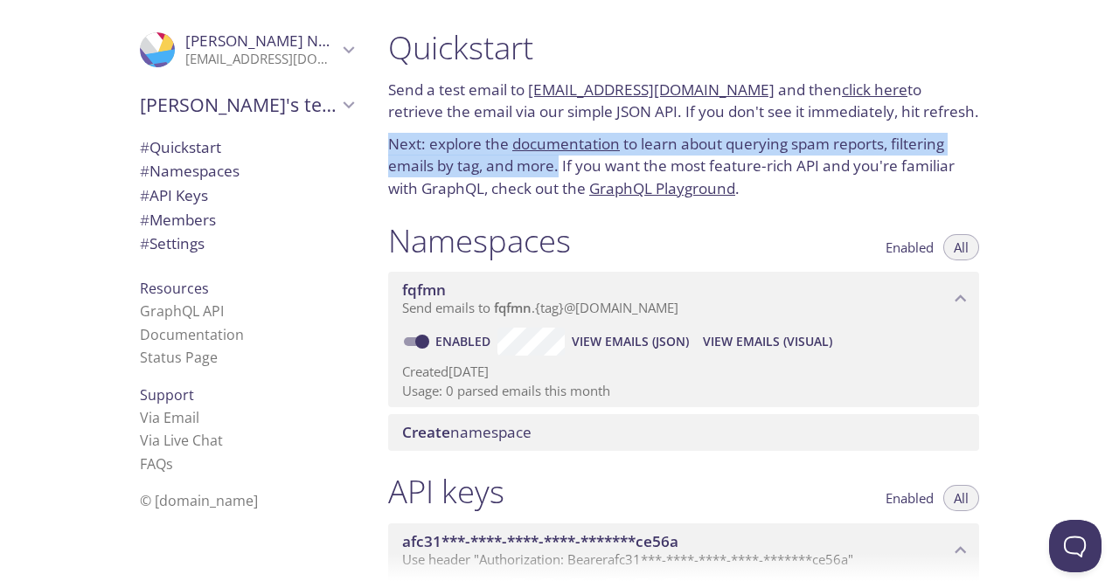
drag, startPoint x: 387, startPoint y: 142, endPoint x: 559, endPoint y: 173, distance: 174.9
click at [559, 173] on div "Quickstart Send a test email to fqfmn.test@inbox.testmail.app and then click he…" at bounding box center [683, 113] width 619 height 193
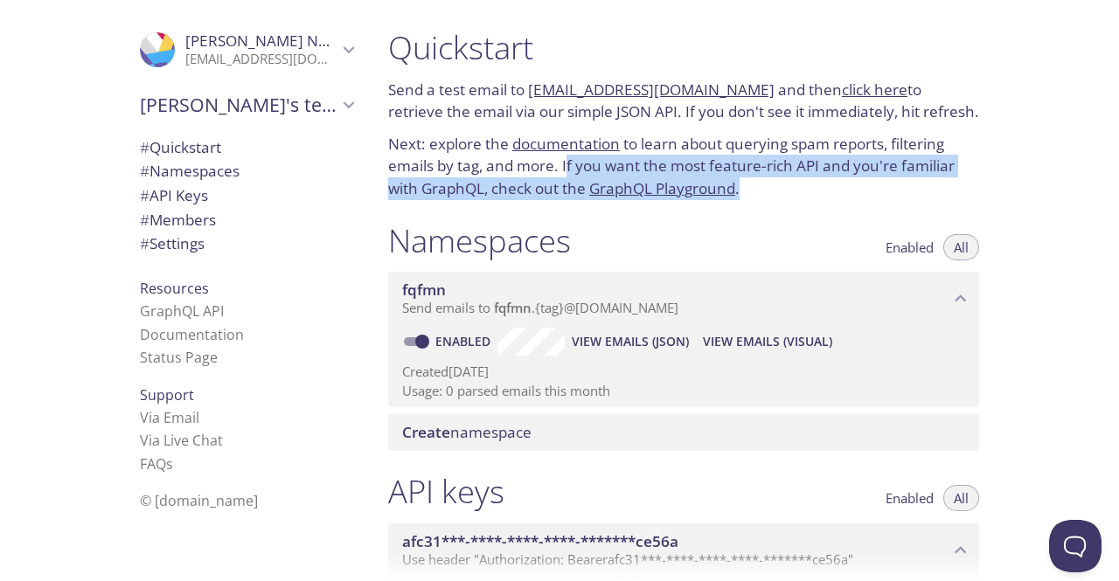
drag, startPoint x: 566, startPoint y: 167, endPoint x: 790, endPoint y: 200, distance: 226.2
click at [790, 200] on div "Quickstart Send a test email to fqfmn.test@inbox.testmail.app and then click he…" at bounding box center [683, 113] width 619 height 193
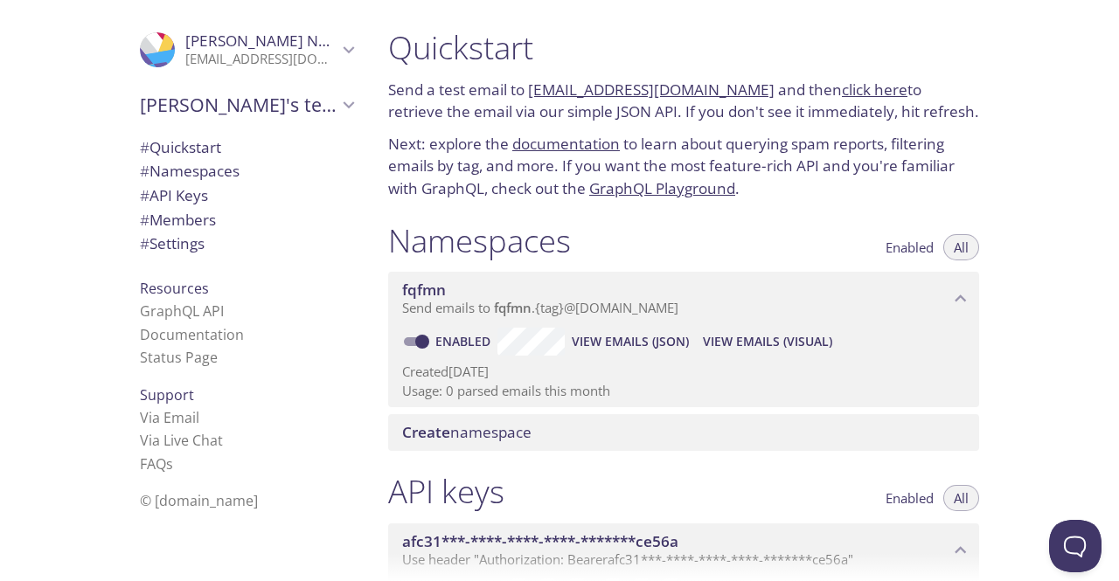
click at [528, 166] on p "Next: explore the documentation to learn about querying spam reports, filtering…" at bounding box center [683, 166] width 591 height 67
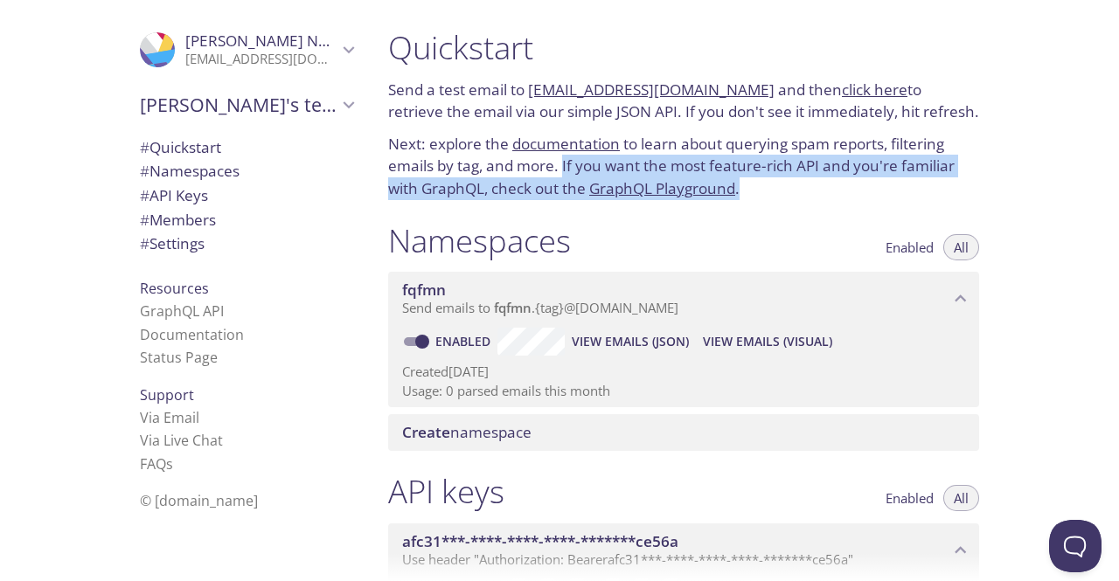
drag, startPoint x: 564, startPoint y: 162, endPoint x: 811, endPoint y: 183, distance: 248.2
click at [779, 191] on p "Next: explore the documentation to learn about querying spam reports, filtering…" at bounding box center [683, 166] width 591 height 67
click at [842, 176] on p "Next: explore the documentation to learn about querying spam reports, filtering…" at bounding box center [683, 166] width 591 height 67
drag, startPoint x: 735, startPoint y: 186, endPoint x: 563, endPoint y: 169, distance: 173.0
click at [563, 169] on p "Next: explore the documentation to learn about querying spam reports, filtering…" at bounding box center [683, 166] width 591 height 67
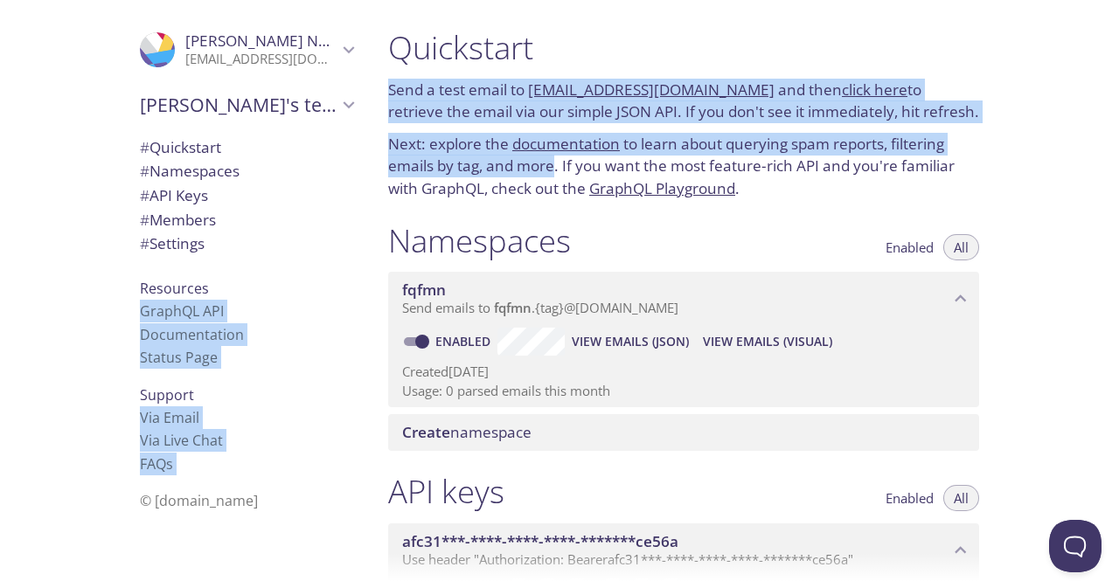
drag, startPoint x: 556, startPoint y: 167, endPoint x: 358, endPoint y: 151, distance: 198.1
click at [358, 151] on div ".cls-1 { fill: #6d5ca8; } .cls-2 { fill: #3fc191; } .cls-3 { fill: #3b4752; } .…" at bounding box center [559, 290] width 1119 height 581
click at [436, 148] on p "Next: explore the documentation to learn about querying spam reports, filtering…" at bounding box center [683, 166] width 591 height 67
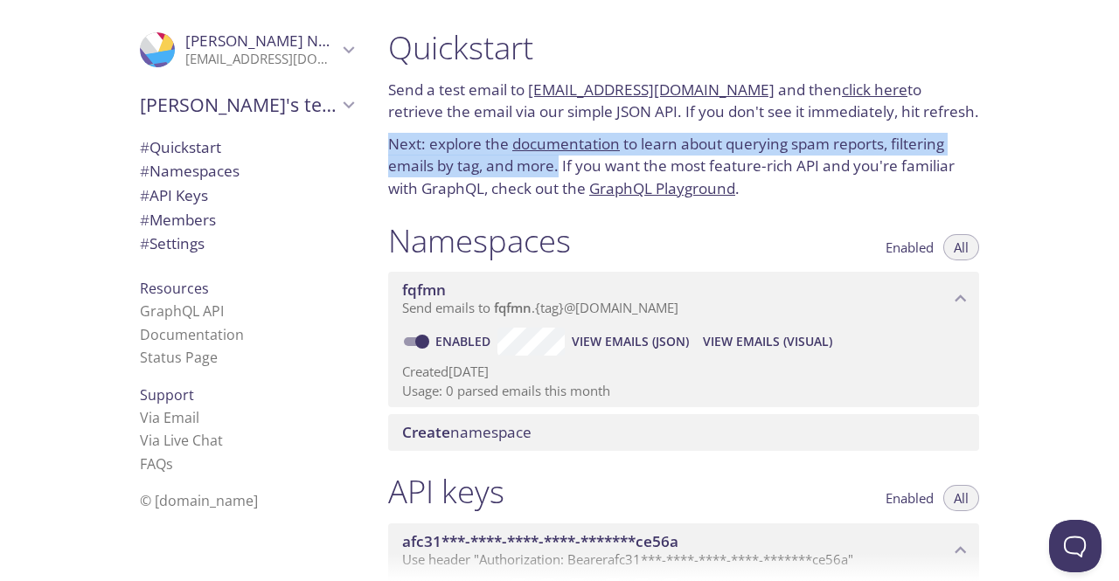
drag, startPoint x: 380, startPoint y: 135, endPoint x: 559, endPoint y: 165, distance: 181.6
click at [559, 165] on div "Quickstart Send a test email to fqfmn.test@inbox.testmail.app and then click he…" at bounding box center [683, 113] width 619 height 193
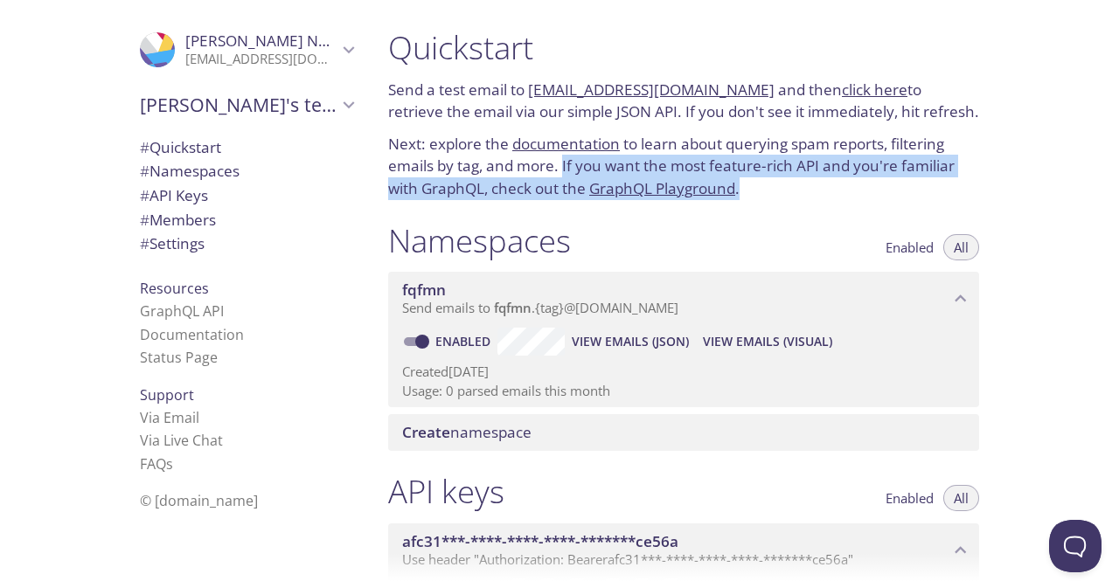
drag, startPoint x: 563, startPoint y: 165, endPoint x: 776, endPoint y: 197, distance: 215.7
click at [776, 197] on p "Next: explore the documentation to learn about querying spam reports, filtering…" at bounding box center [683, 166] width 591 height 67
click at [790, 197] on p "Next: explore the documentation to learn about querying spam reports, filtering…" at bounding box center [683, 166] width 591 height 67
drag, startPoint x: 456, startPoint y: 87, endPoint x: 925, endPoint y: 109, distance: 469.8
click at [925, 109] on p "Send a test email to fqfmn.test@inbox.testmail.app and then click here to retri…" at bounding box center [683, 101] width 591 height 45
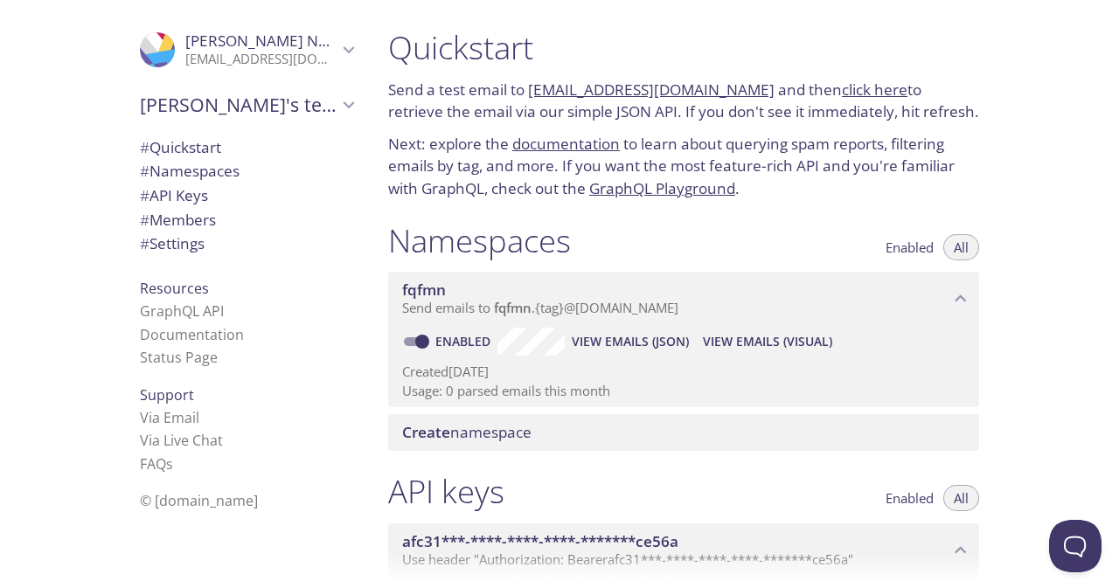
click at [932, 124] on div "Quickstart Send a test email to fqfmn.test@inbox.testmail.app and then click he…" at bounding box center [683, 113] width 619 height 193
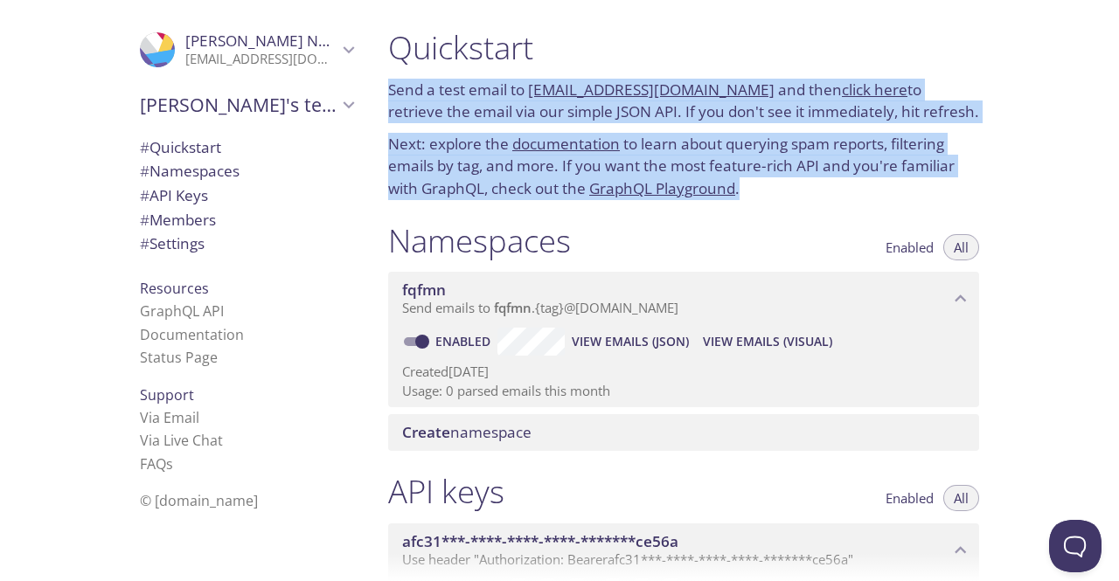
drag, startPoint x: 756, startPoint y: 194, endPoint x: 388, endPoint y: 87, distance: 383.3
click at [388, 87] on div "Quickstart Send a test email to fqfmn.test@inbox.testmail.app and then click he…" at bounding box center [683, 113] width 619 height 193
click at [404, 67] on h1 "Quickstart" at bounding box center [683, 47] width 591 height 39
click at [414, 107] on p "Send a test email to fqfmn.test@inbox.testmail.app and then click here to retri…" at bounding box center [683, 101] width 591 height 45
click at [424, 133] on p "Next: explore the documentation to learn about querying spam reports, filtering…" at bounding box center [683, 166] width 591 height 67
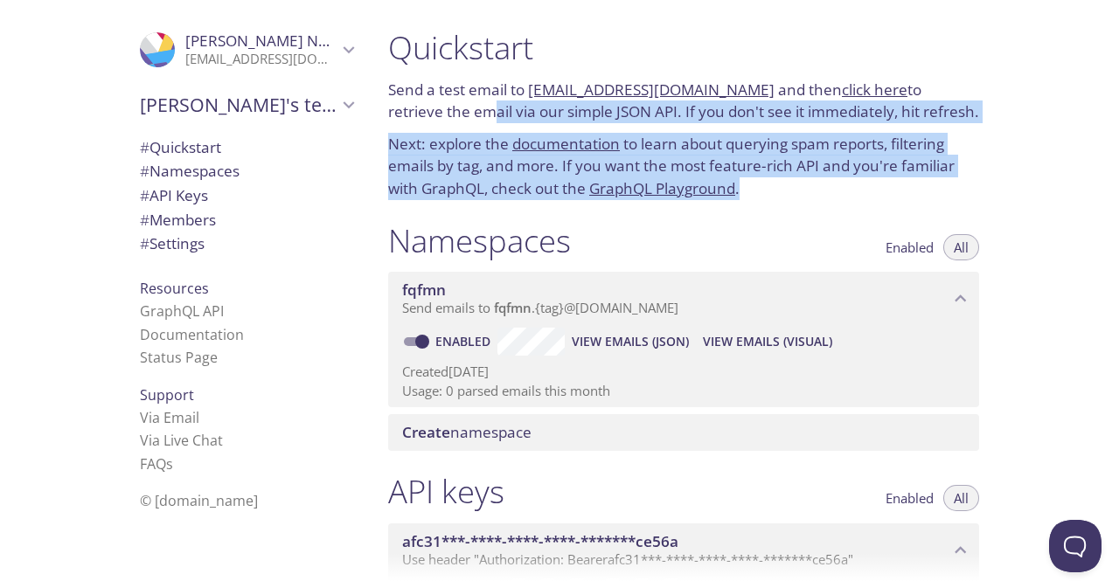
drag, startPoint x: 429, startPoint y: 111, endPoint x: 954, endPoint y: 186, distance: 530.6
click at [954, 186] on div "Quickstart Send a test email to fqfmn.test@inbox.testmail.app and then click he…" at bounding box center [683, 113] width 619 height 193
click at [731, 199] on p "Next: explore the documentation to learn about querying spam reports, filtering…" at bounding box center [683, 166] width 591 height 67
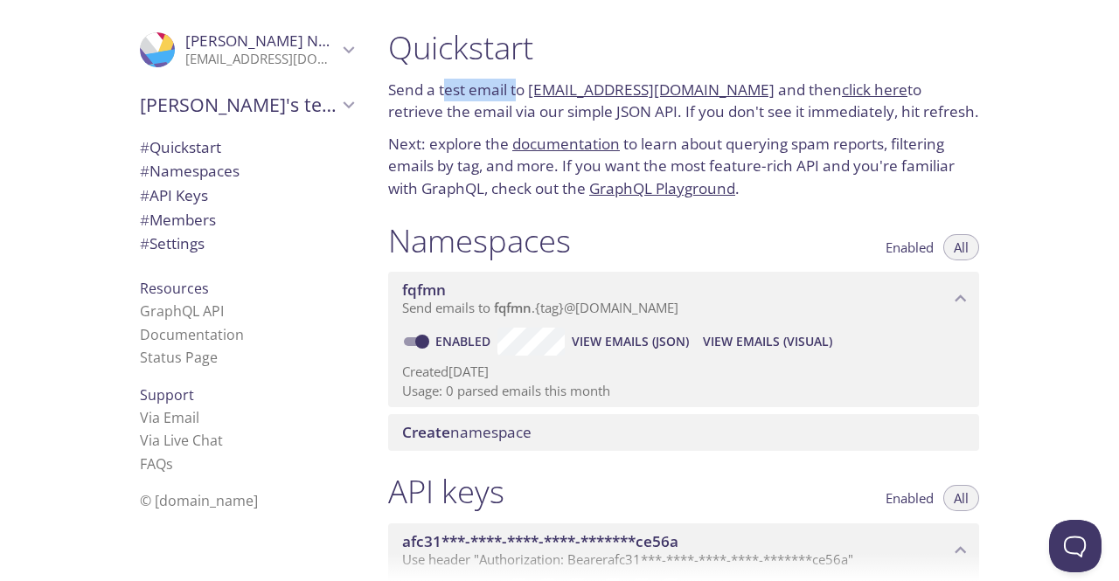
drag, startPoint x: 447, startPoint y: 87, endPoint x: 520, endPoint y: 91, distance: 73.5
click at [520, 91] on p "Send a test email to fqfmn.test@inbox.testmail.app and then click here to retri…" at bounding box center [683, 101] width 591 height 45
click at [525, 103] on p "Send a test email to fqfmn.test@inbox.testmail.app and then click here to retri…" at bounding box center [683, 101] width 591 height 45
click at [502, 117] on p "Send a test email to fqfmn.test@inbox.testmail.app and then click here to retri…" at bounding box center [683, 101] width 591 height 45
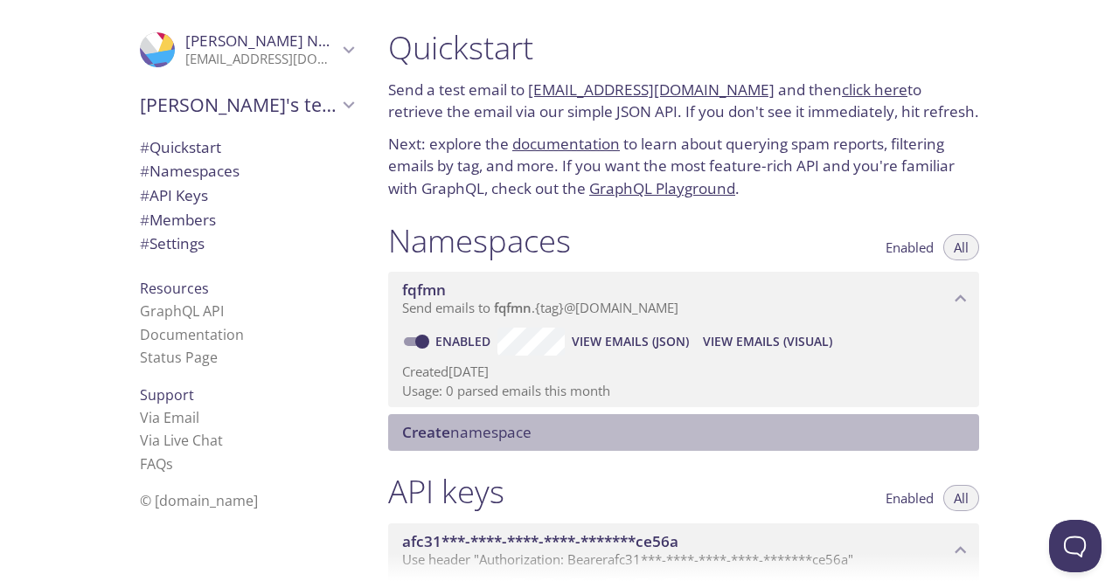
click at [490, 429] on span "Create namespace" at bounding box center [466, 432] width 129 height 20
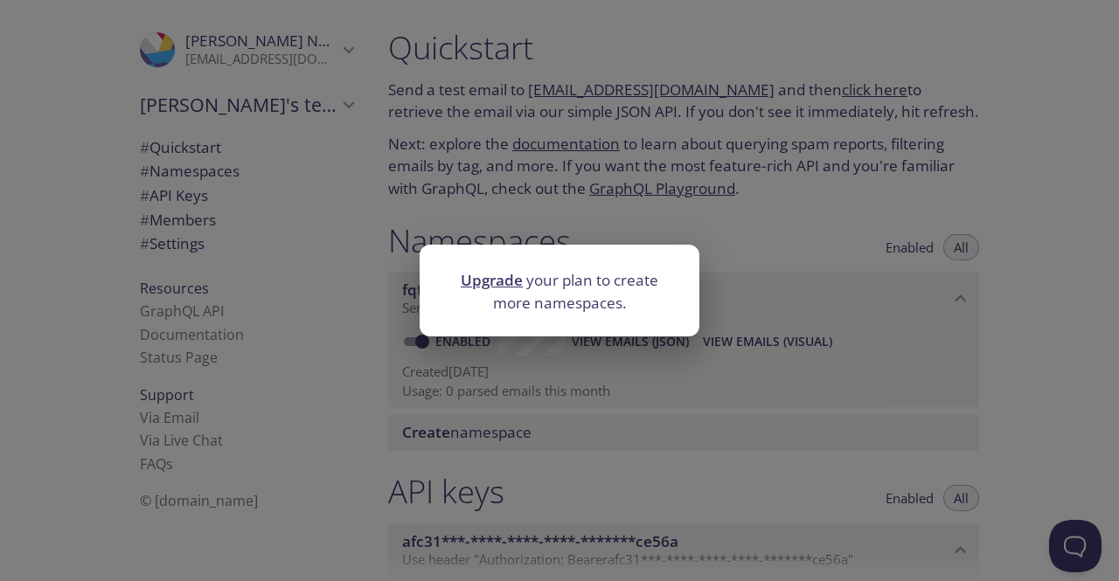
click at [584, 204] on div "Upgrade your plan to create more namespaces." at bounding box center [559, 290] width 1119 height 581
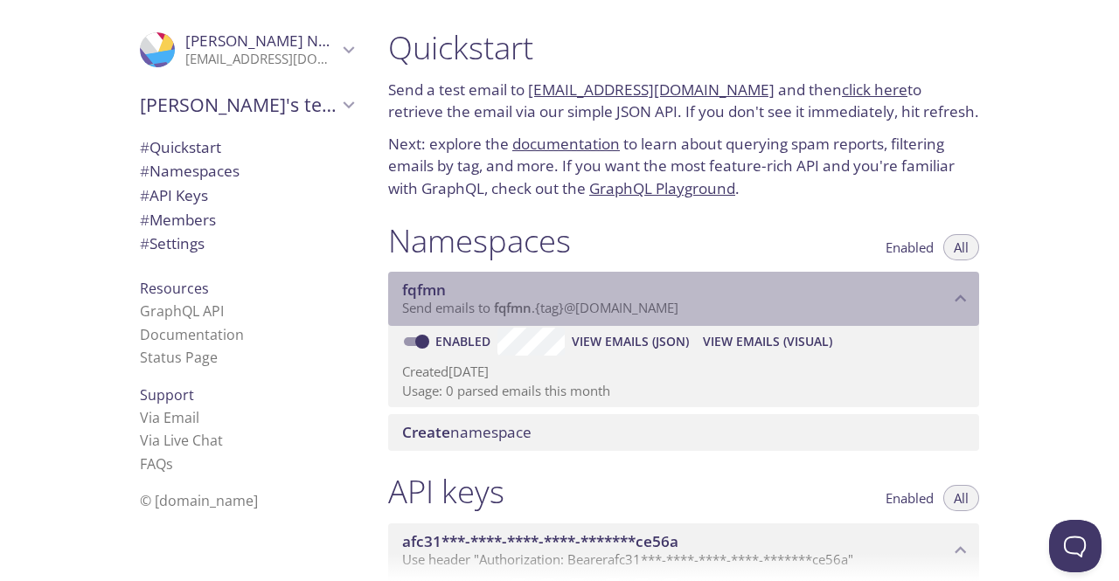
click at [580, 304] on span "Send emails to fqfmn . {tag} @inbox.testmail.app" at bounding box center [540, 307] width 276 height 17
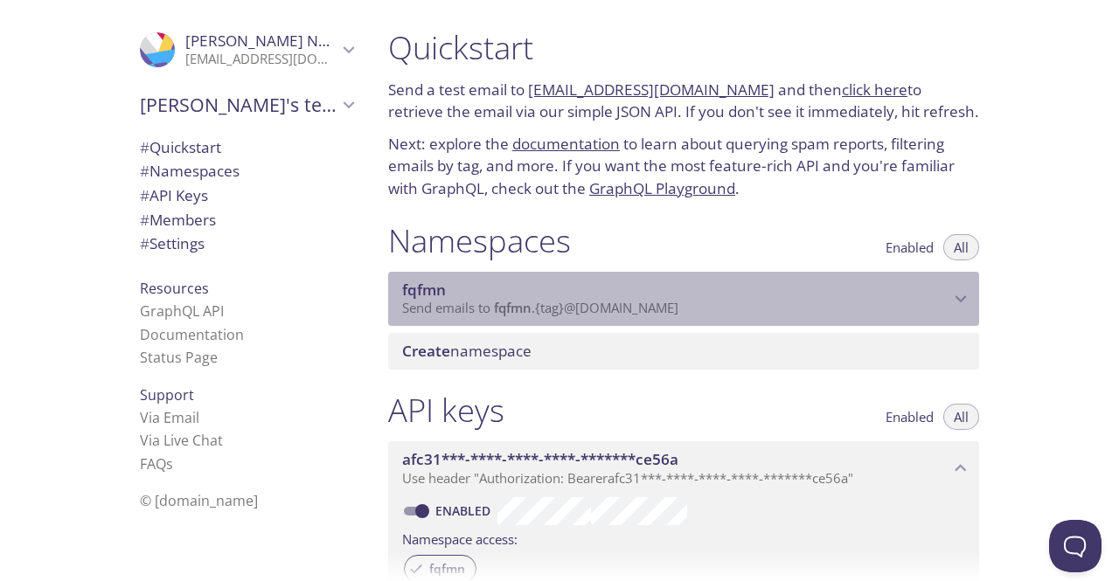
click at [580, 304] on span "Send emails to fqfmn . {tag} @inbox.testmail.app" at bounding box center [540, 307] width 276 height 17
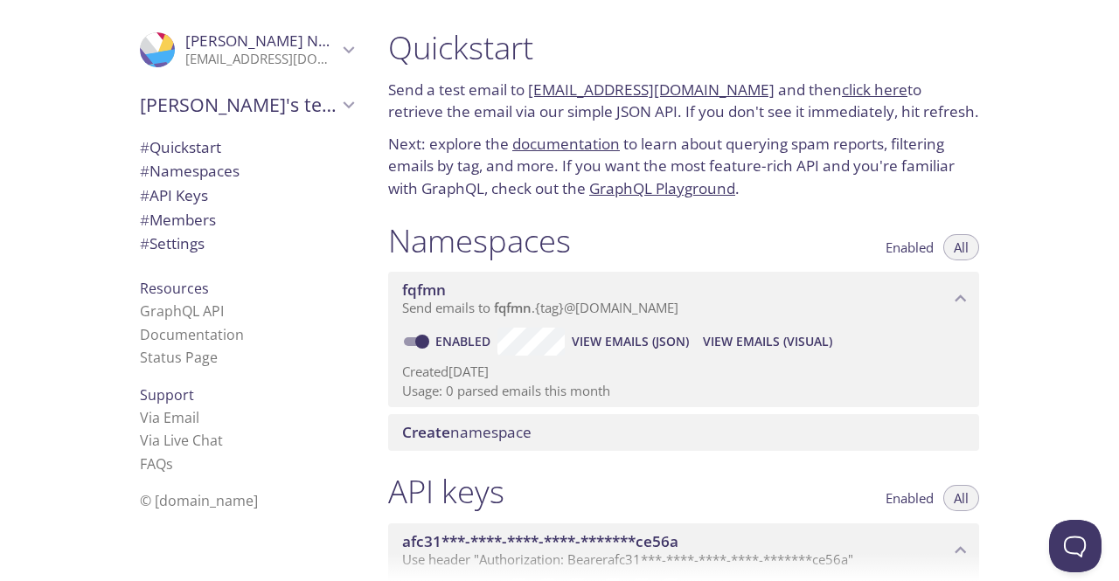
click at [545, 309] on span "Send emails to fqfmn . {tag} @inbox.testmail.app" at bounding box center [540, 307] width 276 height 17
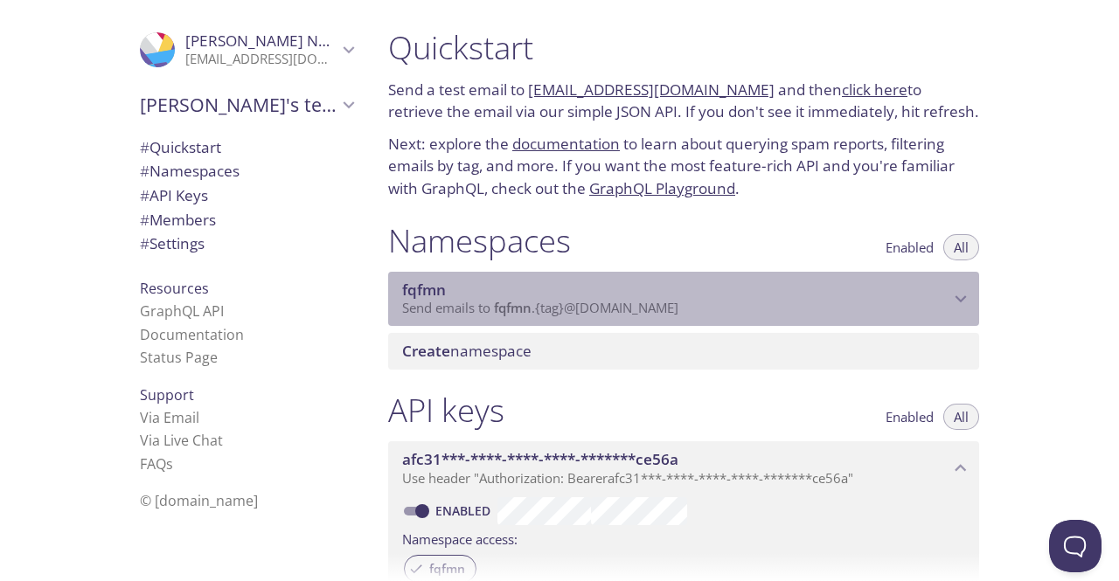
click at [545, 309] on span "Send emails to fqfmn . {tag} @inbox.testmail.app" at bounding box center [540, 307] width 276 height 17
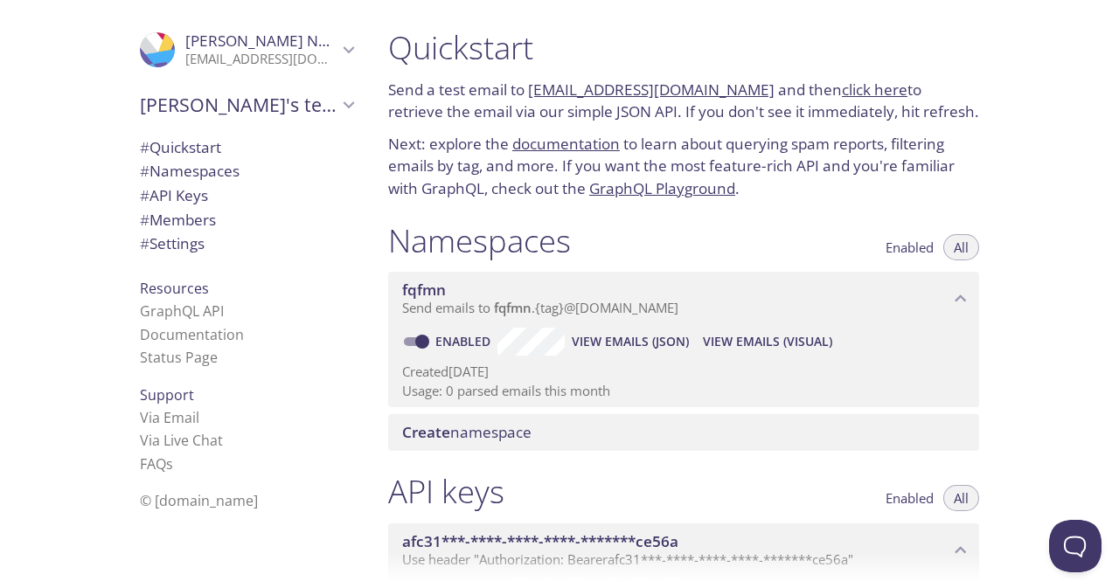
drag, startPoint x: 710, startPoint y: 113, endPoint x: 932, endPoint y: 113, distance: 222.8
click at [932, 113] on p "Send a test email to fqfmn.test@inbox.testmail.app and then click here to retri…" at bounding box center [683, 101] width 591 height 45
click at [908, 123] on div "Quickstart Send a test email to fqfmn.test@inbox.testmail.app and then click he…" at bounding box center [683, 113] width 619 height 193
drag, startPoint x: 929, startPoint y: 112, endPoint x: 412, endPoint y: 112, distance: 516.5
click at [502, 112] on p "Send a test email to fqfmn.test@inbox.testmail.app and then click here to retri…" at bounding box center [683, 101] width 591 height 45
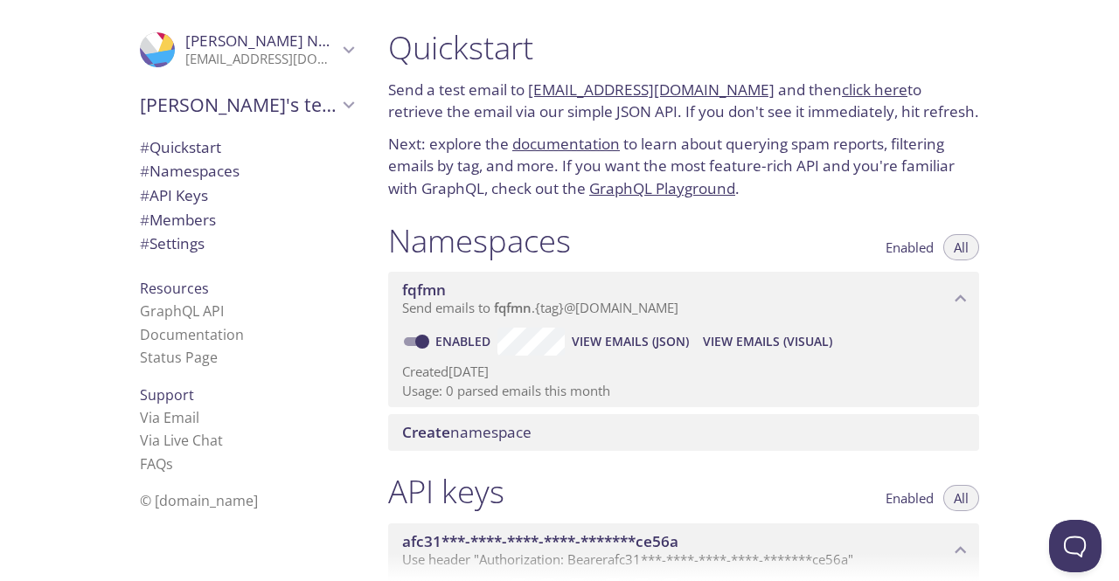
click at [412, 112] on p "Send a test email to fqfmn.test@inbox.testmail.app and then click here to retri…" at bounding box center [683, 101] width 591 height 45
click at [257, 194] on span "# API Keys" at bounding box center [246, 195] width 213 height 23
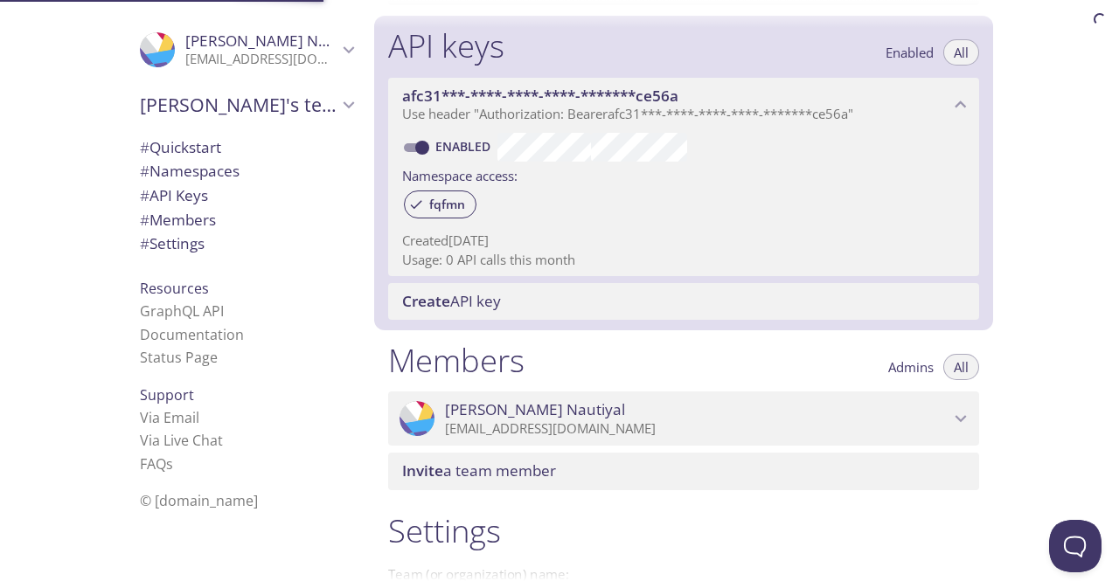
scroll to position [472, 0]
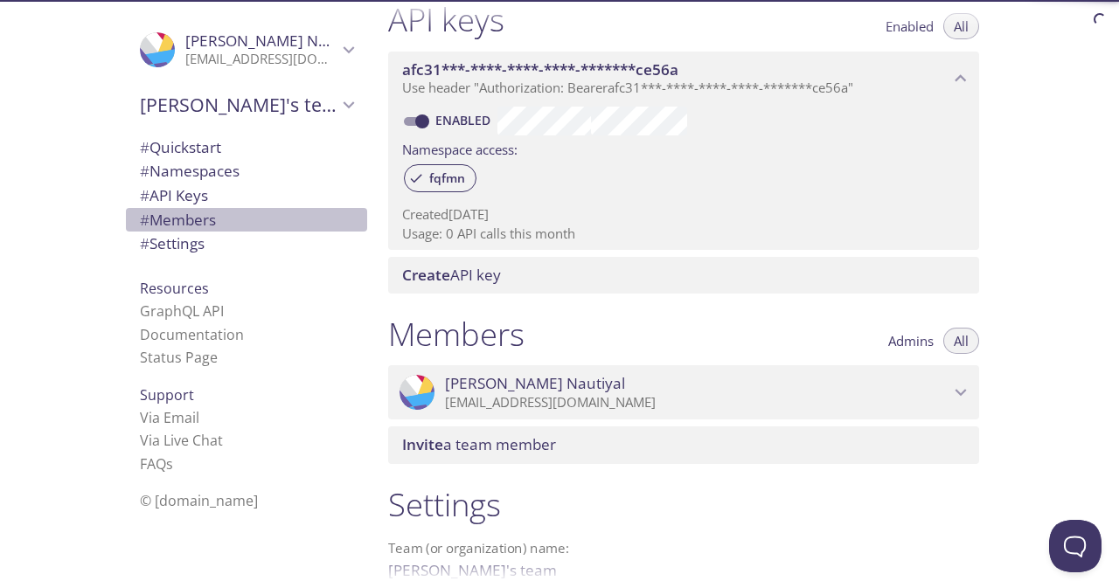
click at [253, 224] on span "# Members" at bounding box center [246, 220] width 213 height 23
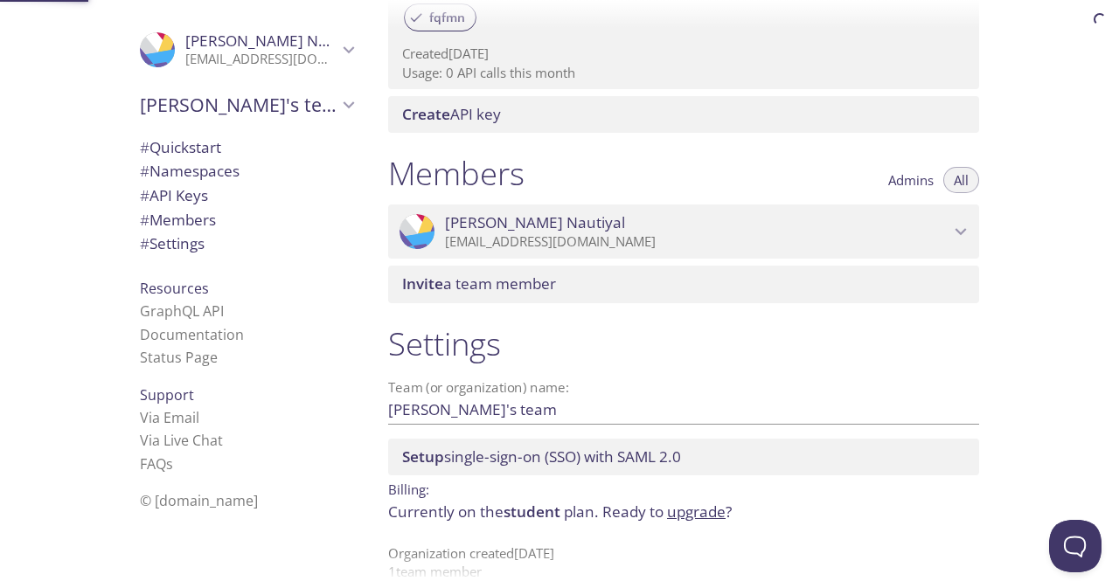
scroll to position [661, 0]
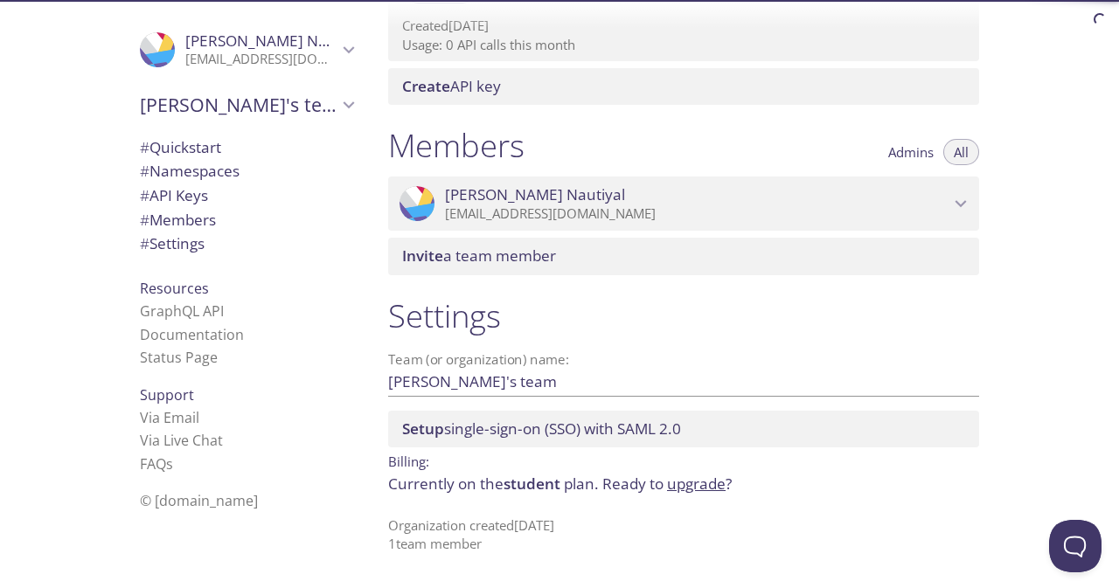
click at [252, 246] on span "# Settings" at bounding box center [246, 243] width 213 height 23
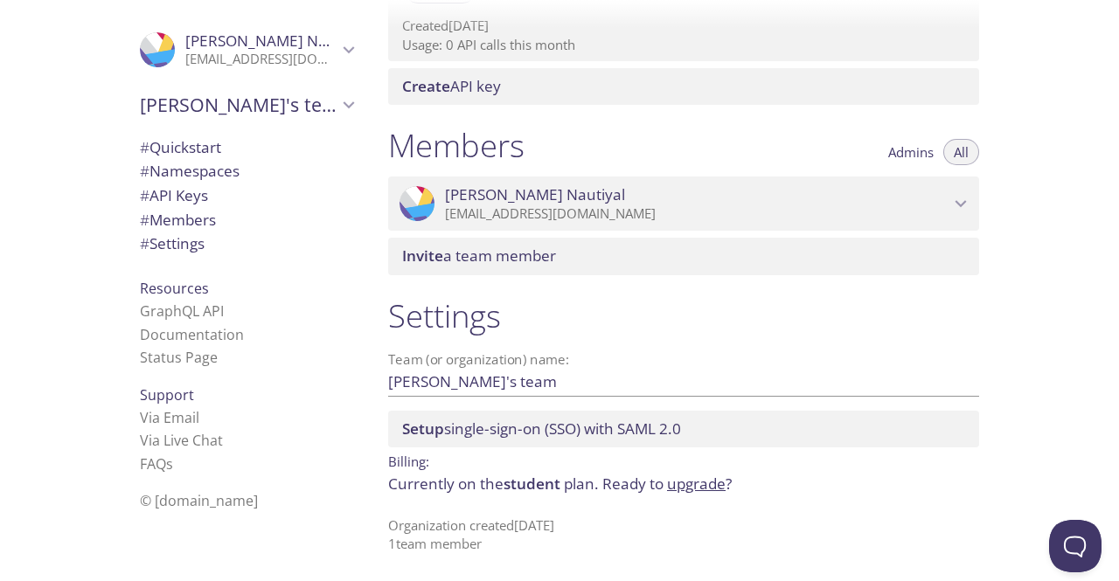
click at [234, 151] on span "# Quickstart" at bounding box center [246, 147] width 213 height 23
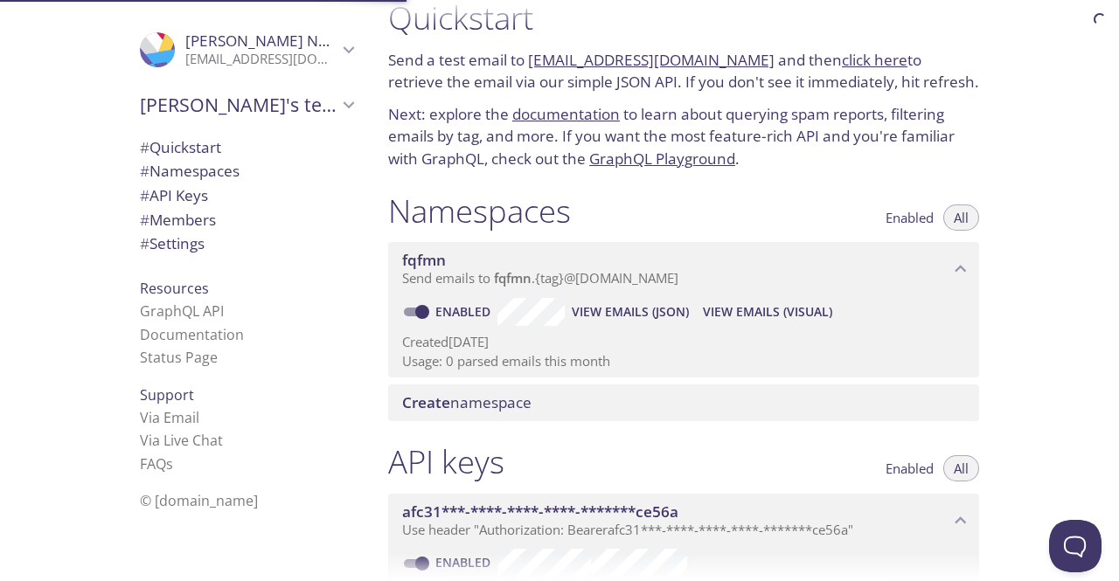
scroll to position [28, 0]
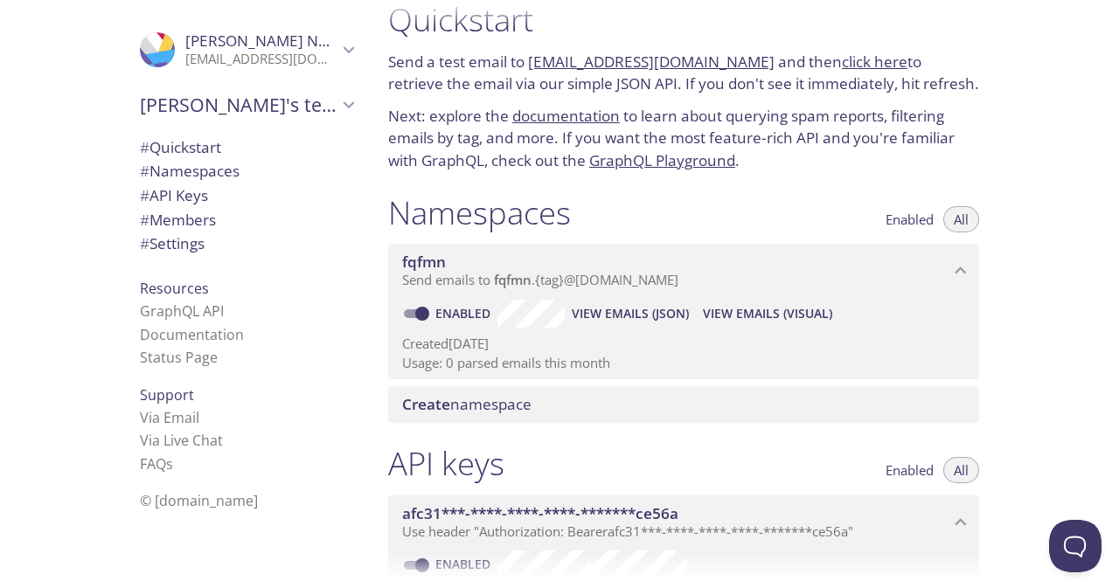
drag, startPoint x: 390, startPoint y: 58, endPoint x: 946, endPoint y: 91, distance: 557.7
click at [946, 91] on p "Send a test email to fqfmn.test@inbox.testmail.app and then click here to retri…" at bounding box center [683, 73] width 591 height 45
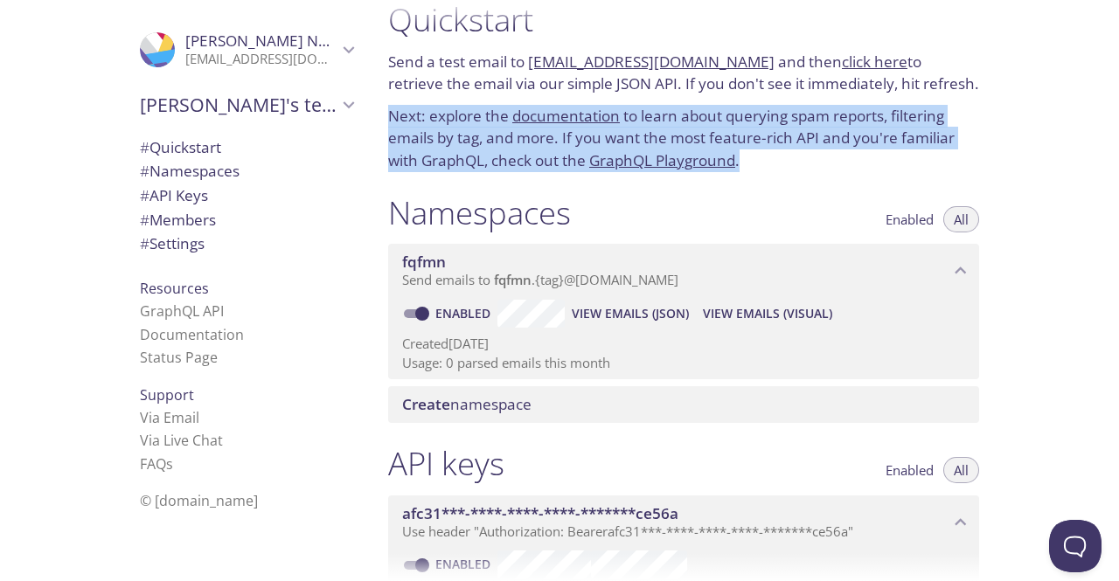
drag, startPoint x: 799, startPoint y: 163, endPoint x: 378, endPoint y: 102, distance: 425.6
click at [378, 102] on div "Quickstart Send a test email to fqfmn.test@inbox.testmail.app and then click he…" at bounding box center [683, 86] width 619 height 193
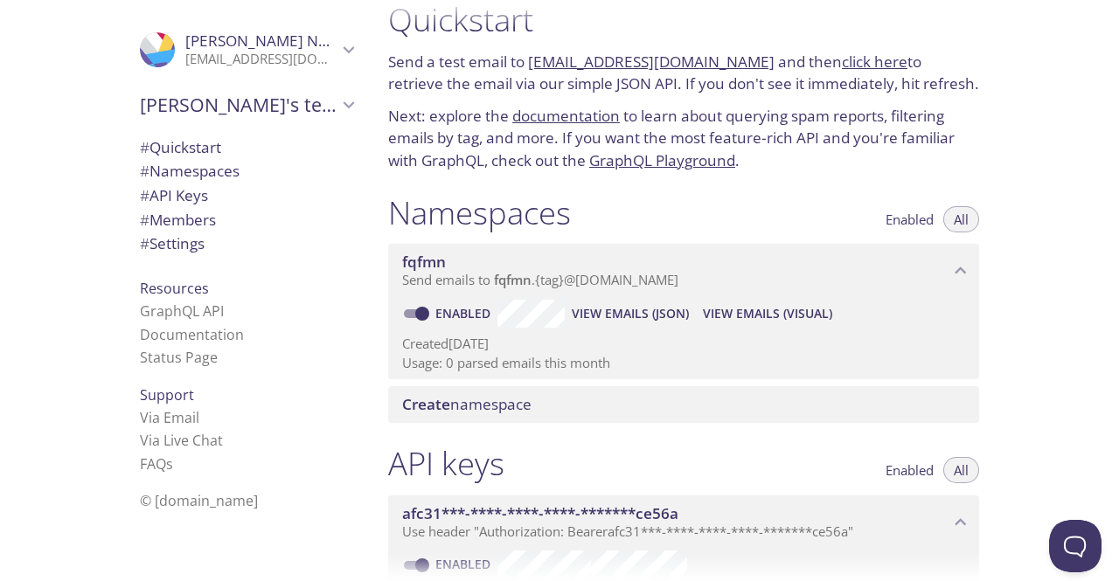
click at [404, 75] on p "Send a test email to fqfmn.test@inbox.testmail.app and then click here to retri…" at bounding box center [683, 73] width 591 height 45
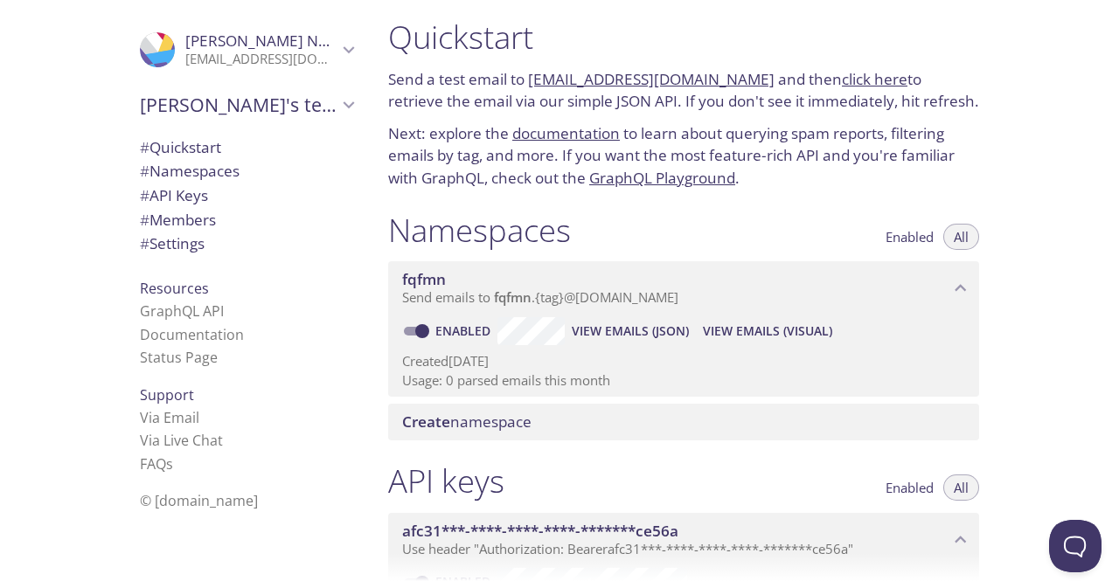
scroll to position [0, 0]
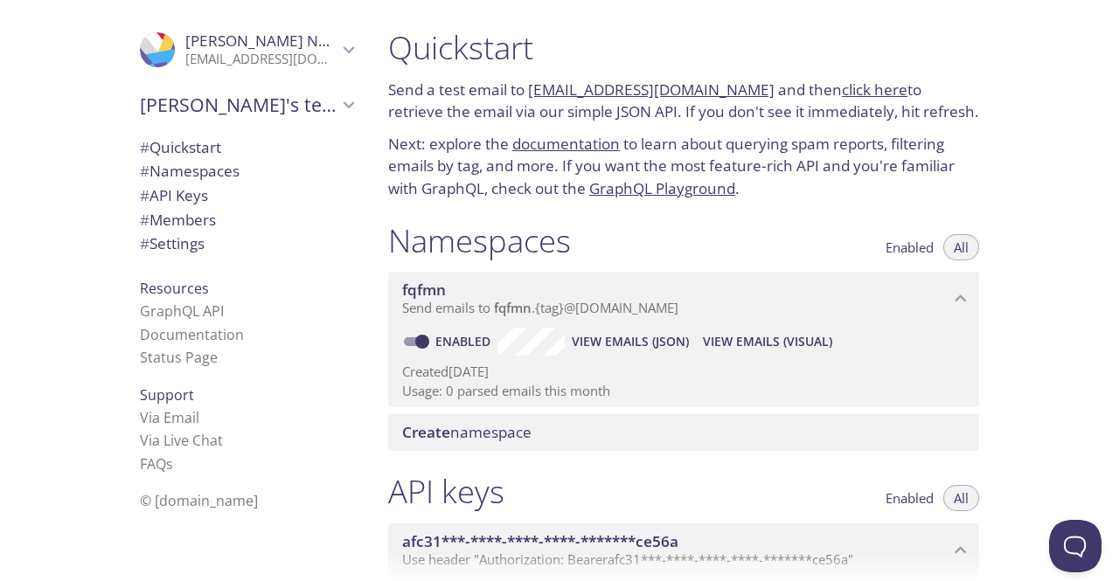
drag, startPoint x: 390, startPoint y: 88, endPoint x: 963, endPoint y: 121, distance: 574.2
click at [963, 121] on p "Send a test email to fqfmn.test@inbox.testmail.app and then click here to retri…" at bounding box center [683, 101] width 591 height 45
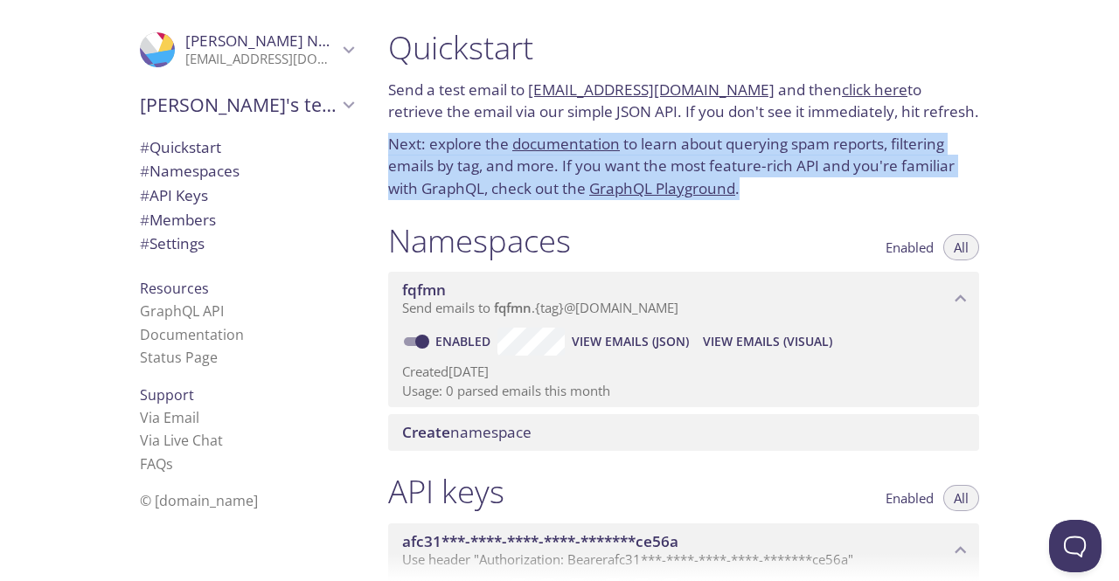
drag, startPoint x: 789, startPoint y: 208, endPoint x: 387, endPoint y: 137, distance: 408.2
click at [387, 137] on div "Quickstart Send a test email to fqfmn.test@inbox.testmail.app and then click he…" at bounding box center [683, 113] width 619 height 193
drag, startPoint x: 389, startPoint y: 80, endPoint x: 977, endPoint y: 113, distance: 589.0
click at [977, 113] on p "Send a test email to fqfmn.test@inbox.testmail.app and then click here to retri…" at bounding box center [683, 101] width 591 height 45
drag, startPoint x: 752, startPoint y: 184, endPoint x: 382, endPoint y: 142, distance: 371.9
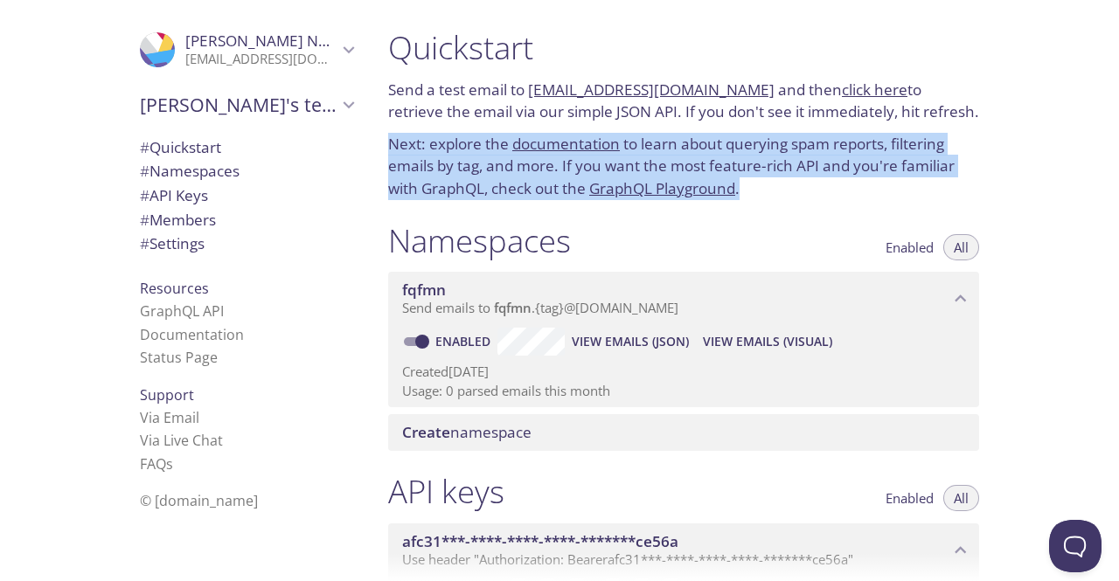
click at [382, 142] on div "Quickstart Send a test email to fqfmn.test@inbox.testmail.app and then click he…" at bounding box center [683, 113] width 619 height 193
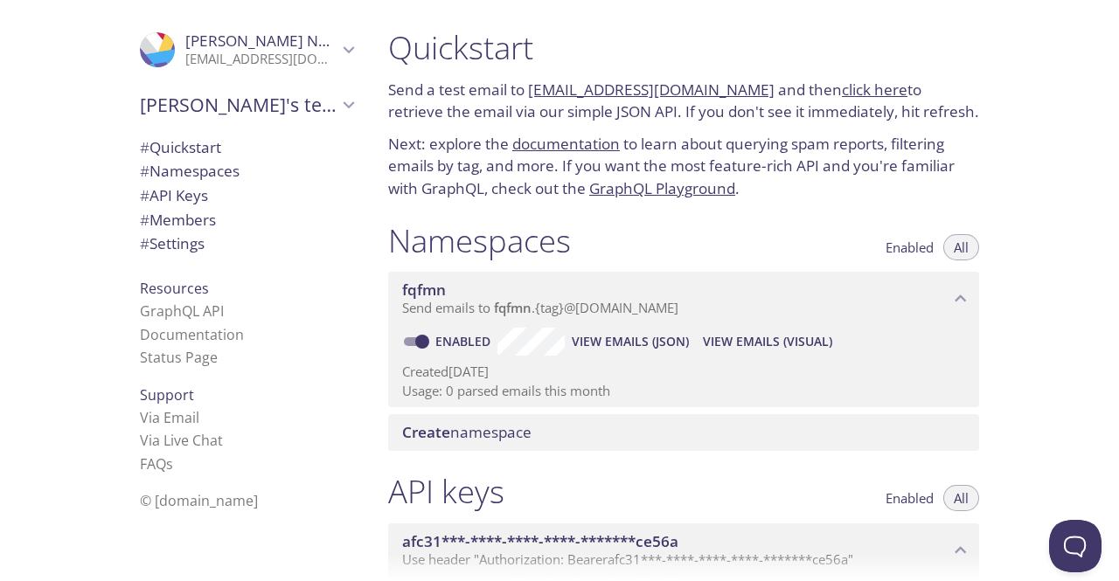
click at [397, 94] on p "Send a test email to fqfmn.test@inbox.testmail.app and then click here to retri…" at bounding box center [683, 101] width 591 height 45
drag, startPoint x: 385, startPoint y: 87, endPoint x: 947, endPoint y: 120, distance: 563.8
click at [947, 120] on div "Quickstart Send a test email to fqfmn.test@inbox.testmail.app and then click he…" at bounding box center [683, 113] width 619 height 193
click at [963, 122] on p "Send a test email to fqfmn.test@inbox.testmail.app and then click here to retri…" at bounding box center [683, 101] width 591 height 45
click at [407, 107] on p "Send a test email to fqfmn.test@inbox.testmail.app and then click here to retri…" at bounding box center [683, 101] width 591 height 45
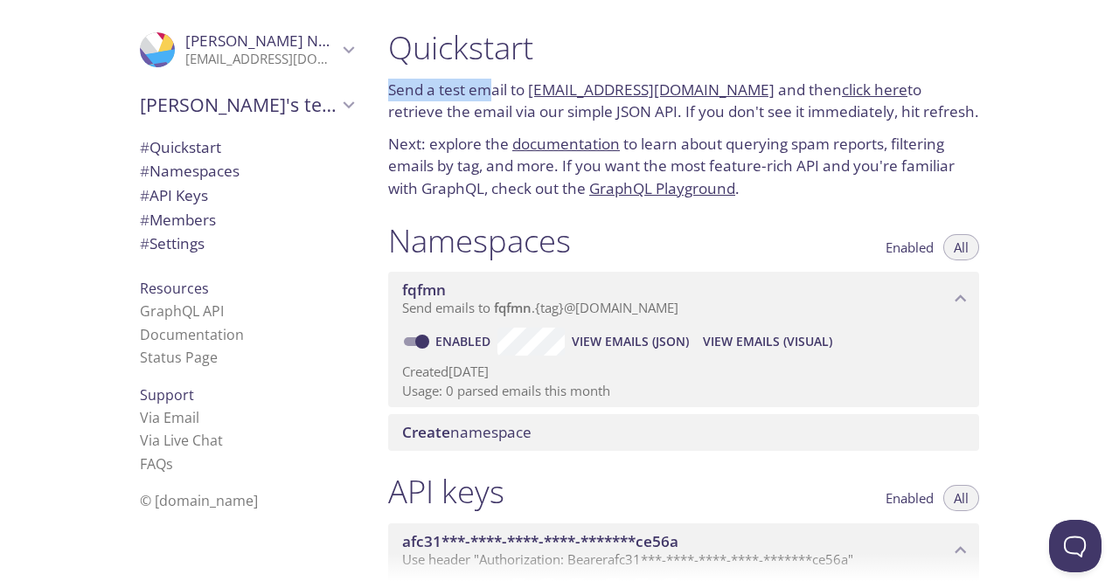
drag, startPoint x: 387, startPoint y: 87, endPoint x: 597, endPoint y: 114, distance: 211.6
click at [496, 99] on div "Quickstart Send a test email to fqfmn.test@inbox.testmail.app and then click he…" at bounding box center [683, 113] width 619 height 193
drag, startPoint x: 607, startPoint y: 115, endPoint x: 643, endPoint y: 94, distance: 41.5
click at [609, 115] on p "Send a test email to fqfmn.test@inbox.testmail.app and then click here to retri…" at bounding box center [683, 101] width 591 height 45
